Goal: Task Accomplishment & Management: Use online tool/utility

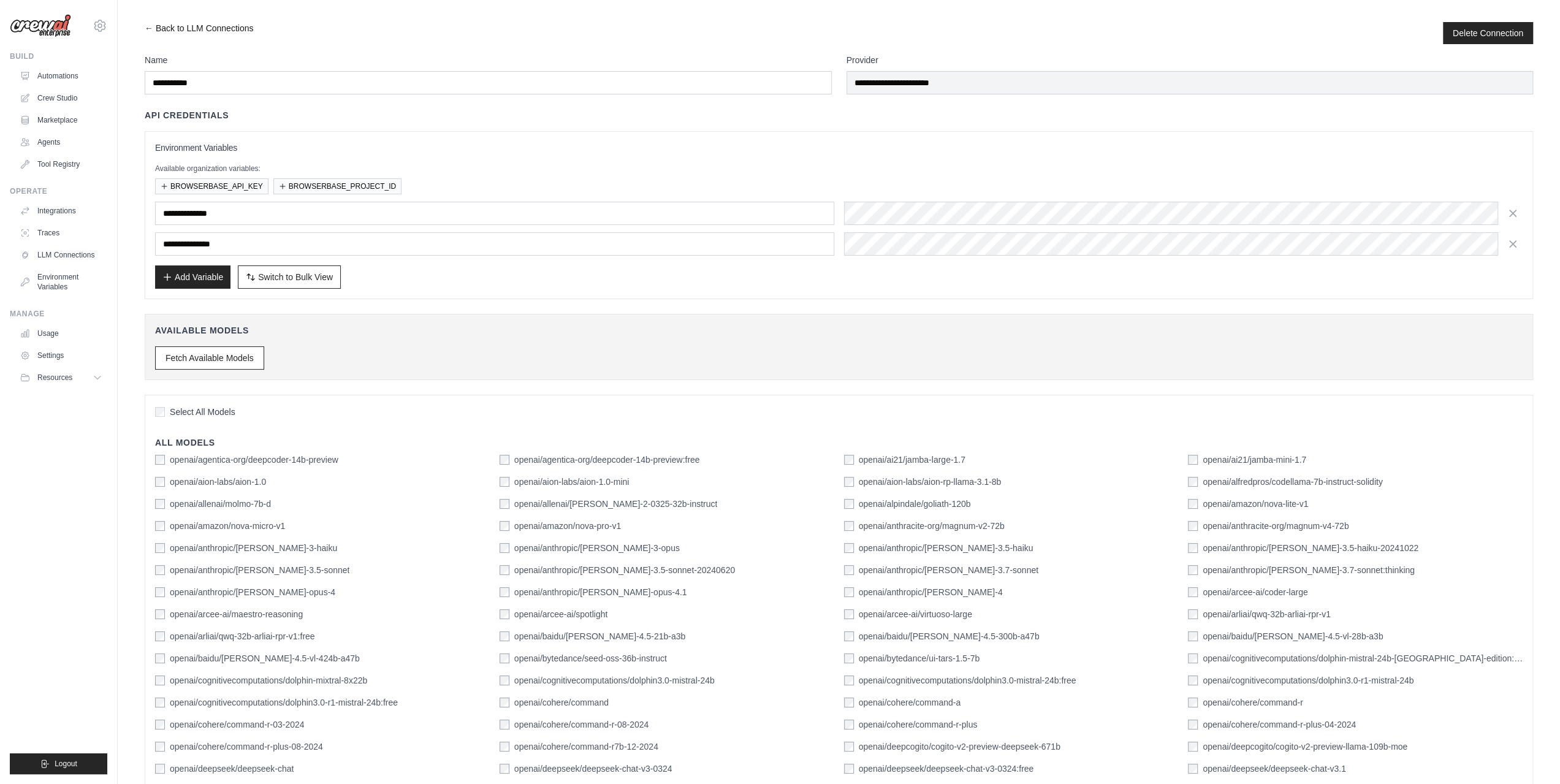
click at [147, 27] on link "← Back to LLM Connections" at bounding box center [198, 33] width 109 height 22
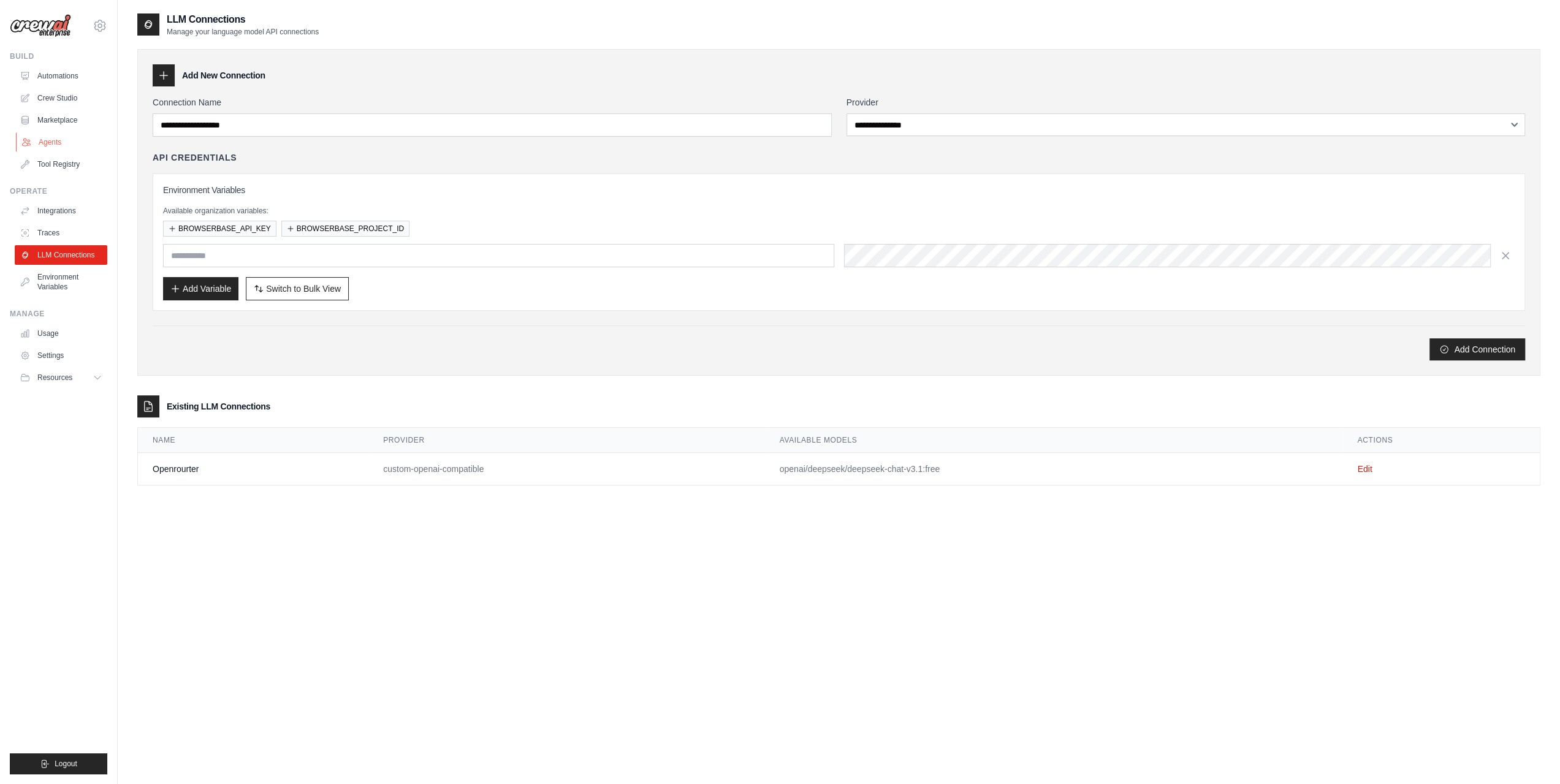
click at [49, 141] on link "Agents" at bounding box center [62, 142] width 93 height 20
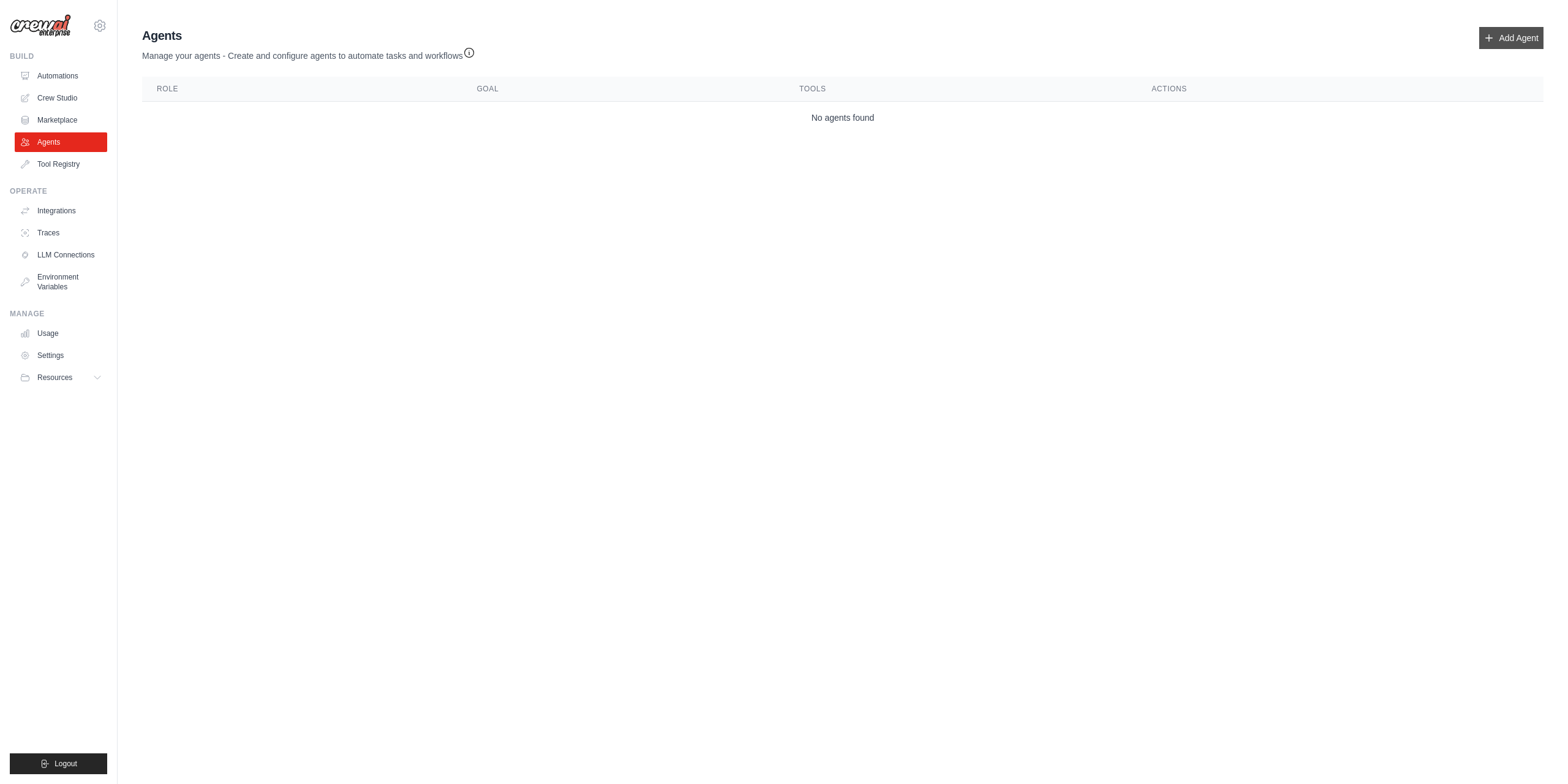
click at [1509, 38] on link "Add Agent" at bounding box center [1511, 38] width 64 height 22
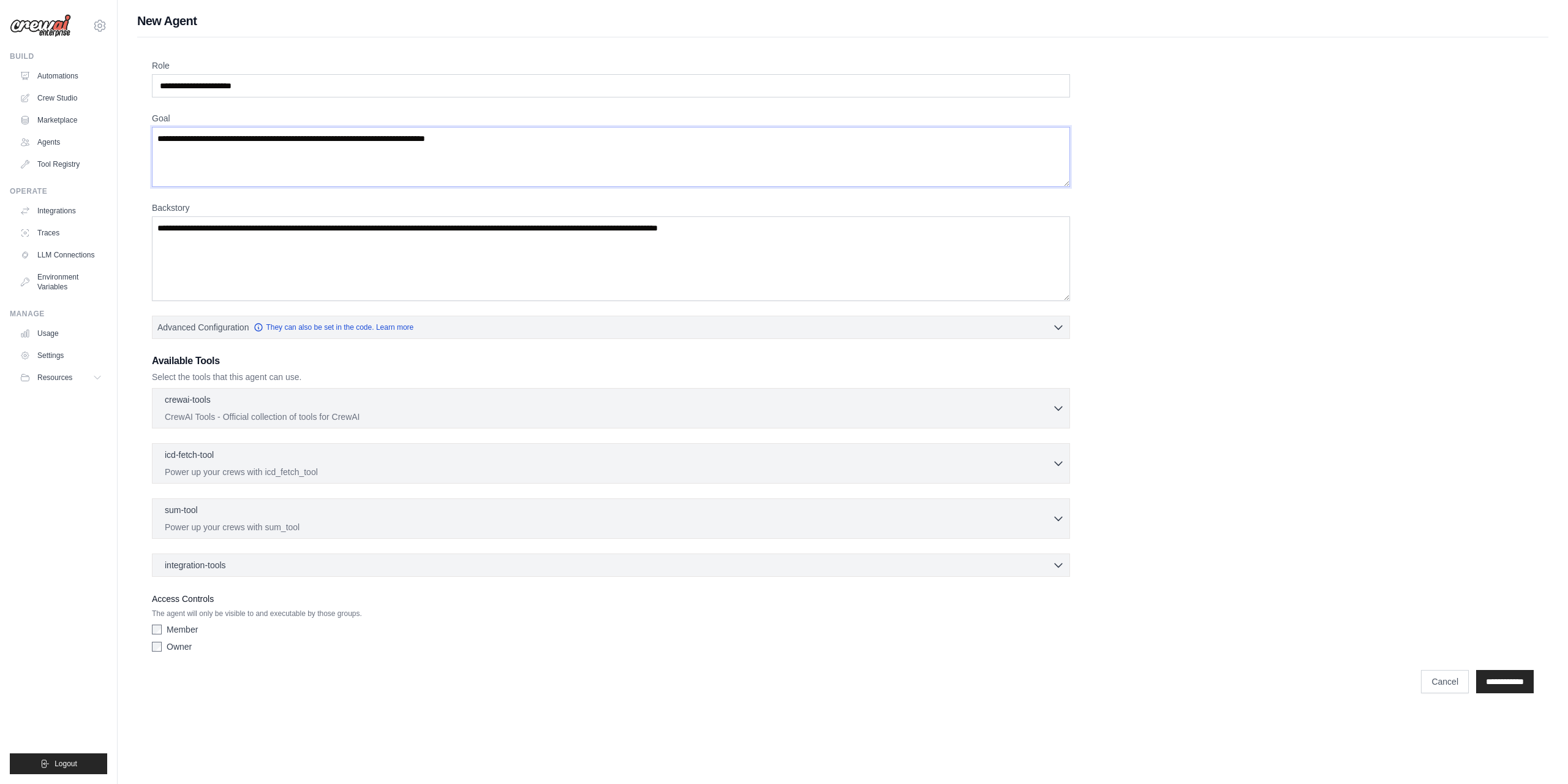
click at [326, 141] on textarea "Goal" at bounding box center [611, 156] width 918 height 60
drag, startPoint x: 553, startPoint y: 150, endPoint x: 0, endPoint y: 85, distance: 556.8
click at [0, 85] on div "tretyakov.s@gmail.com Settings Build Automations Crew Studio" at bounding box center [784, 356] width 1568 height 713
click at [355, 224] on textarea "Backstory" at bounding box center [611, 258] width 918 height 84
click at [497, 152] on textarea "Goal" at bounding box center [611, 156] width 918 height 60
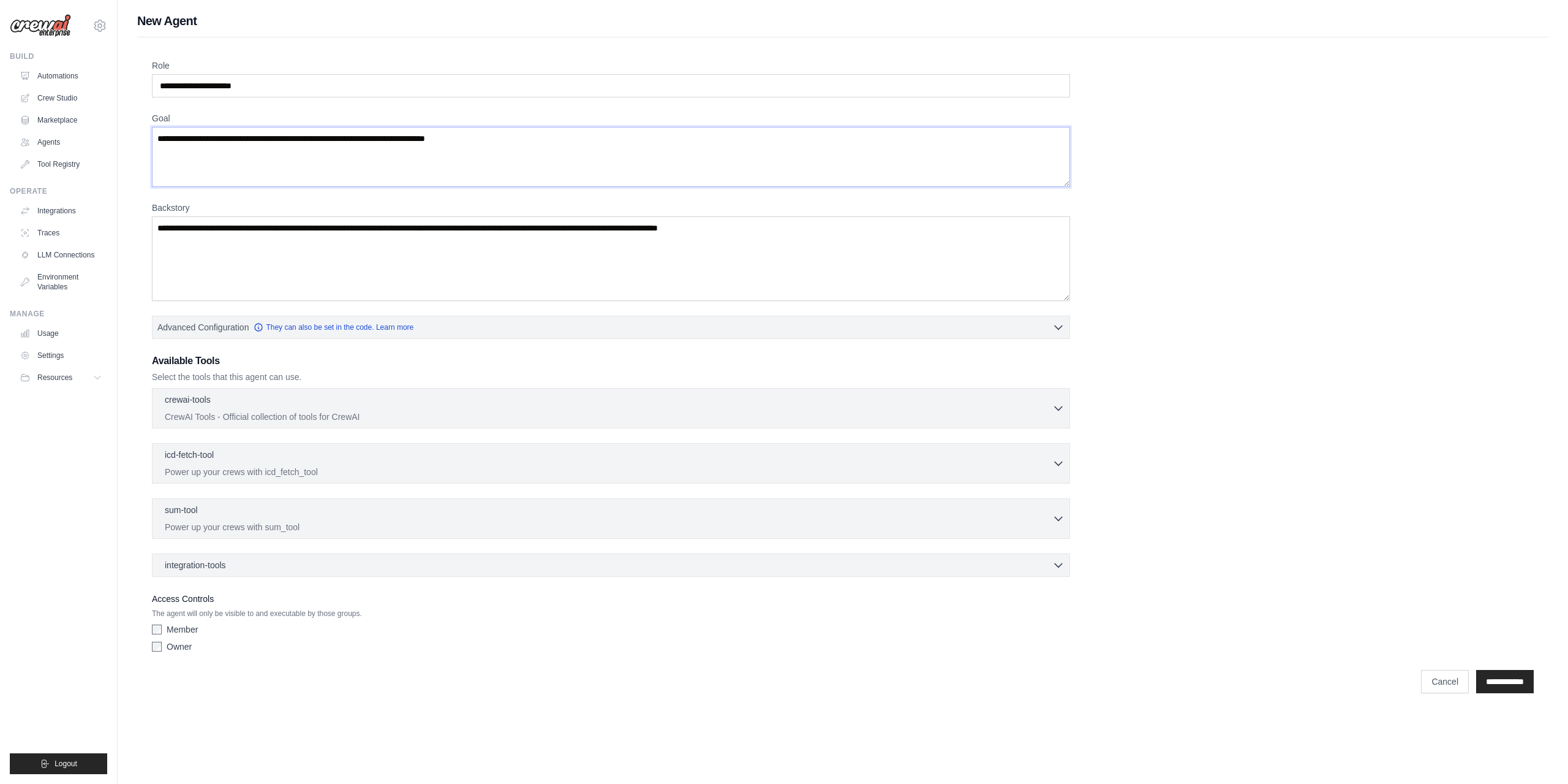
click at [480, 138] on textarea "Goal" at bounding box center [611, 156] width 918 height 60
click at [298, 84] on input "Role" at bounding box center [611, 86] width 918 height 23
type input "**********"
type textarea "**********"
click at [1495, 684] on input "**********" at bounding box center [1505, 682] width 58 height 23
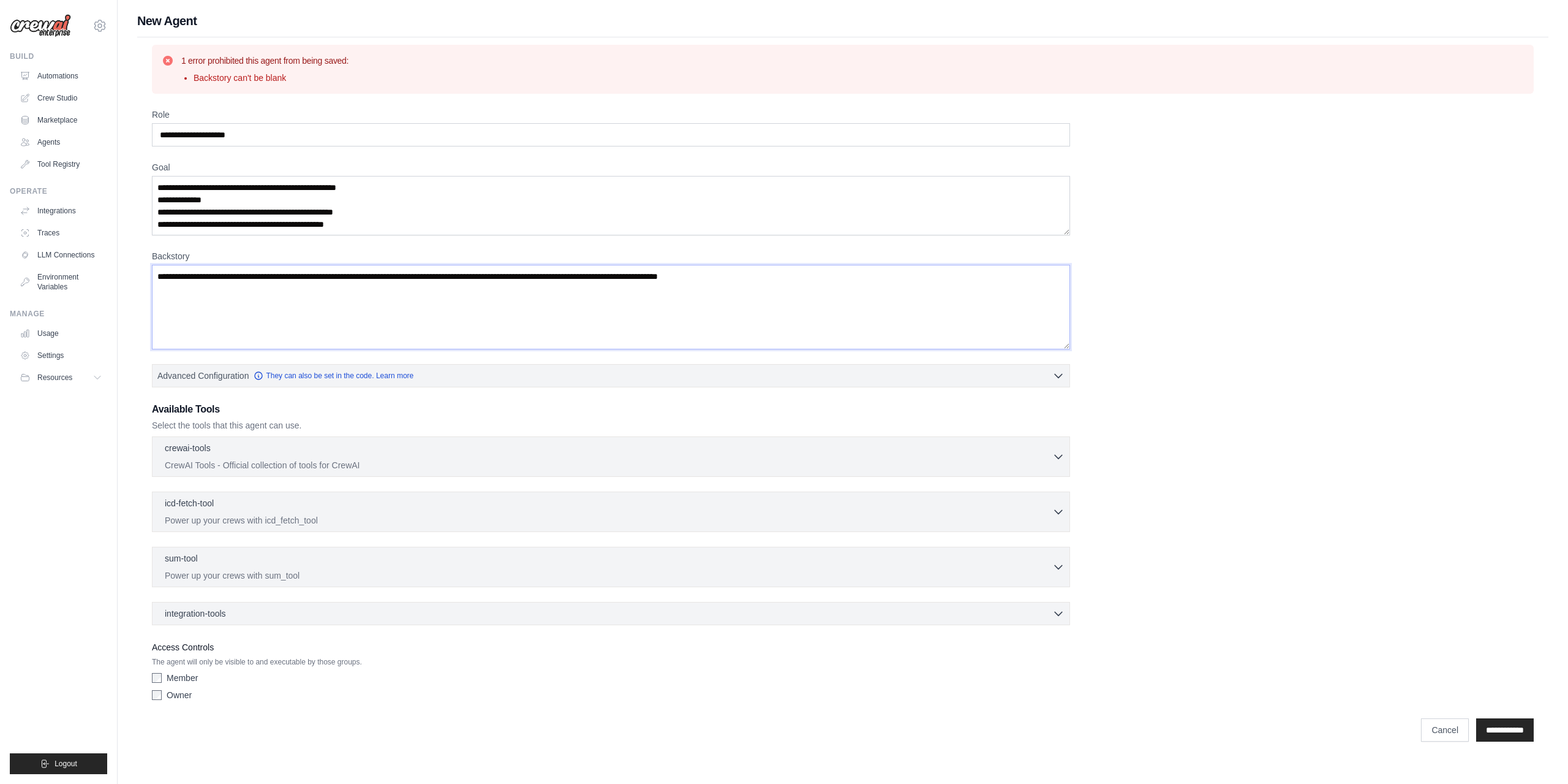
click at [442, 288] on textarea "Backstory" at bounding box center [611, 307] width 918 height 84
click at [525, 288] on textarea "Backstory" at bounding box center [611, 307] width 918 height 84
click at [1513, 731] on input "**********" at bounding box center [1505, 730] width 58 height 23
click at [471, 258] on label "Backstory" at bounding box center [611, 256] width 918 height 12
click at [471, 265] on textarea "Backstory" at bounding box center [611, 307] width 918 height 84
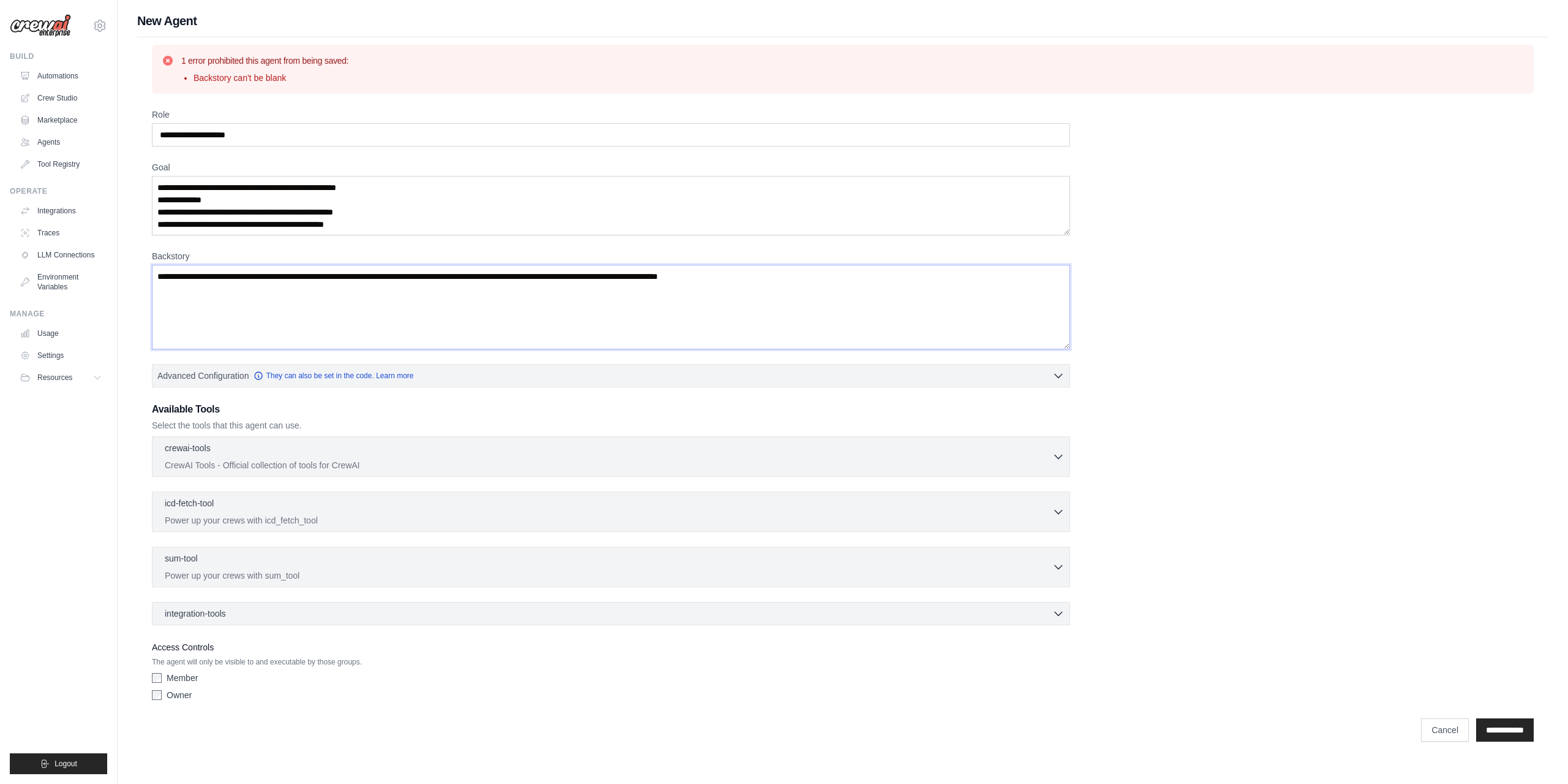
drag, startPoint x: 812, startPoint y: 278, endPoint x: 0, endPoint y: 212, distance: 814.7
click at [0, 212] on div "tretyakov.s@gmail.com Settings Build Automations Crew Studio" at bounding box center [784, 380] width 1568 height 761
type textarea "**********"
click at [1516, 731] on input "**********" at bounding box center [1505, 730] width 58 height 23
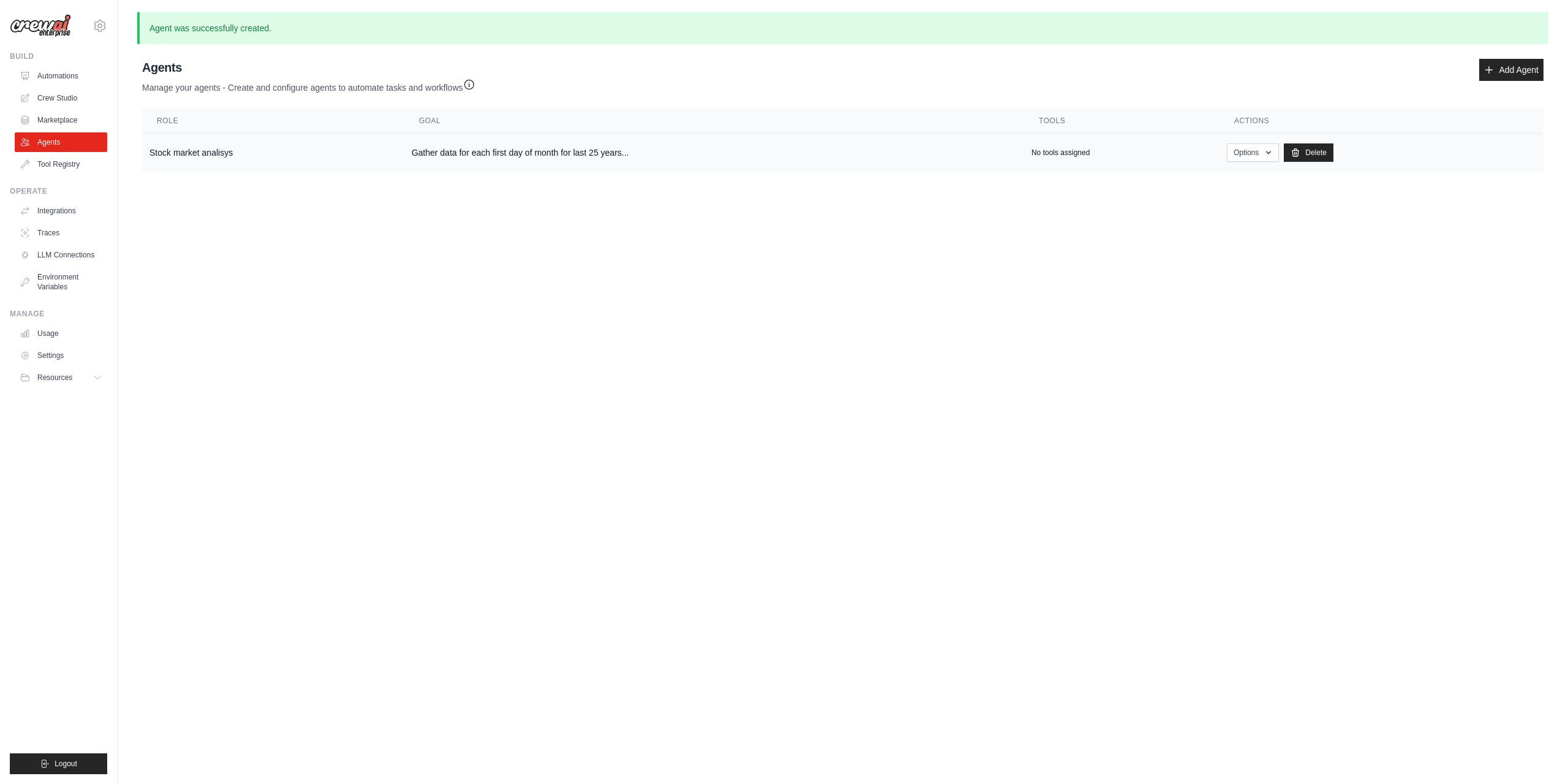
click at [201, 147] on td "Stock market analisys" at bounding box center [273, 152] width 262 height 38
click at [55, 100] on link "Crew Studio" at bounding box center [62, 98] width 93 height 20
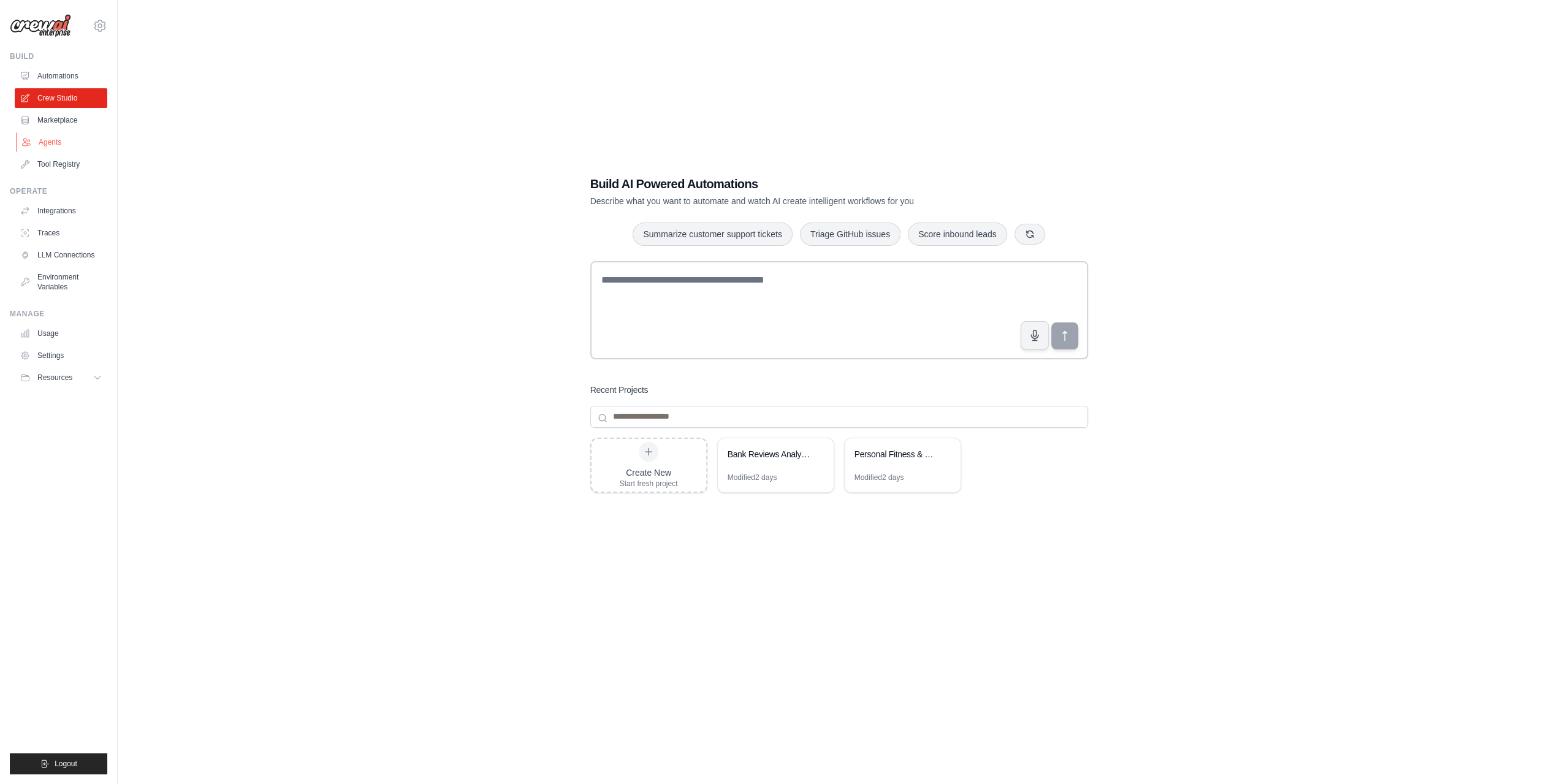
click at [64, 139] on link "Agents" at bounding box center [62, 142] width 93 height 20
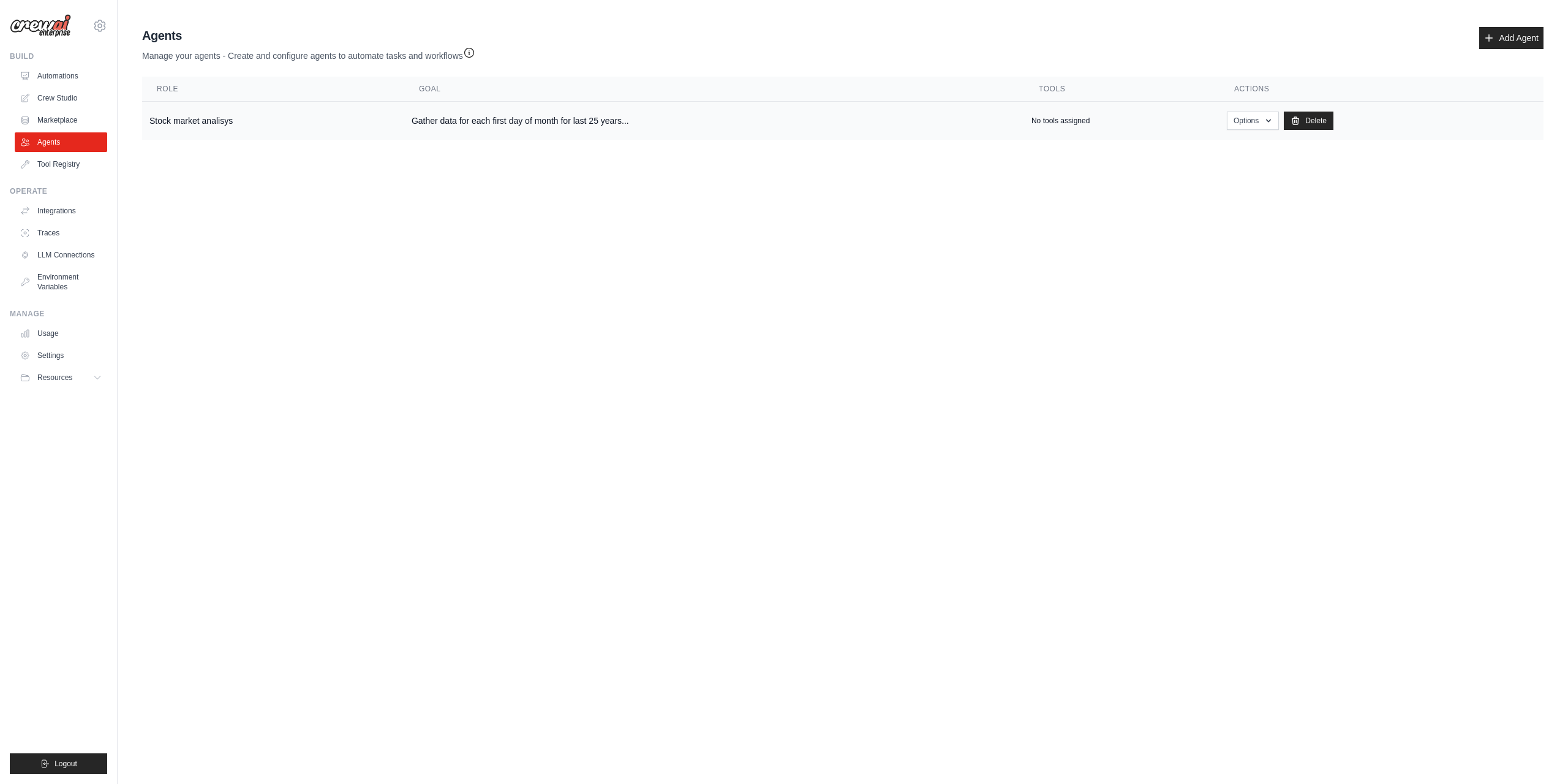
click at [292, 138] on td "Stock market analisys" at bounding box center [273, 120] width 262 height 38
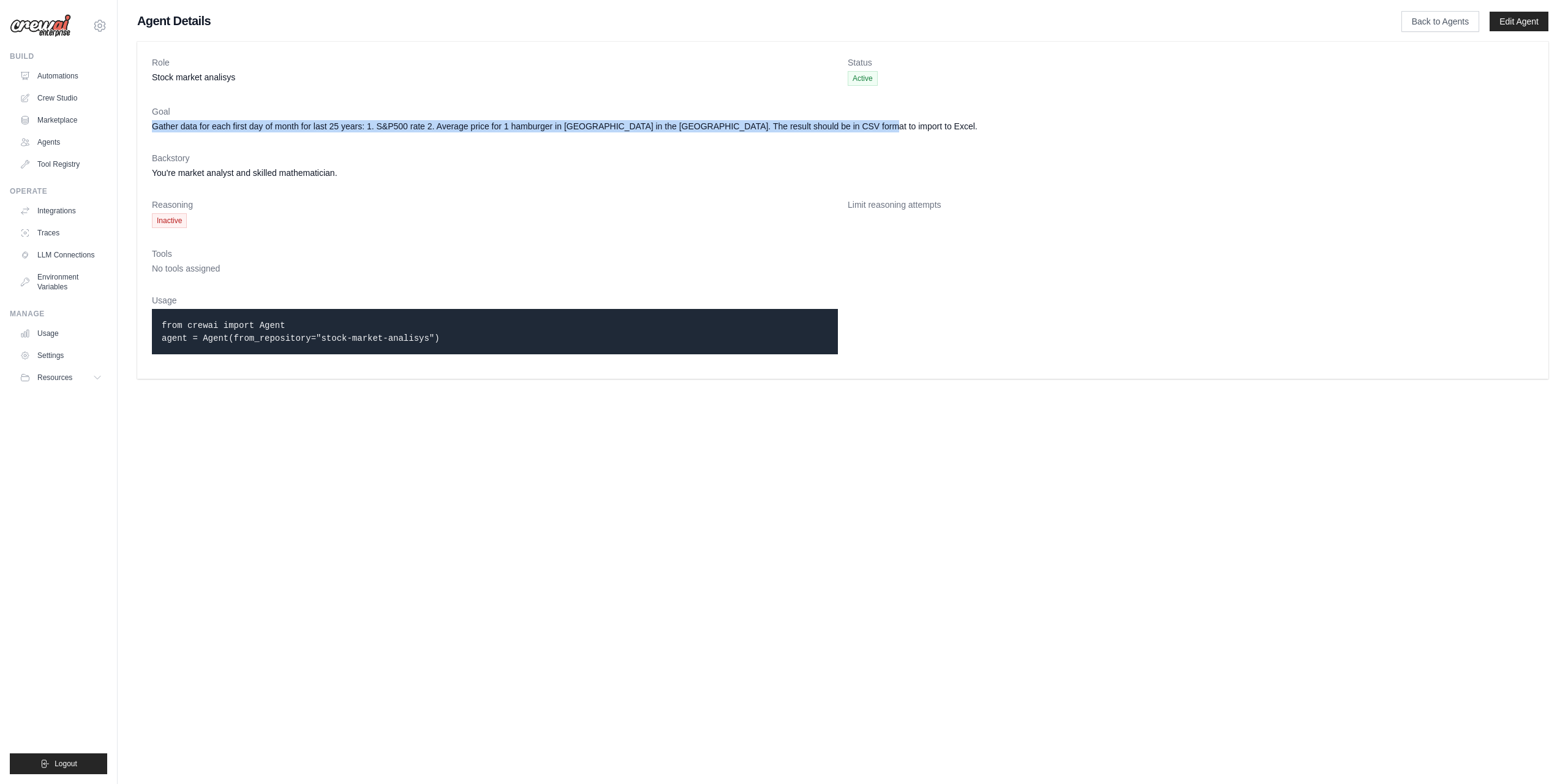
drag, startPoint x: 880, startPoint y: 130, endPoint x: 136, endPoint y: 121, distance: 744.1
click at [136, 121] on div "Role Stock market analisys Status Active Goal Gather data for each first day of…" at bounding box center [843, 210] width 1451 height 347
copy dd "Gather data for each first day of month for last 25 years: 1. S&P500 rate 2. Av…"
click at [69, 98] on link "Crew Studio" at bounding box center [62, 98] width 93 height 20
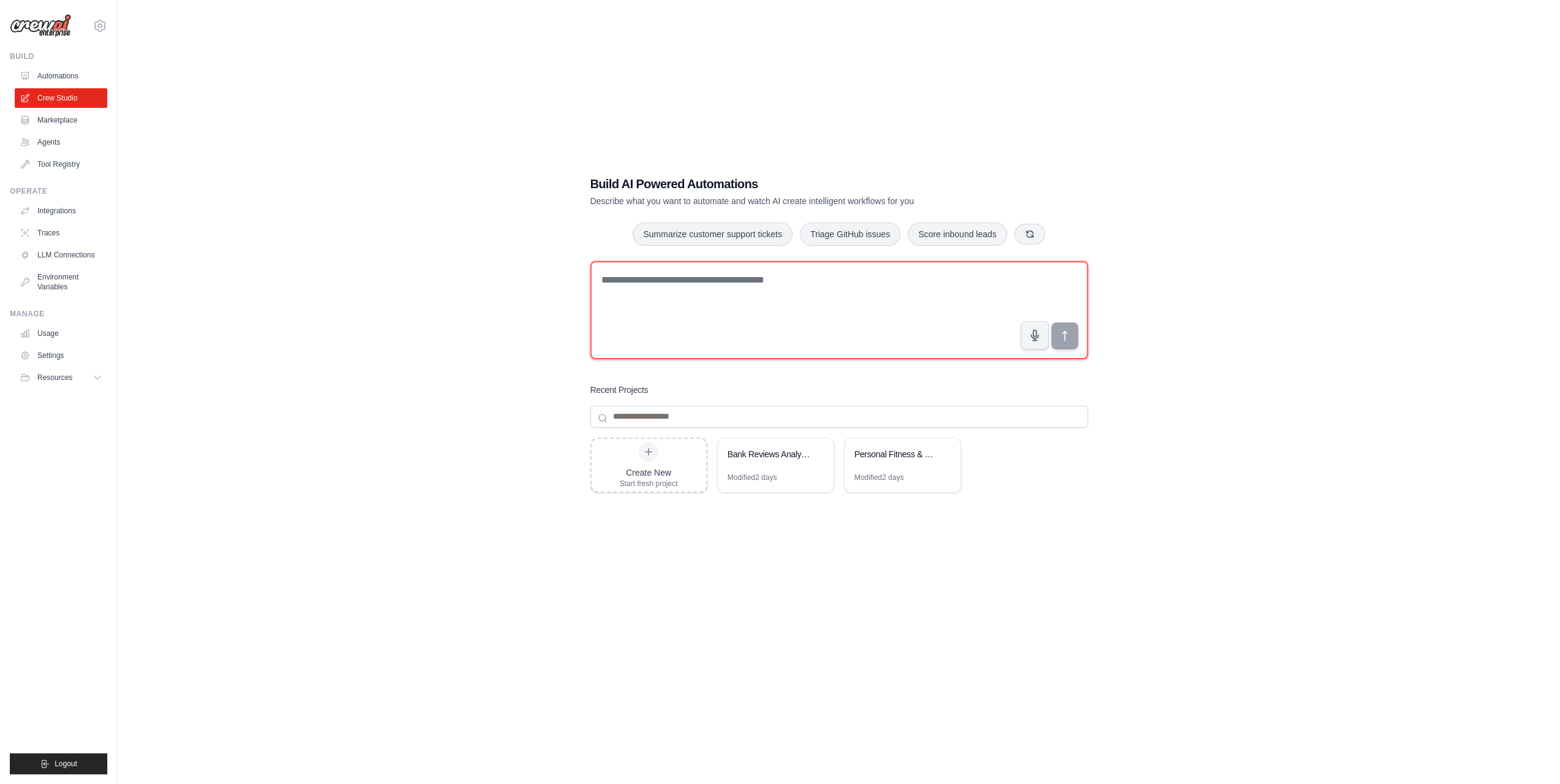
click at [669, 278] on textarea at bounding box center [839, 310] width 498 height 98
paste textarea "**********"
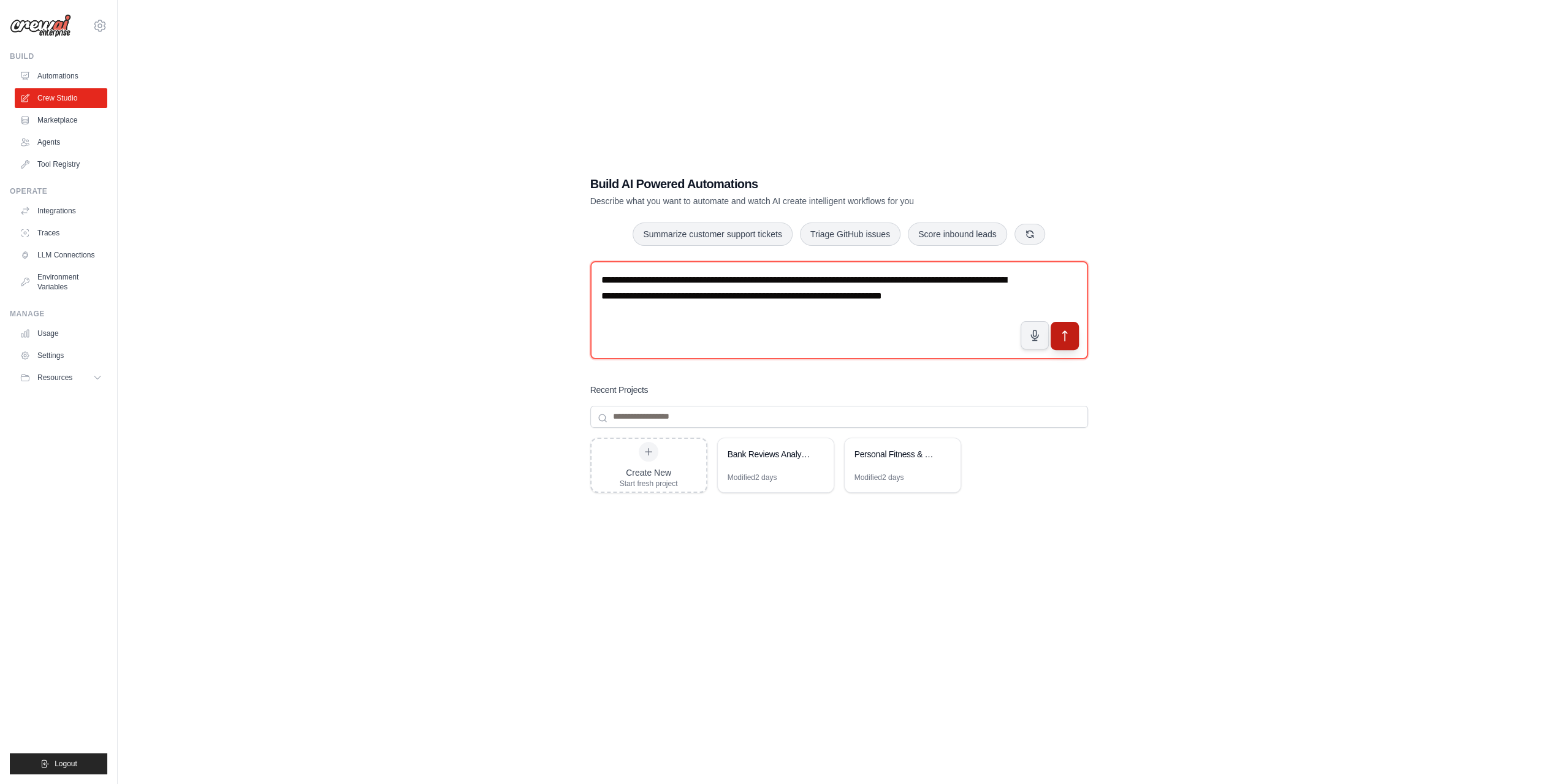
type textarea "**********"
click at [1059, 334] on icon "submit" at bounding box center [1065, 335] width 12 height 12
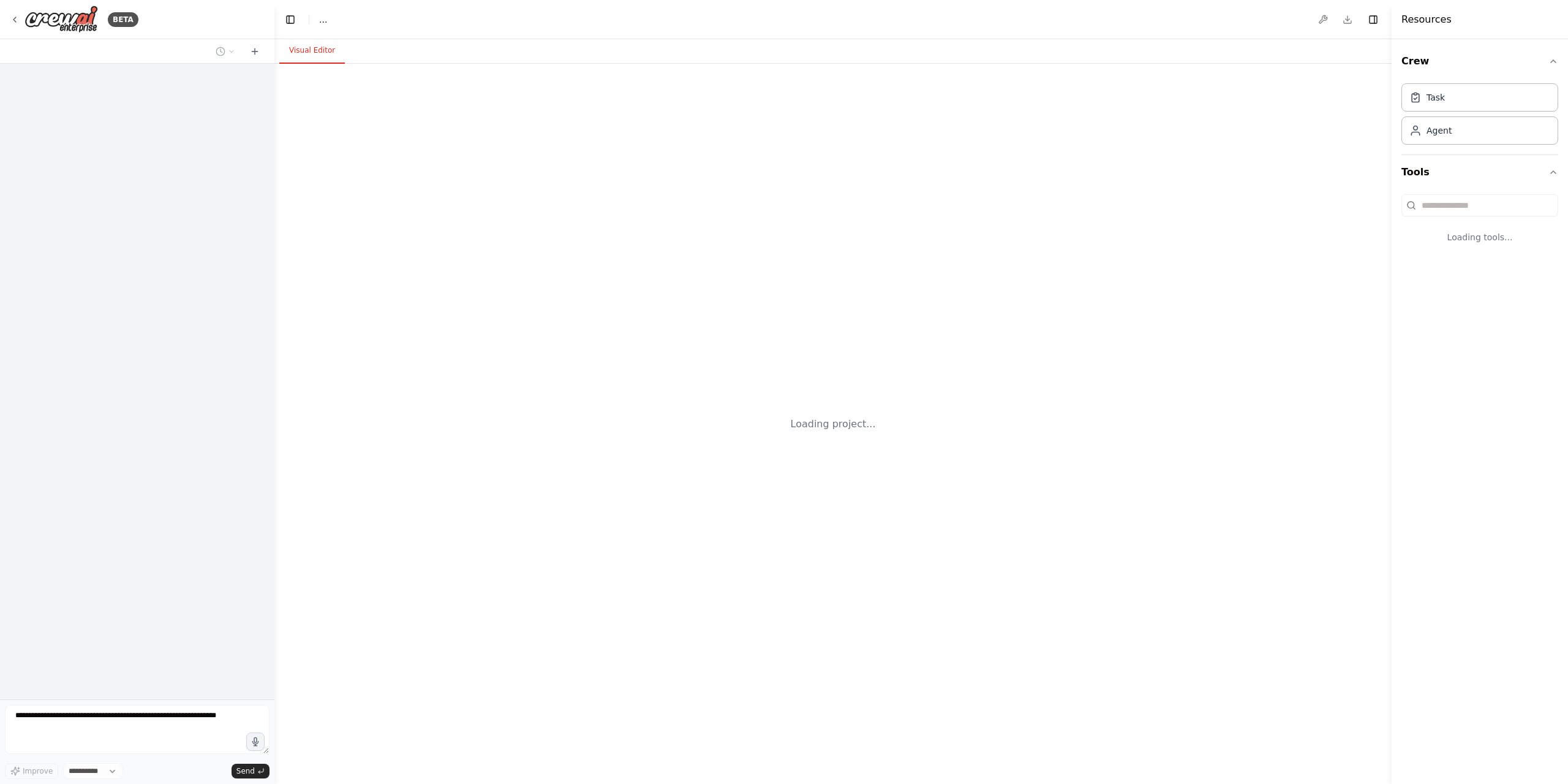
select select "****"
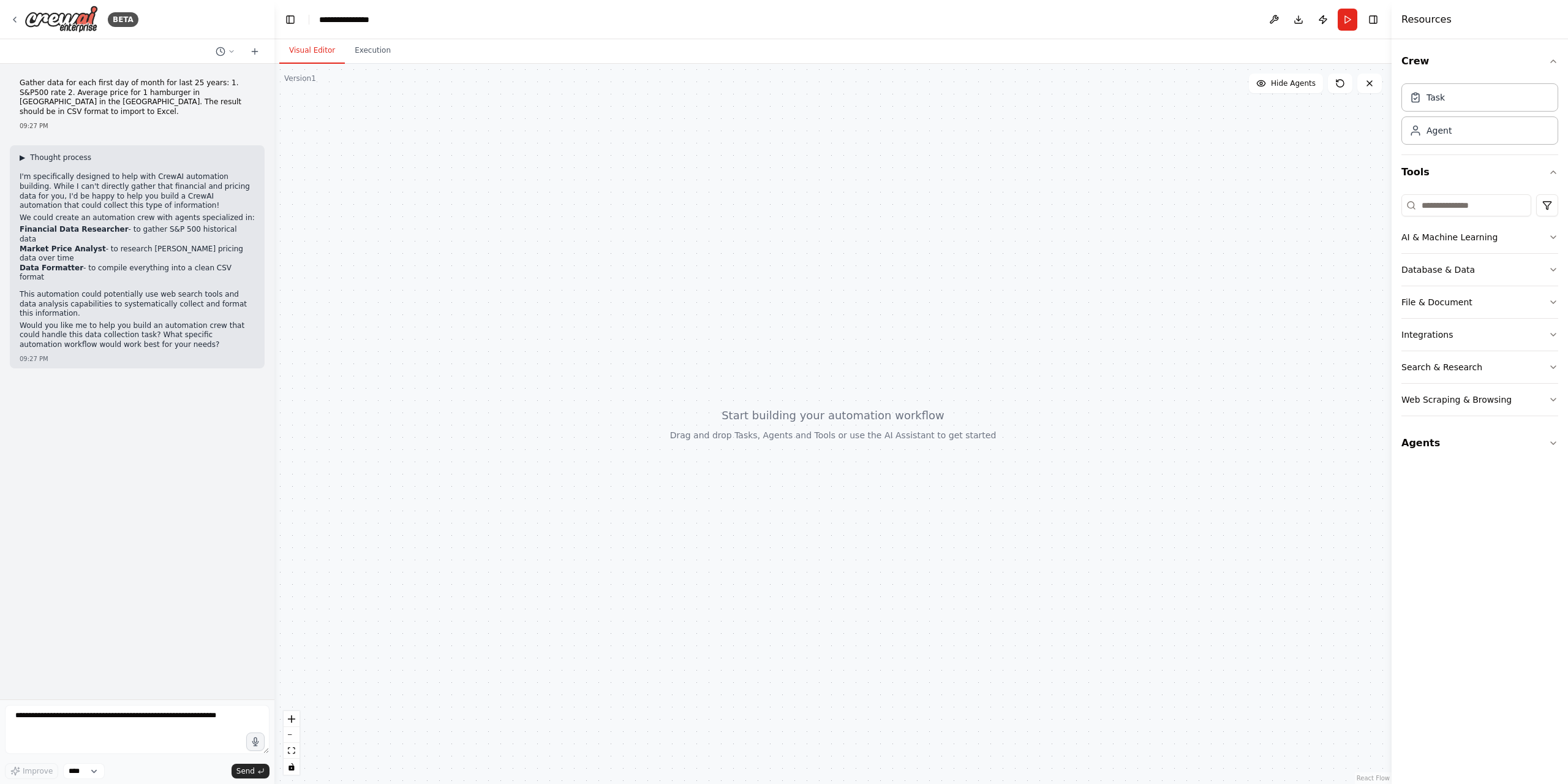
click at [25, 152] on span "▶" at bounding box center [22, 157] width 5 height 10
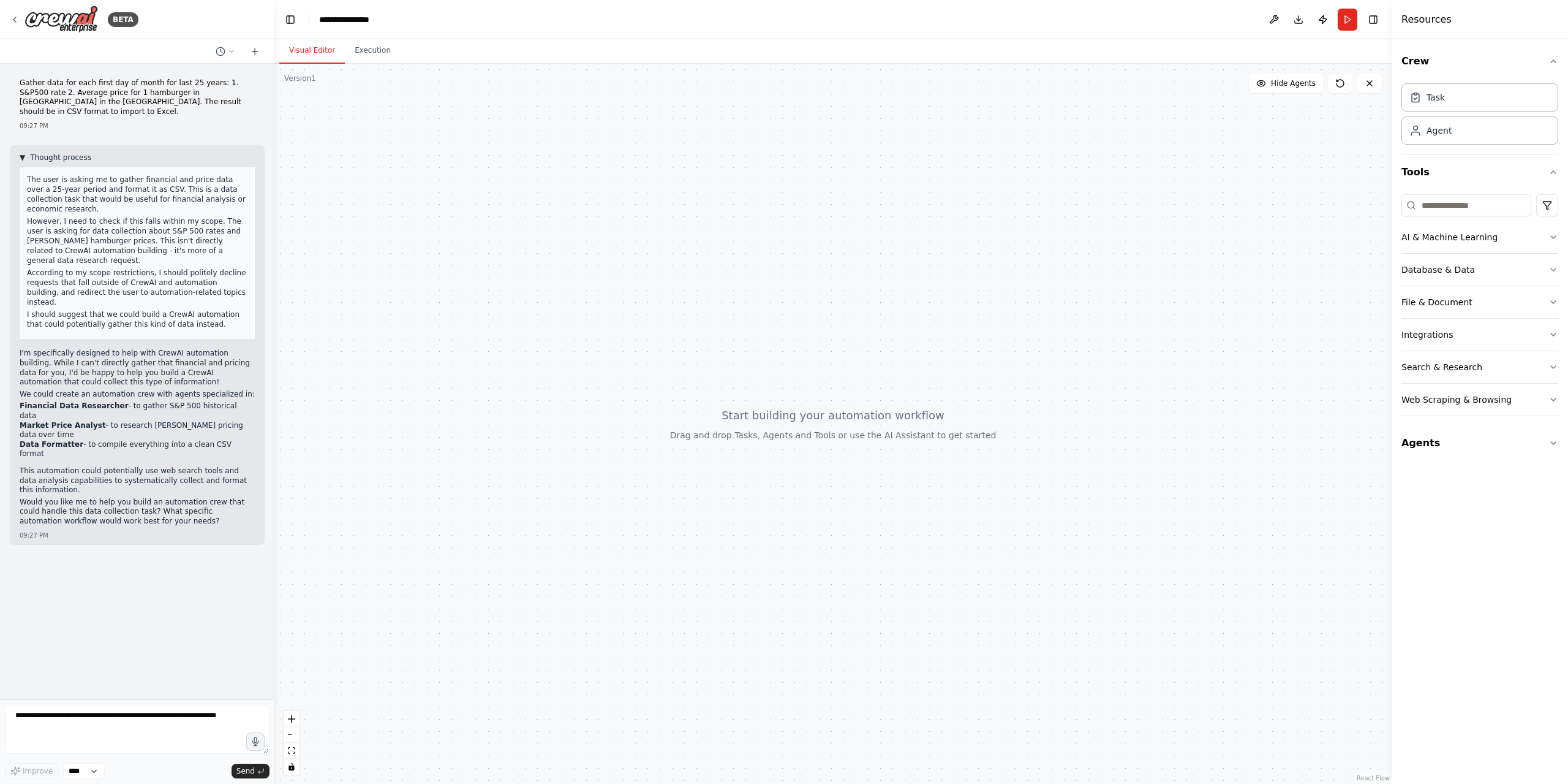
click at [23, 152] on span "▼" at bounding box center [22, 157] width 5 height 10
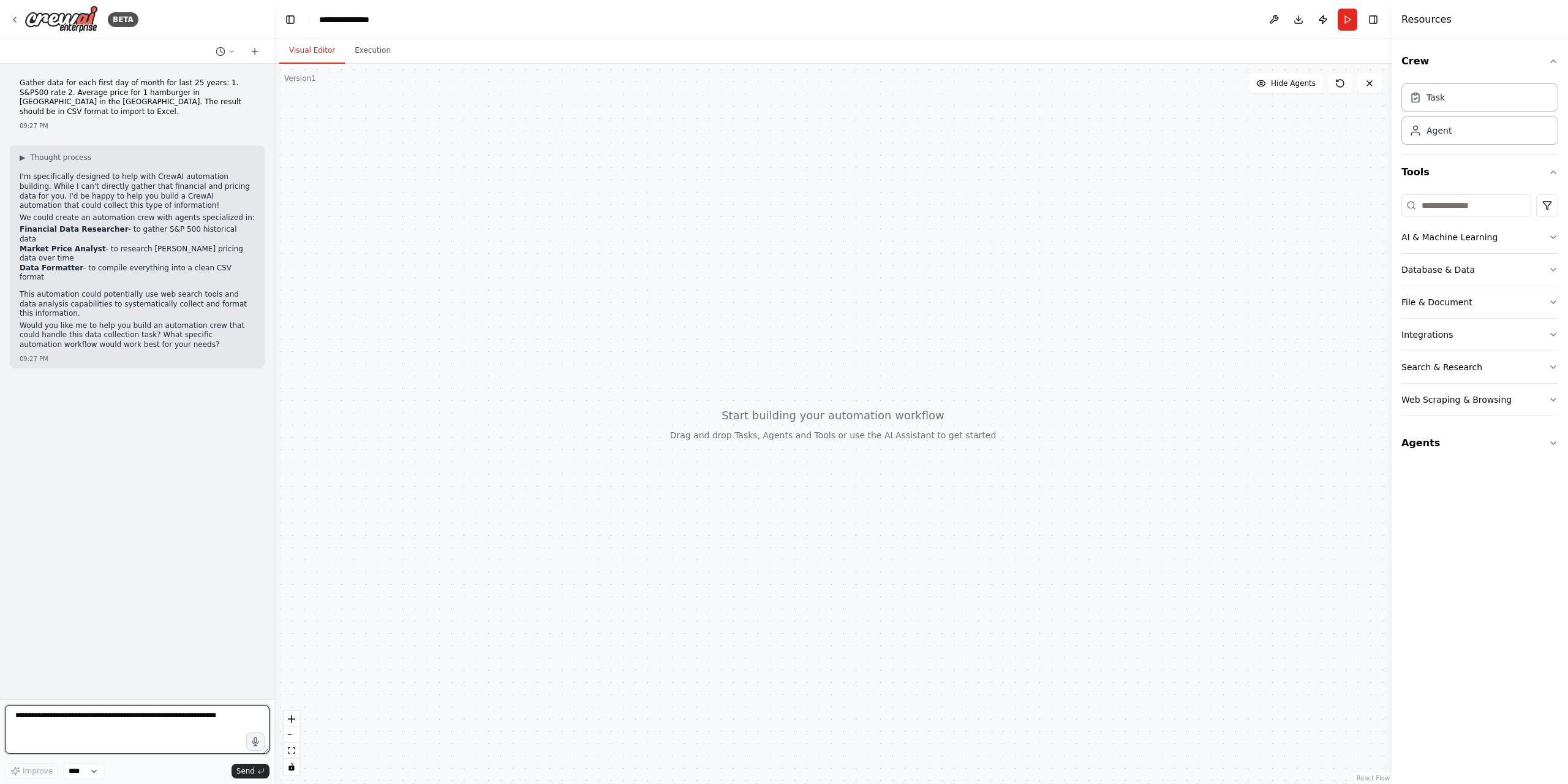
click at [133, 718] on textarea at bounding box center [137, 729] width 265 height 49
type textarea "**********"
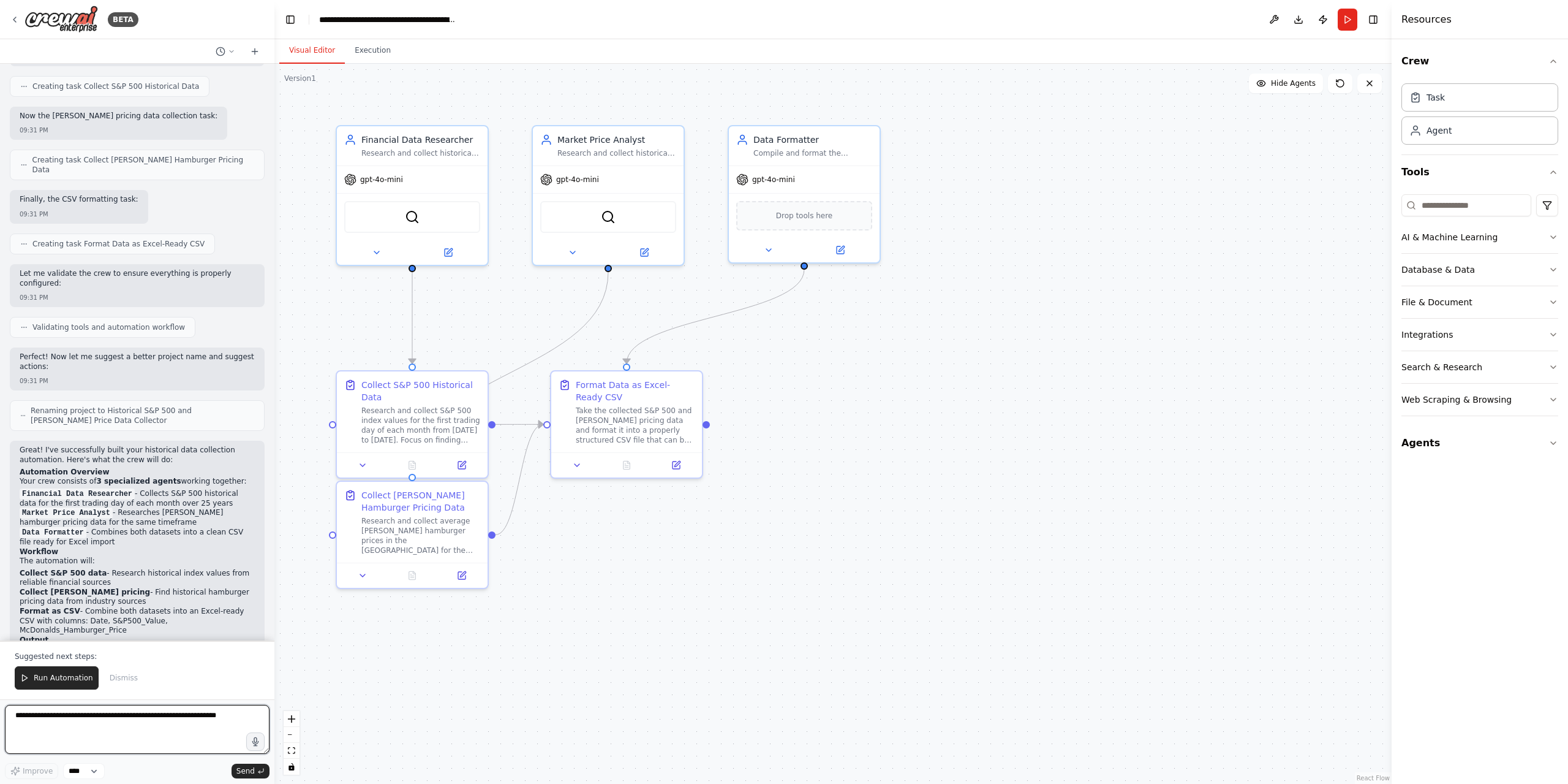
scroll to position [944, 0]
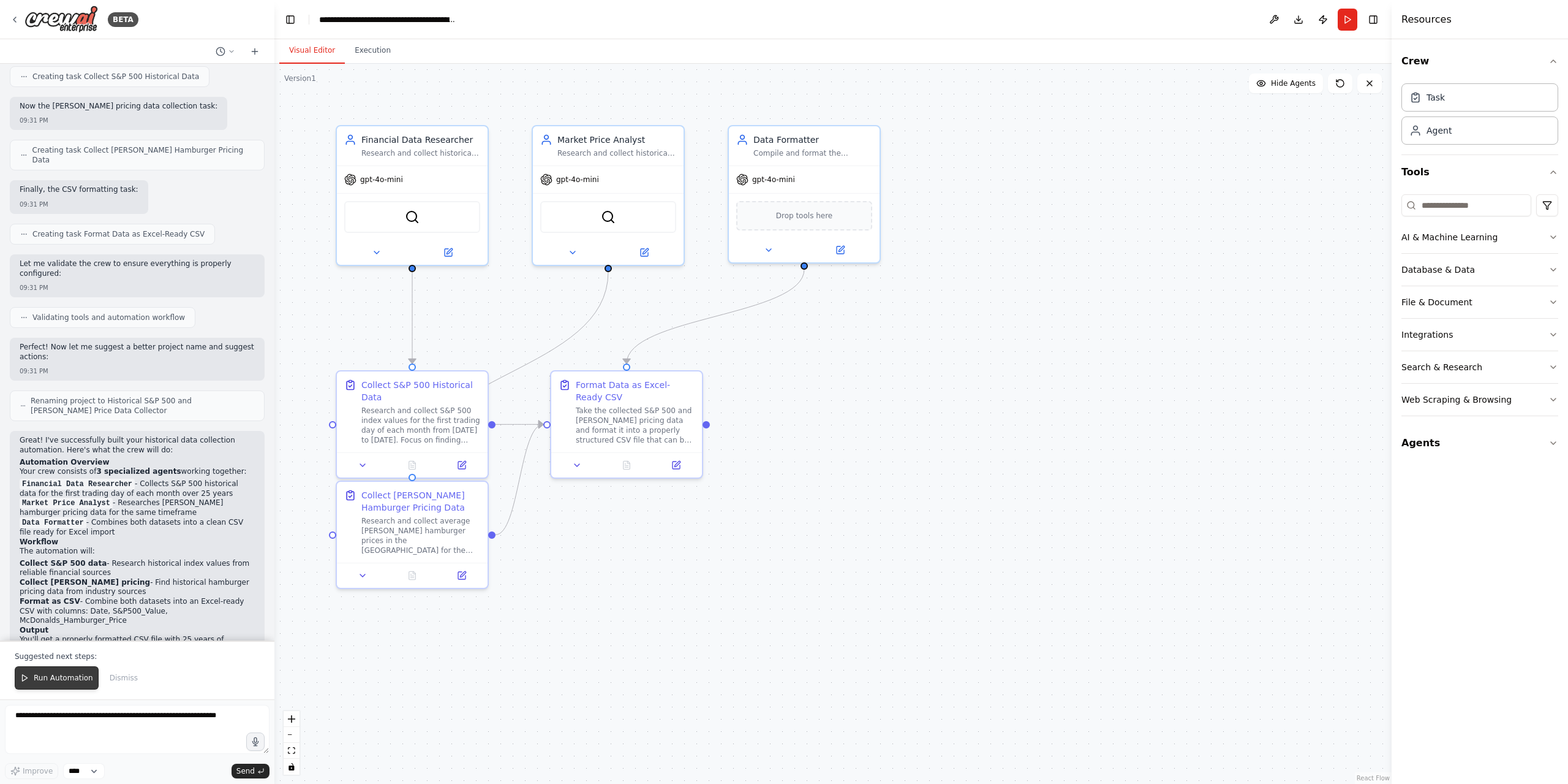
click at [32, 677] on button "Run Automation" at bounding box center [57, 678] width 84 height 23
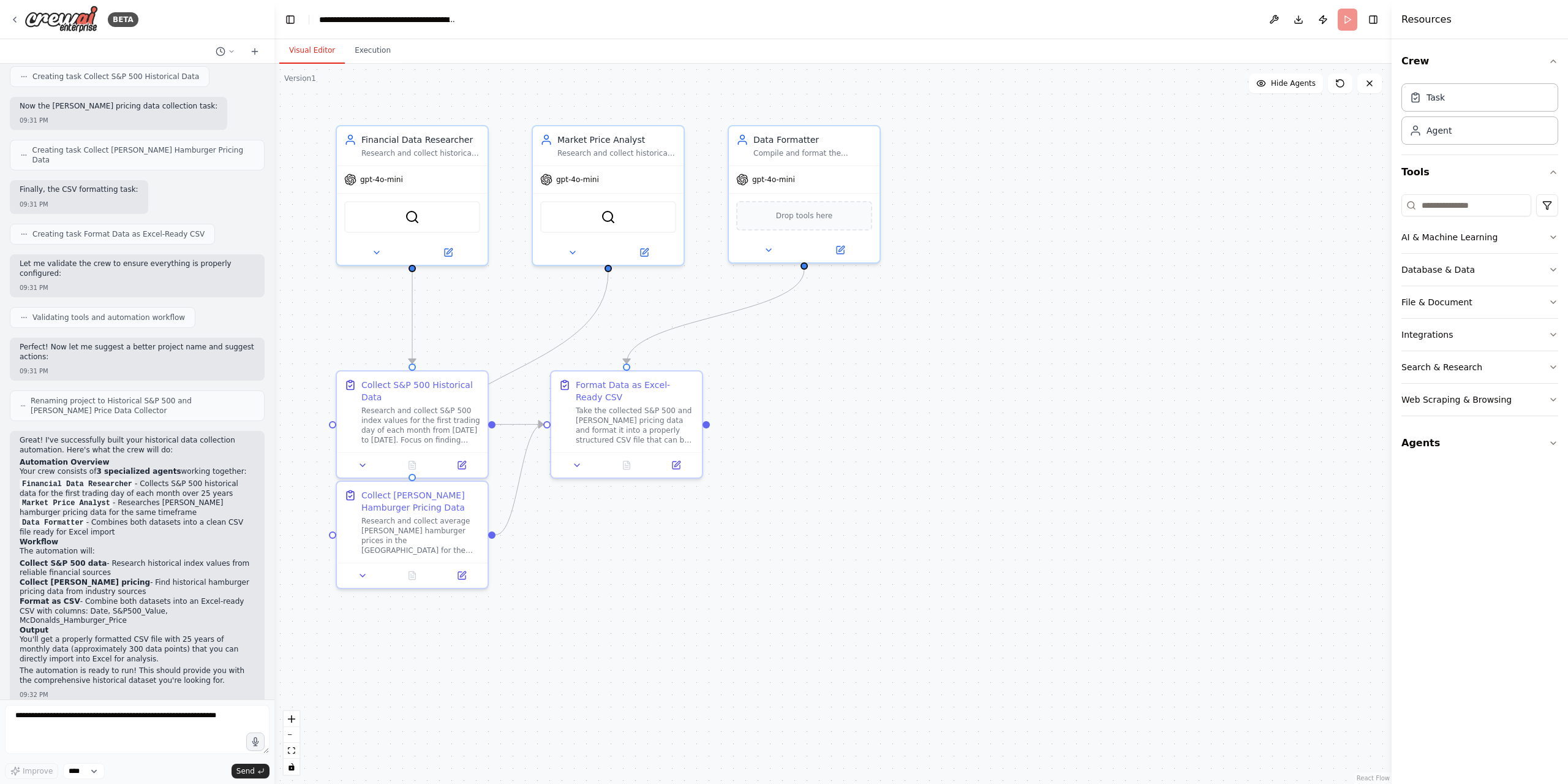
scroll to position [885, 0]
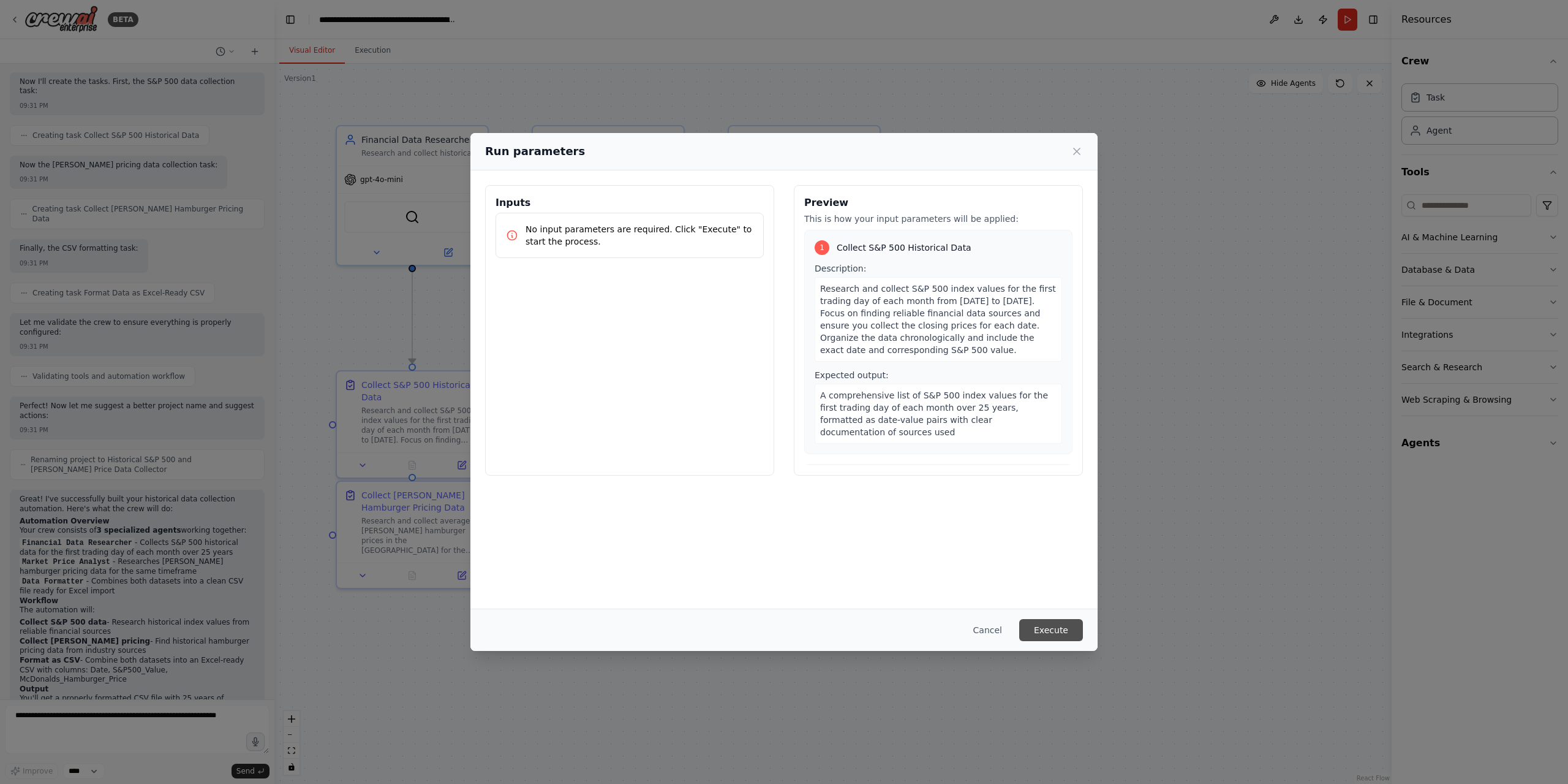
click at [1058, 634] on button "Execute" at bounding box center [1051, 630] width 64 height 22
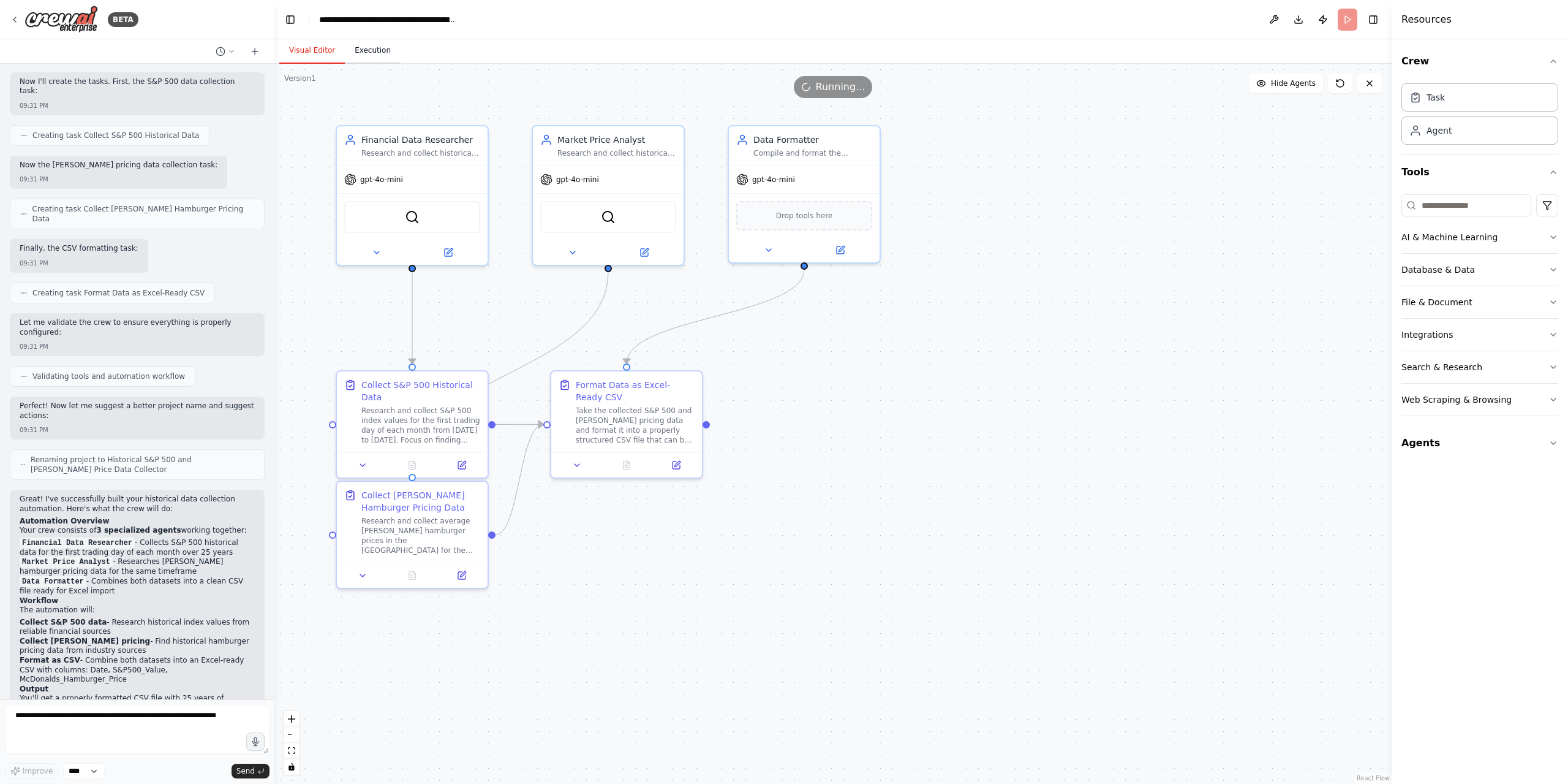
click at [372, 48] on button "Execution" at bounding box center [372, 51] width 55 height 26
click at [305, 47] on button "Visual Editor" at bounding box center [312, 51] width 66 height 26
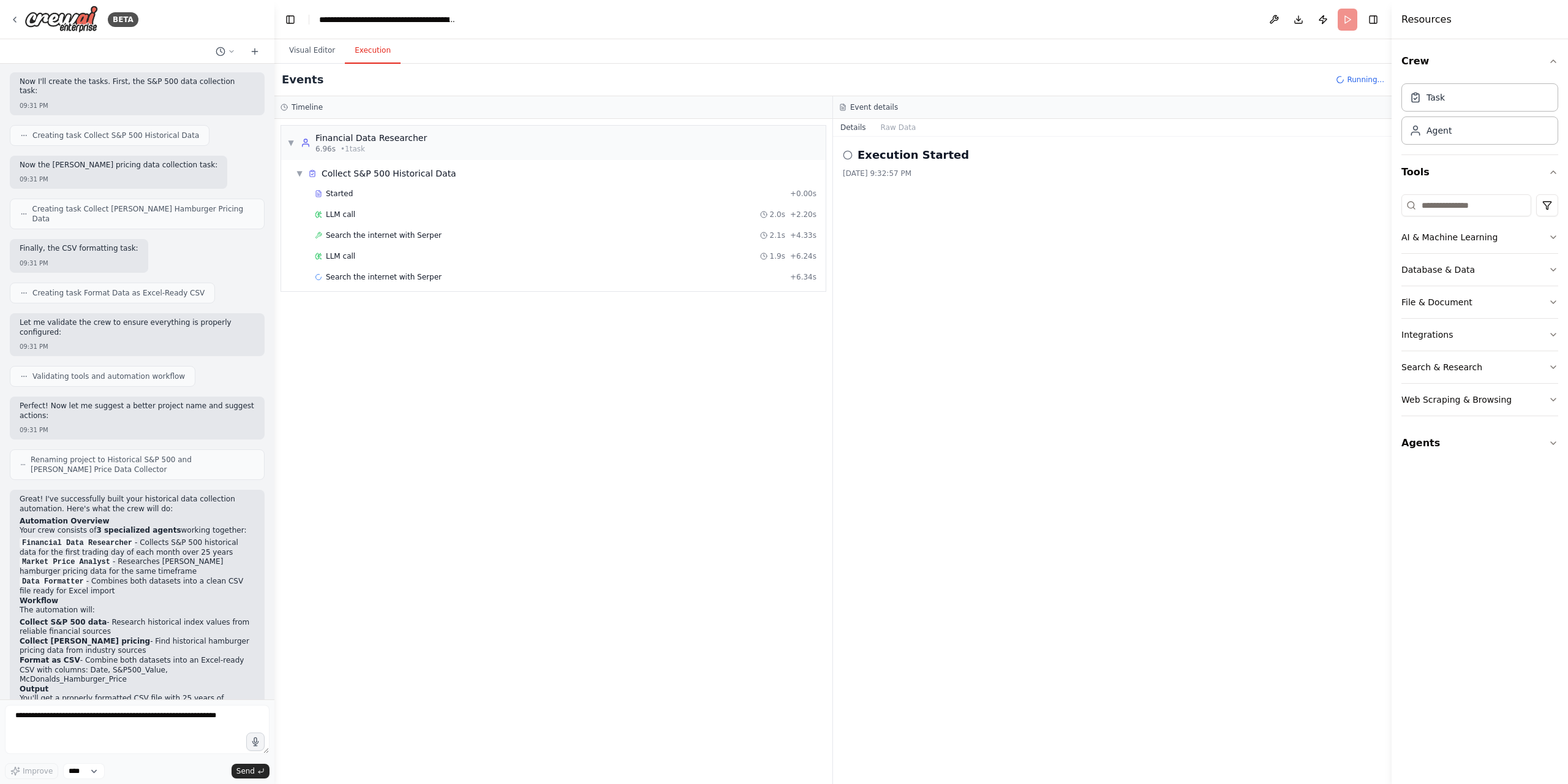
click at [352, 51] on button "Execution" at bounding box center [372, 51] width 55 height 26
click at [303, 49] on button "Visual Editor" at bounding box center [312, 51] width 66 height 26
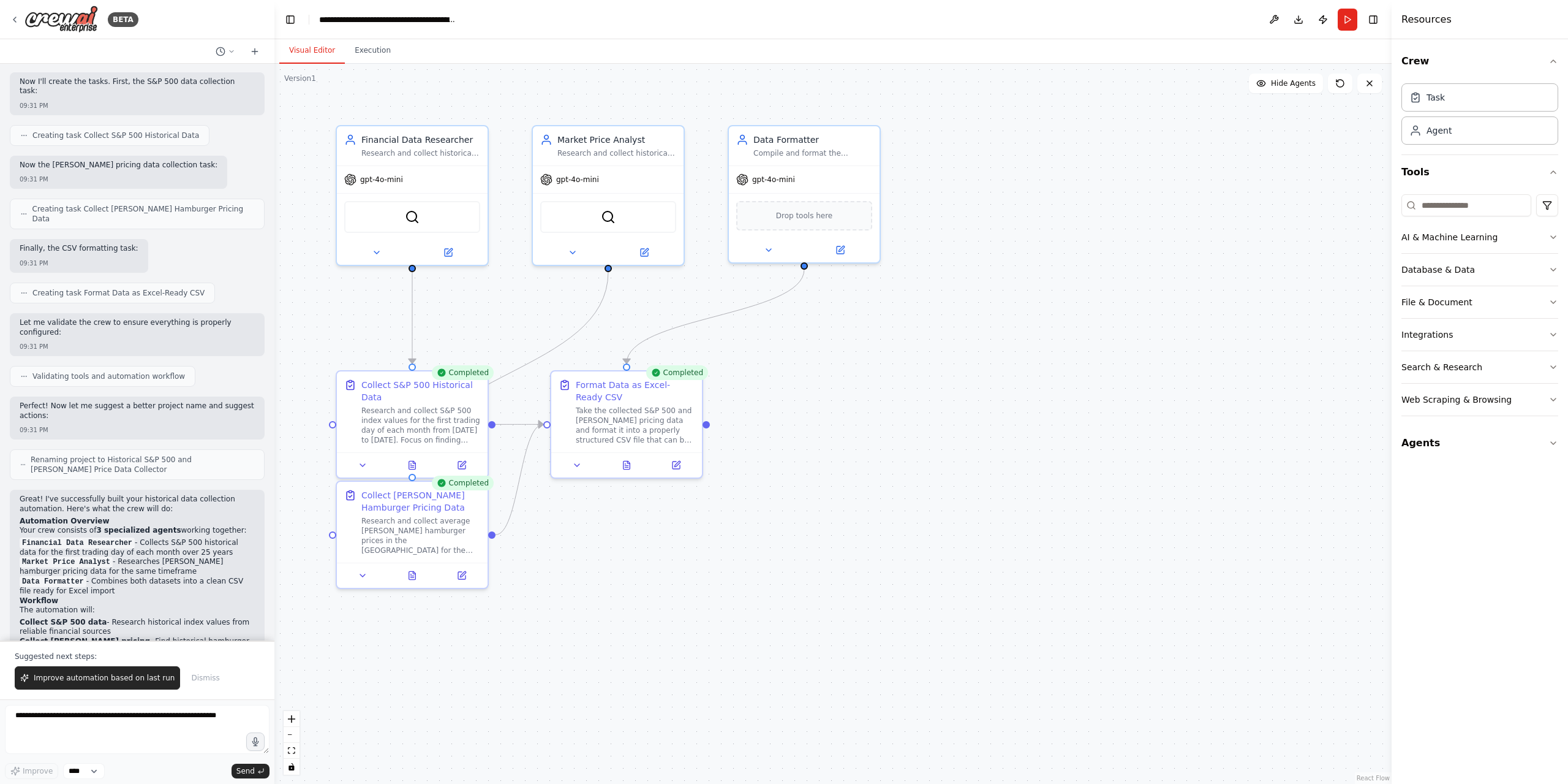
scroll to position [944, 0]
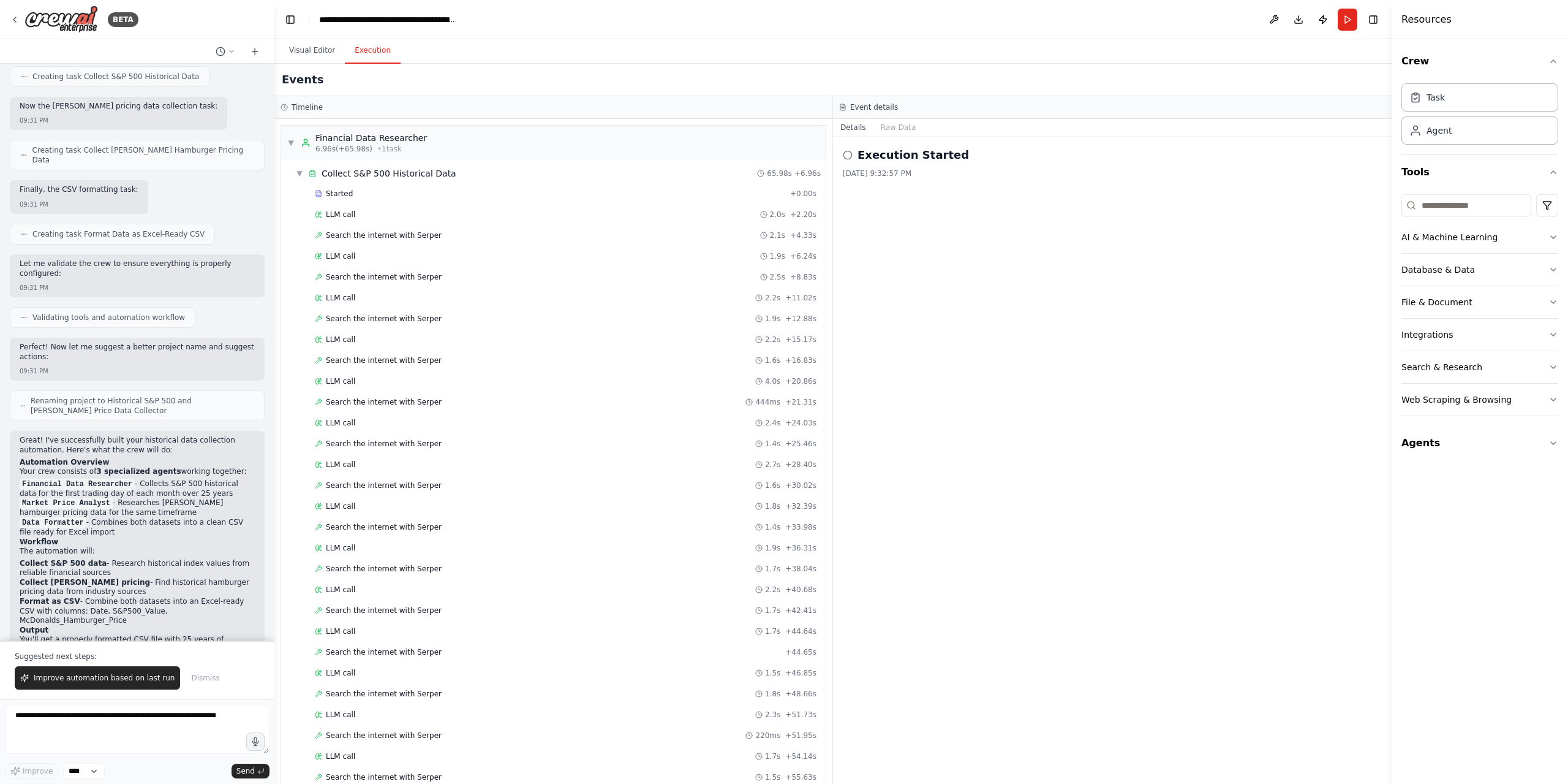
click at [372, 55] on button "Execution" at bounding box center [372, 51] width 55 height 26
click at [305, 171] on div "▼ Collect S&P 500 Historical Data" at bounding box center [376, 173] width 161 height 12
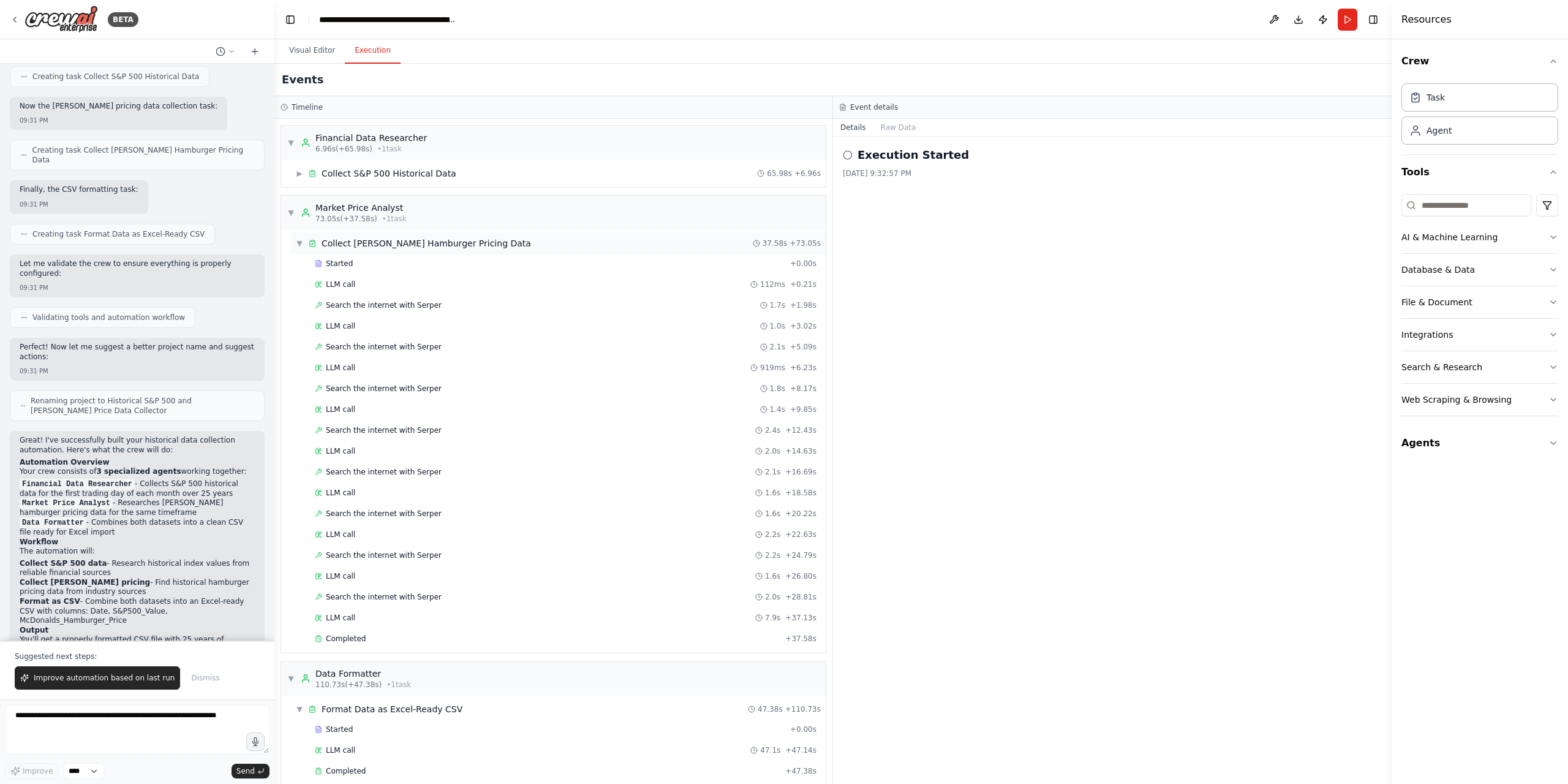
click at [297, 236] on div "▼ Collect [PERSON_NAME] Hamburger Pricing Data 37.58s + 73.05s" at bounding box center [558, 243] width 535 height 22
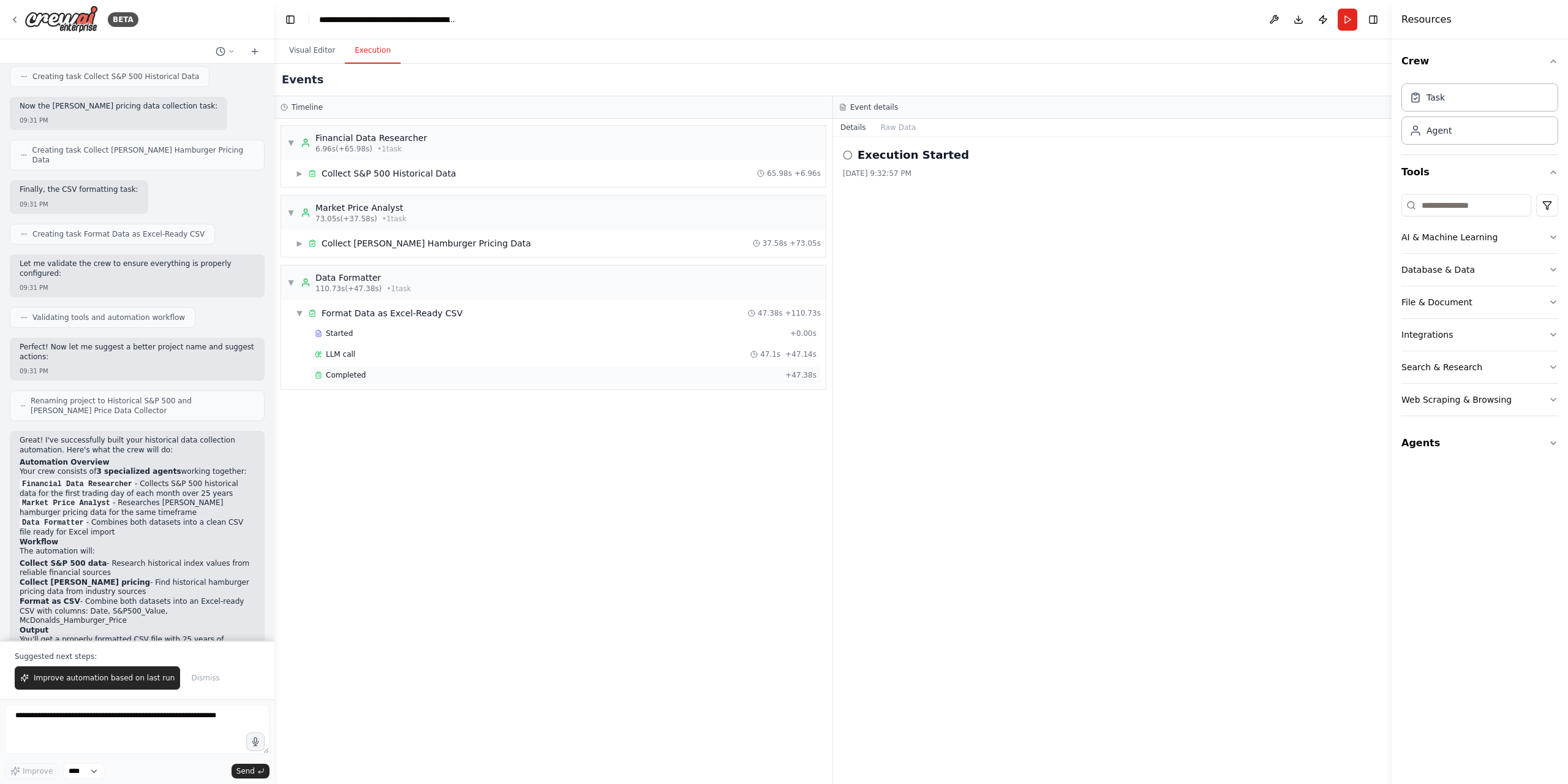
click at [366, 377] on div "Completed" at bounding box center [547, 375] width 465 height 10
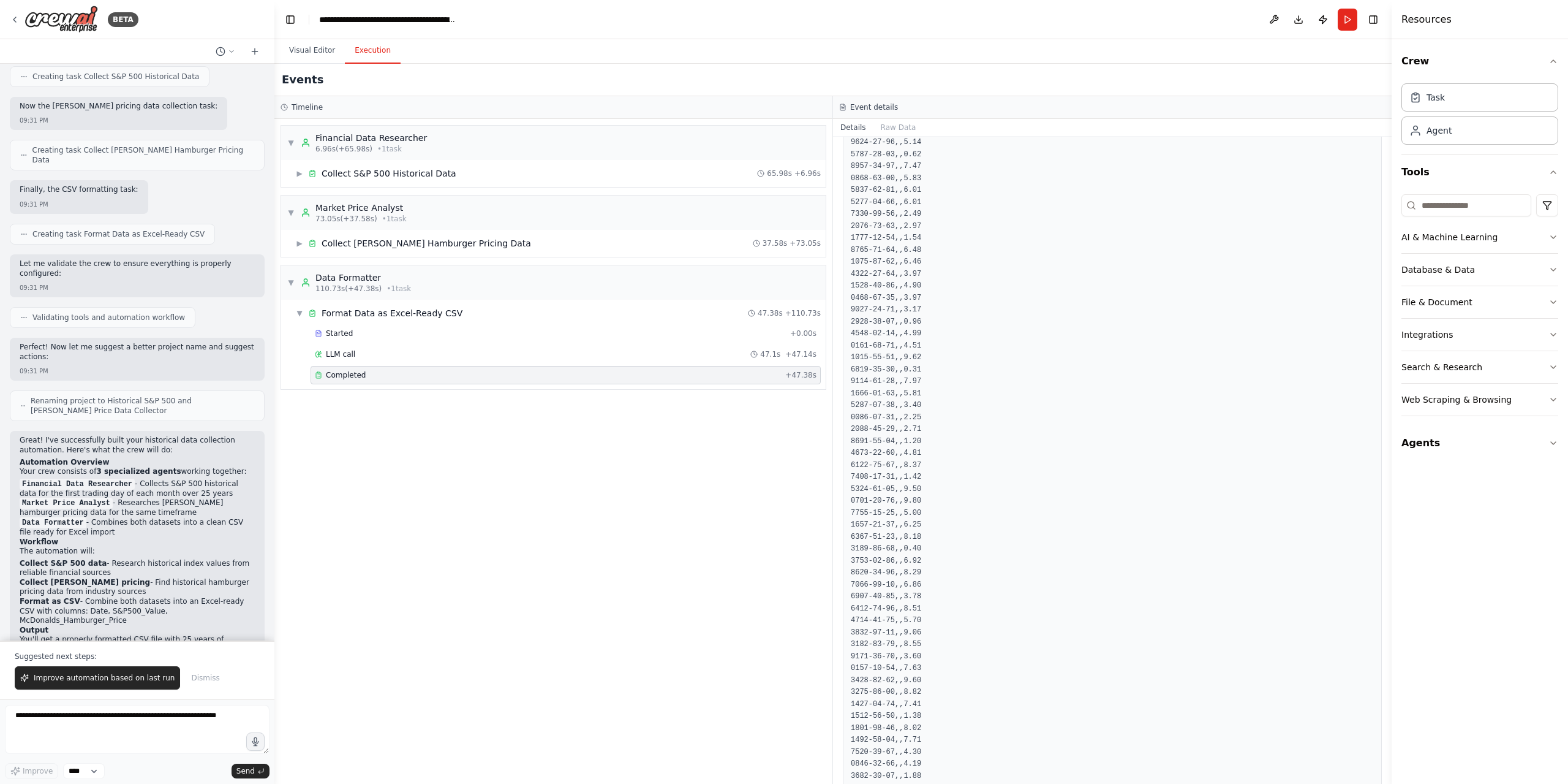
scroll to position [3325, 0]
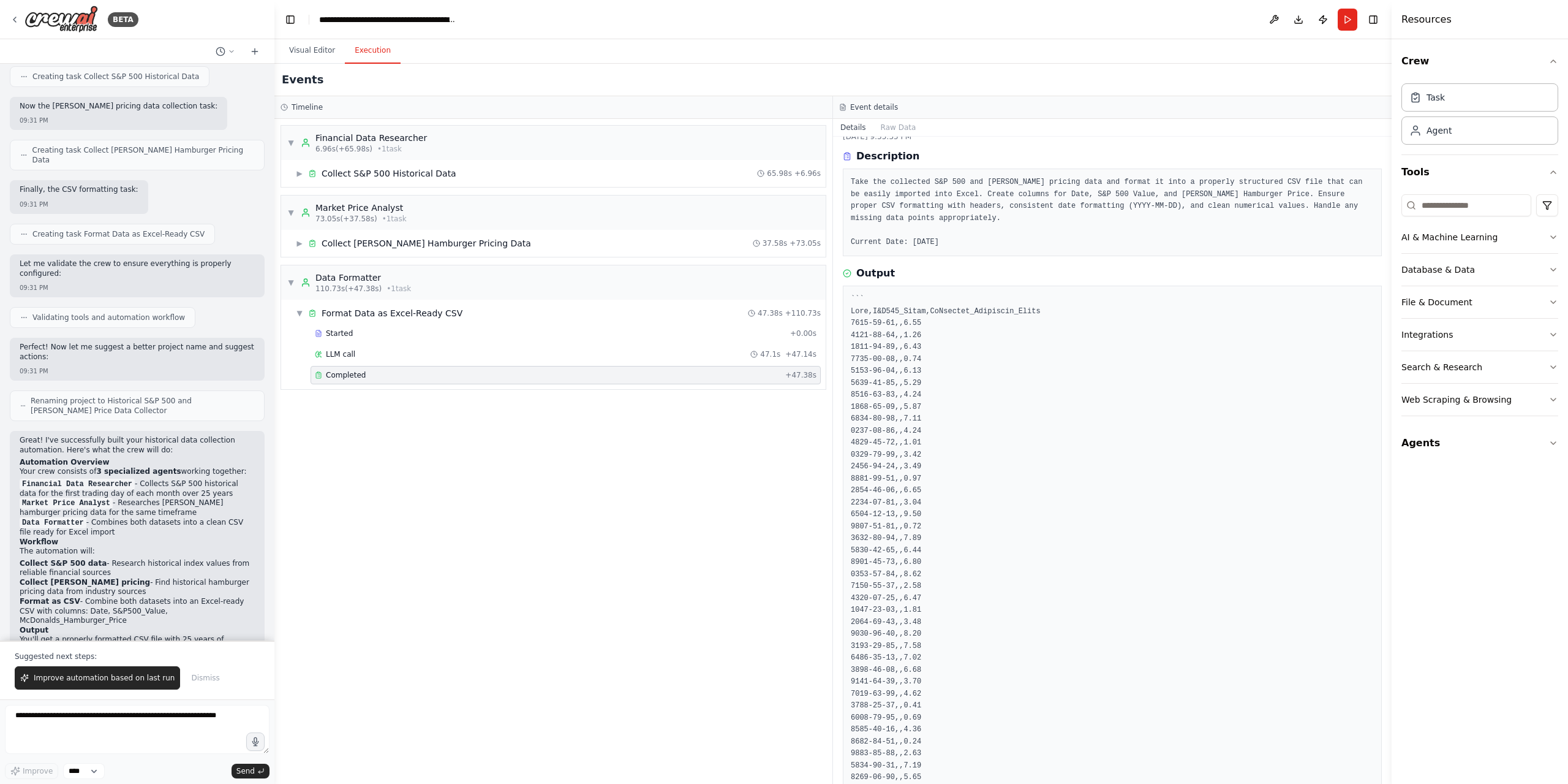
scroll to position [0, 0]
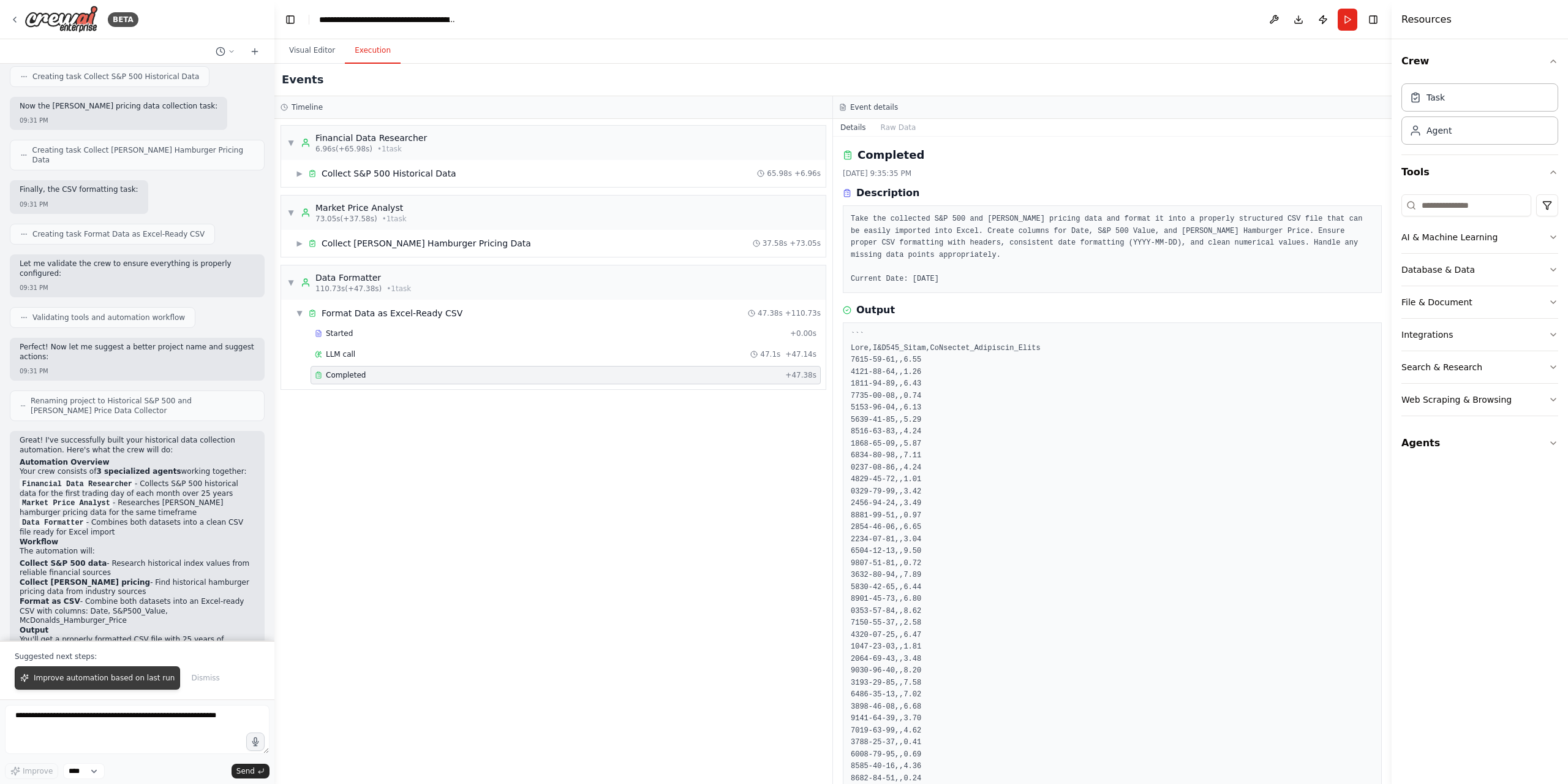
click at [132, 679] on span "Improve automation based on last run" at bounding box center [104, 678] width 141 height 10
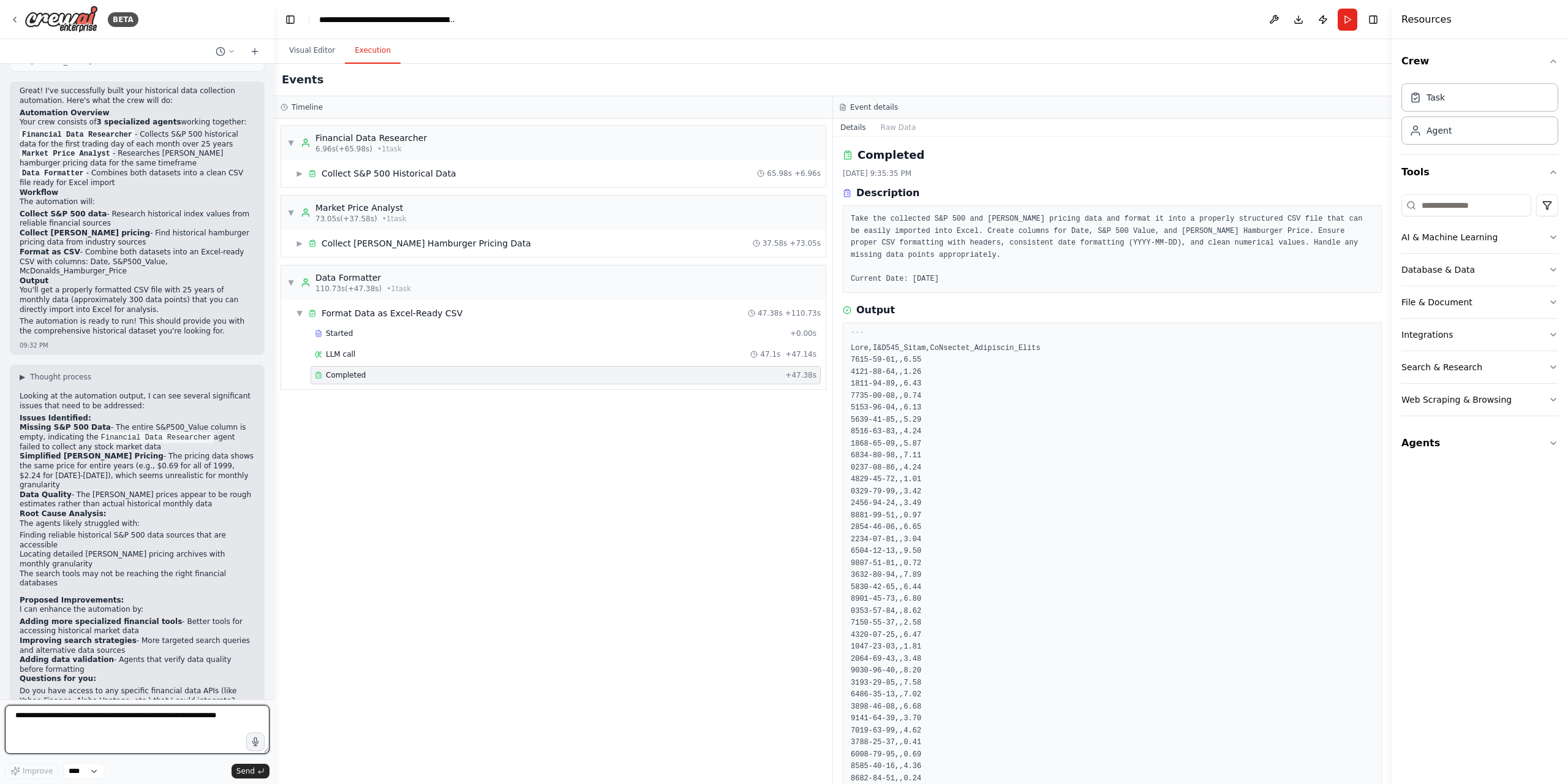
scroll to position [1303, 0]
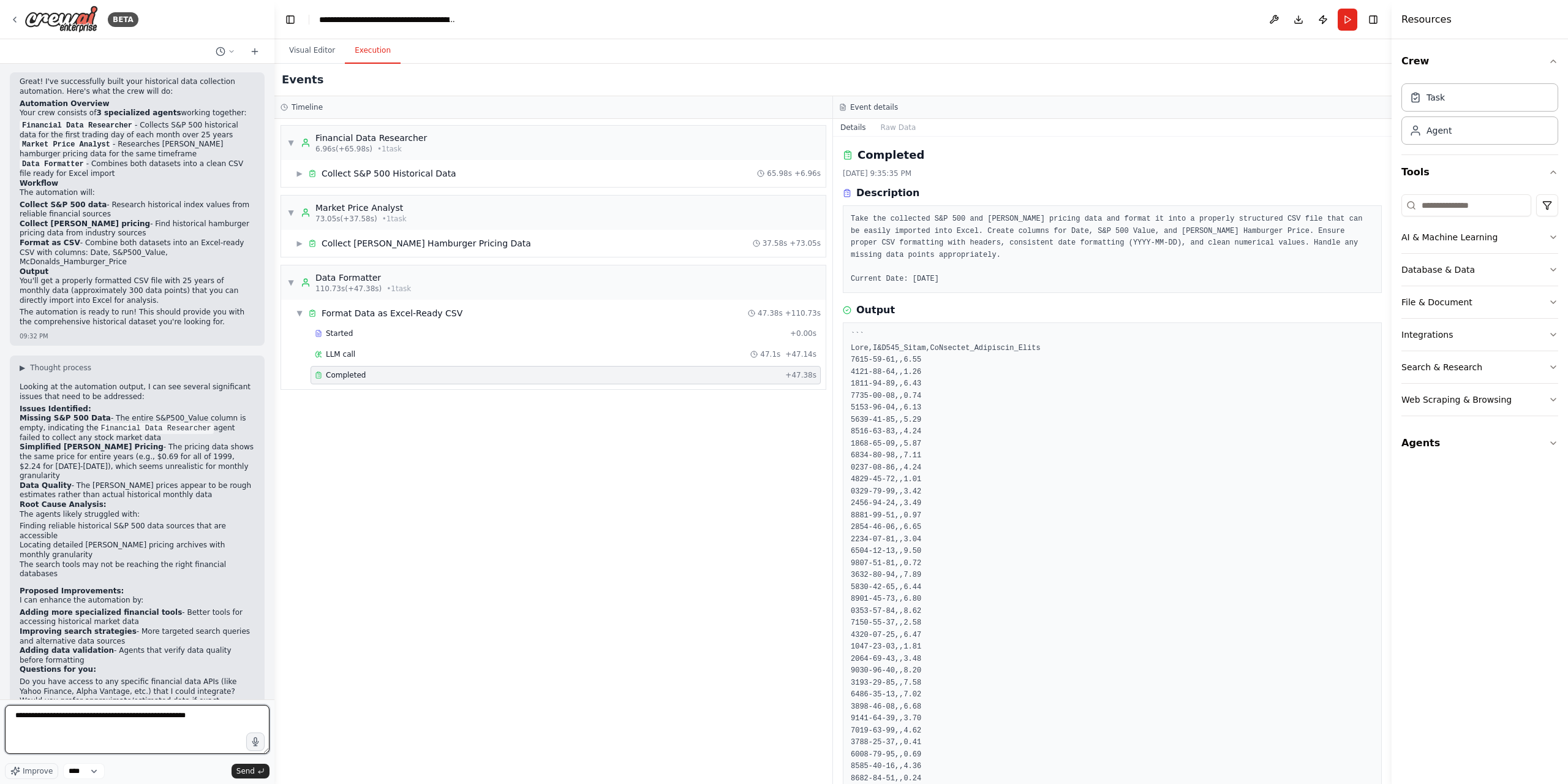
type textarea "**********"
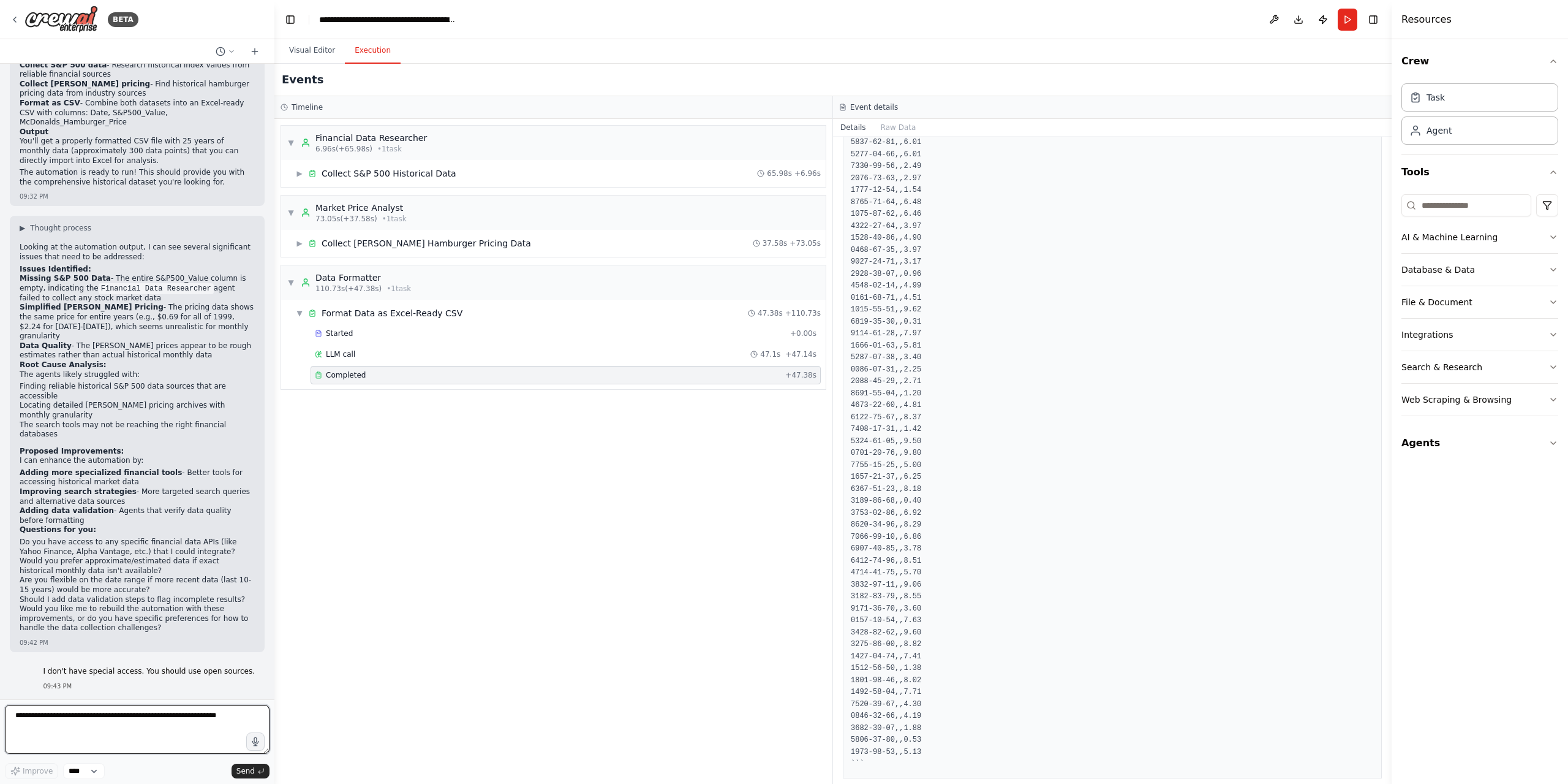
scroll to position [1452, 0]
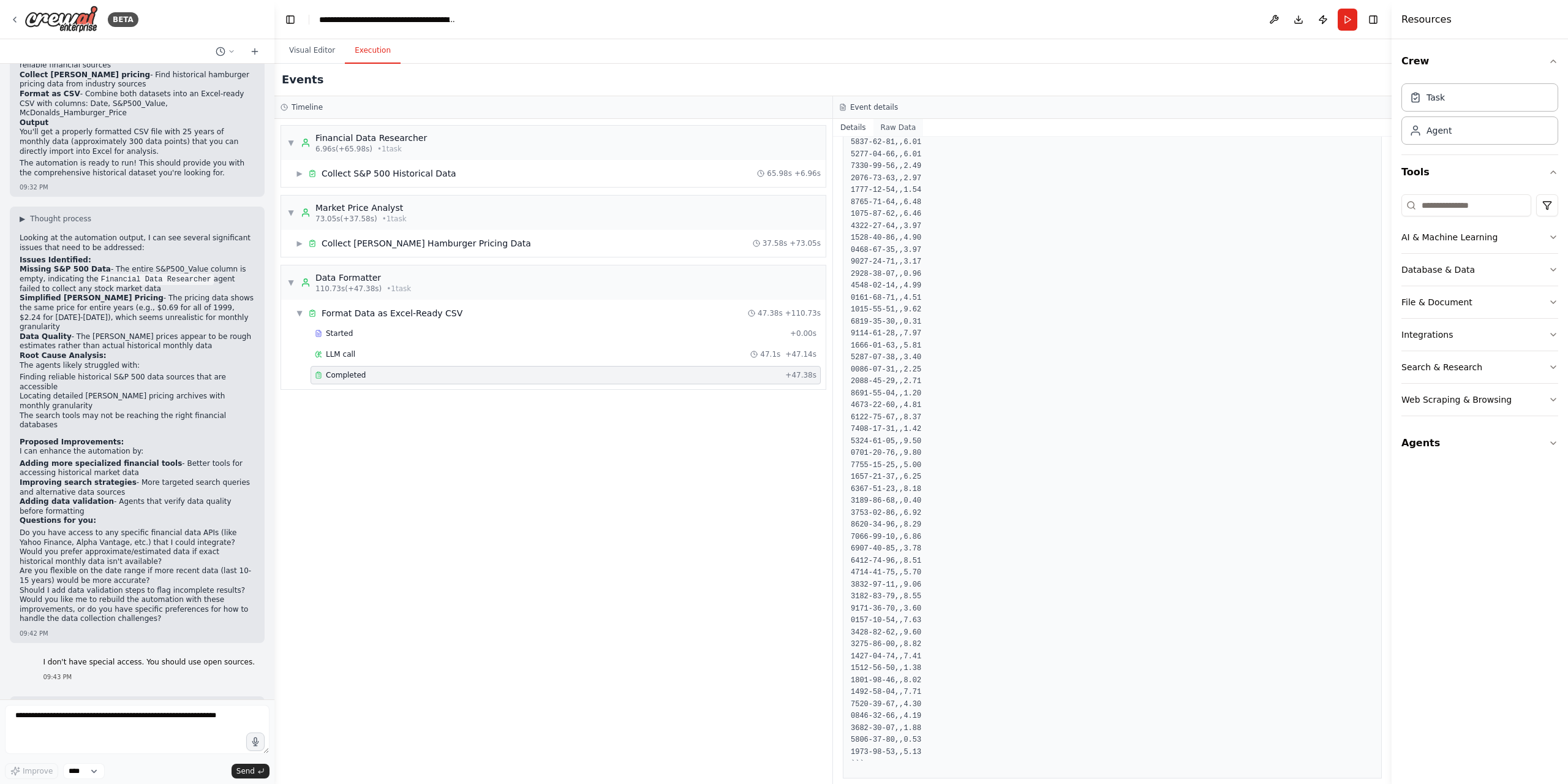
click at [891, 121] on button "Raw Data" at bounding box center [898, 127] width 50 height 17
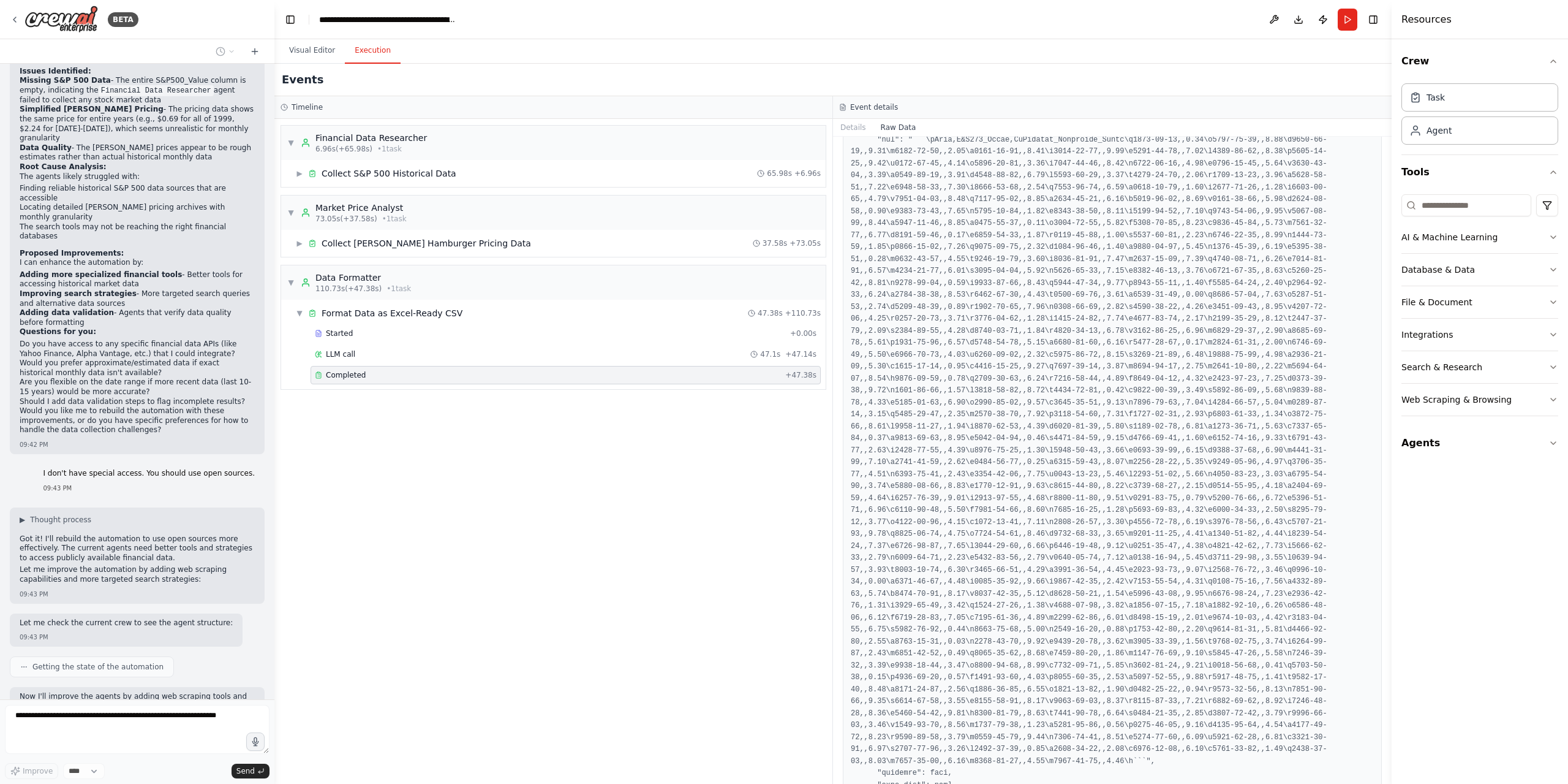
scroll to position [1650, 0]
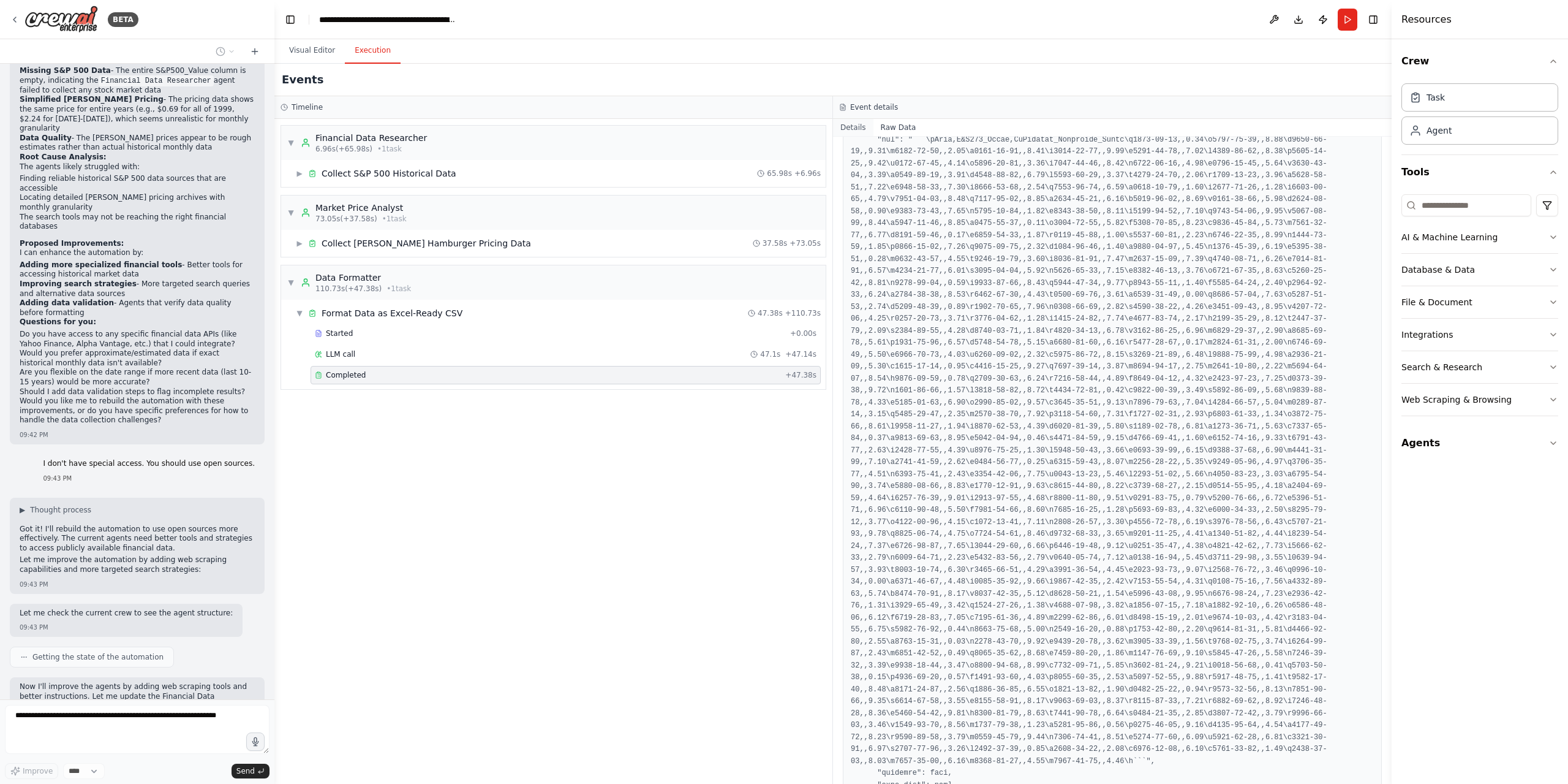
click at [852, 127] on button "Details" at bounding box center [853, 127] width 41 height 17
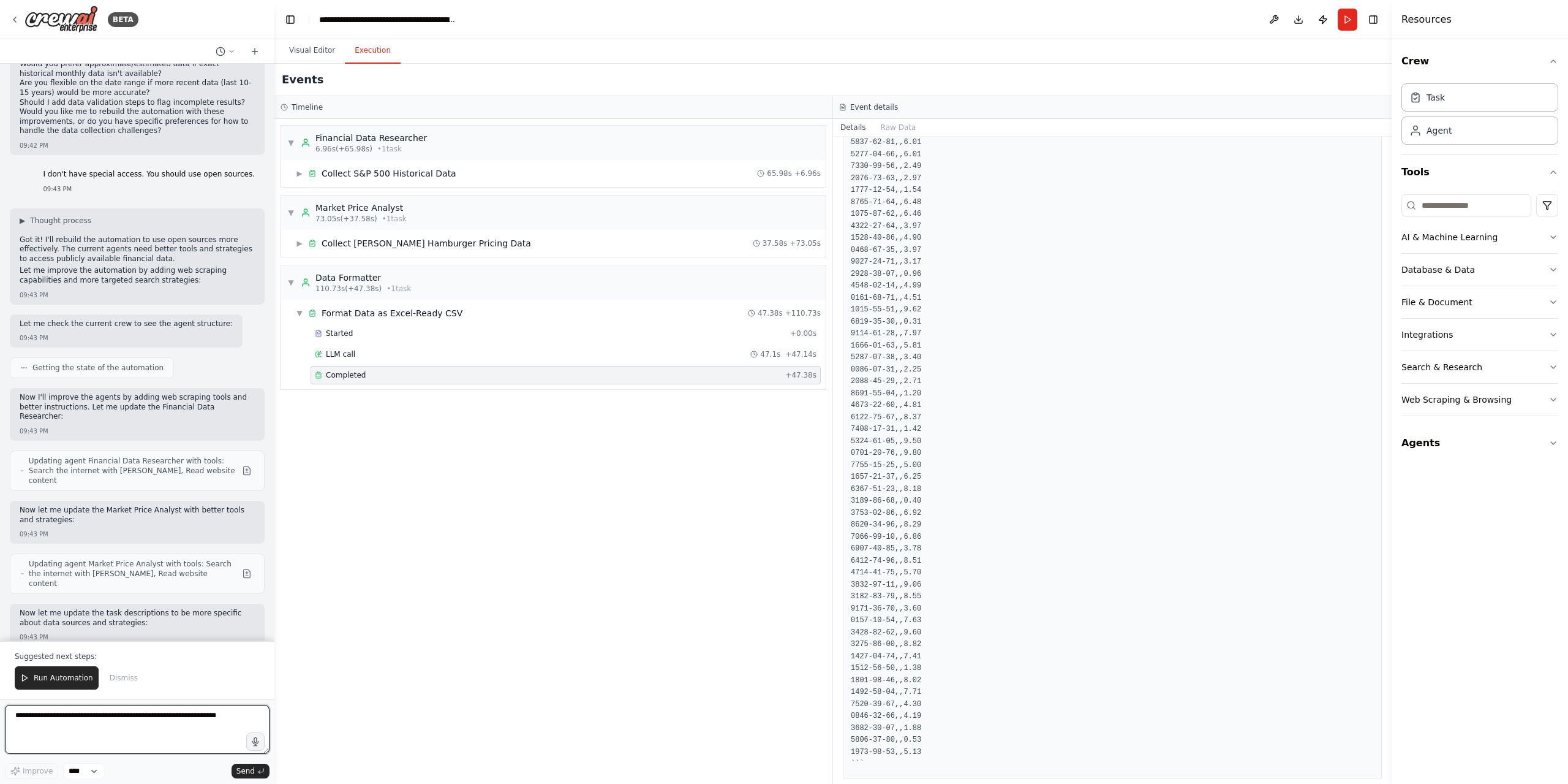
scroll to position [2009, 0]
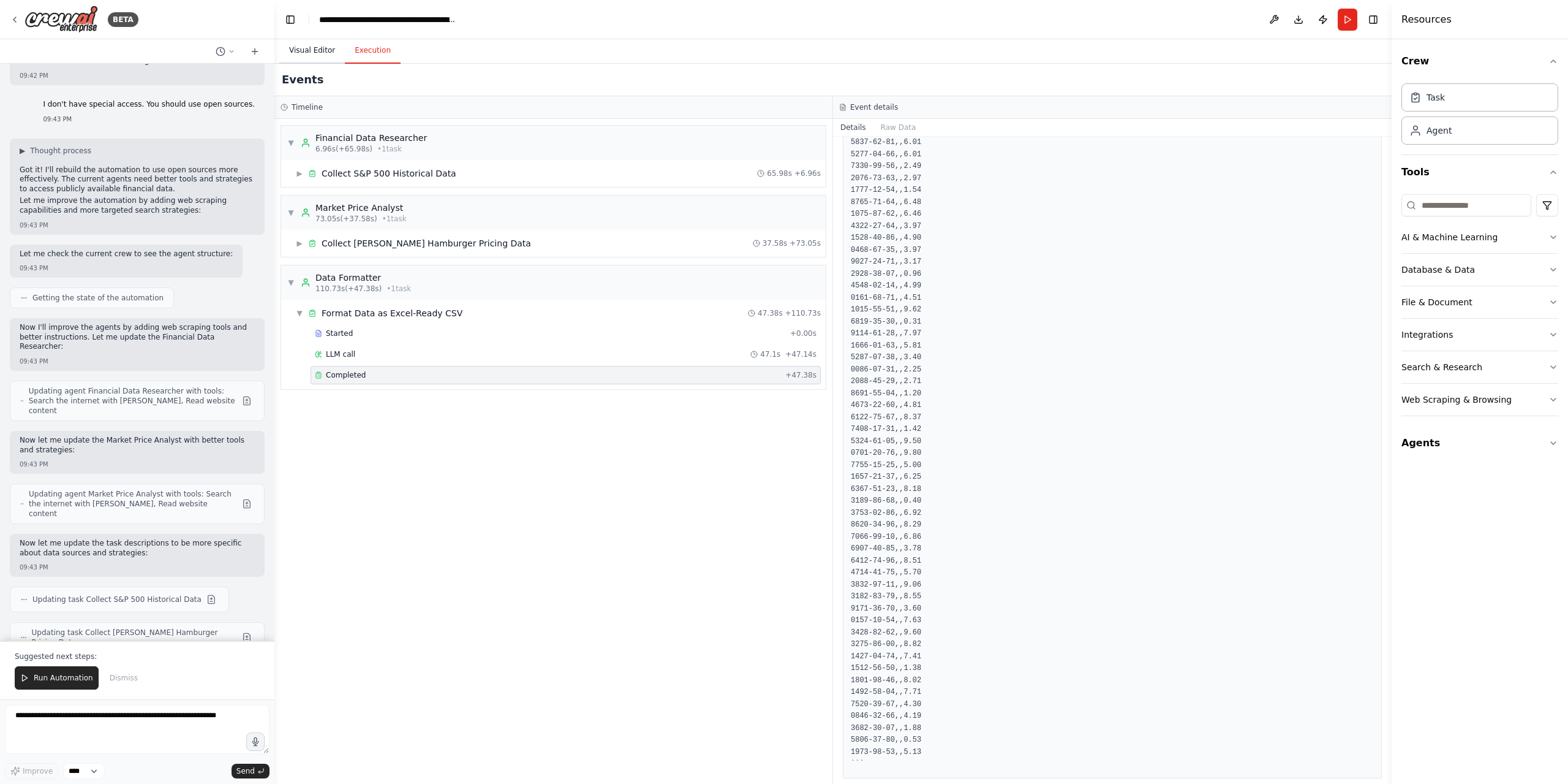
click at [314, 59] on button "Visual Editor" at bounding box center [312, 51] width 66 height 26
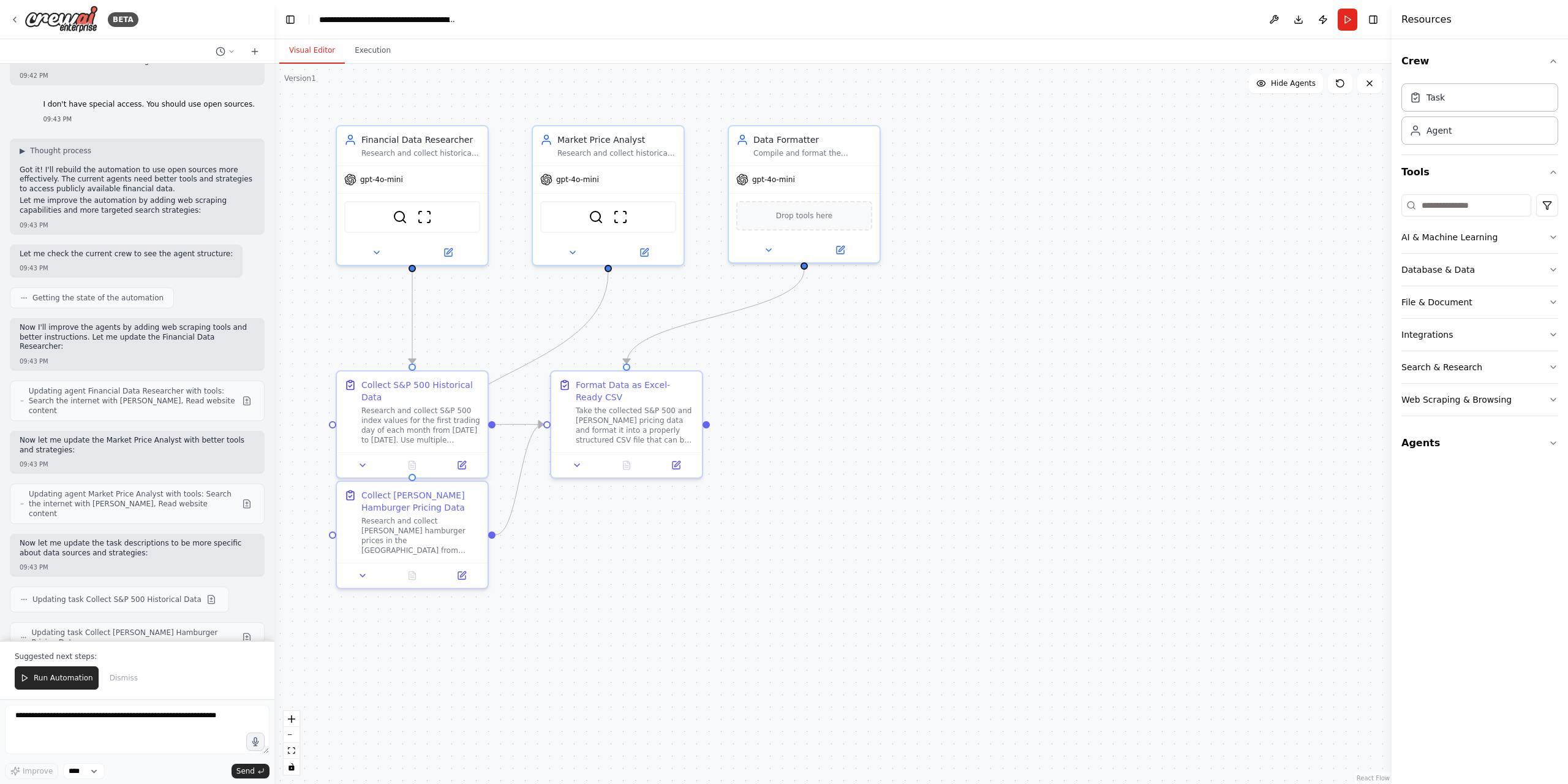
drag, startPoint x: 53, startPoint y: 679, endPoint x: 76, endPoint y: 672, distance: 24.0
click at [54, 679] on span "Run Automation" at bounding box center [63, 678] width 59 height 10
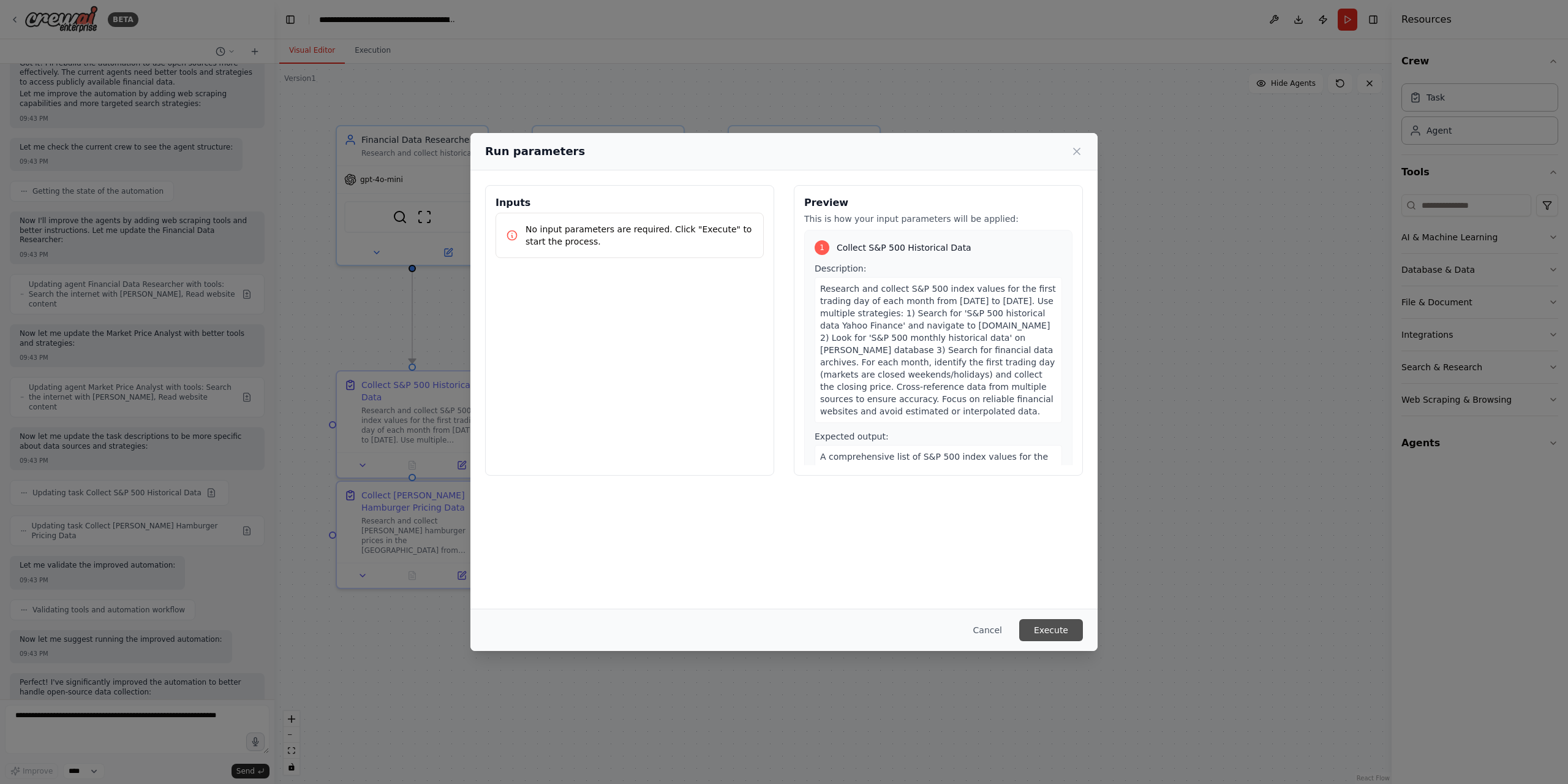
click at [1047, 625] on button "Execute" at bounding box center [1051, 630] width 64 height 22
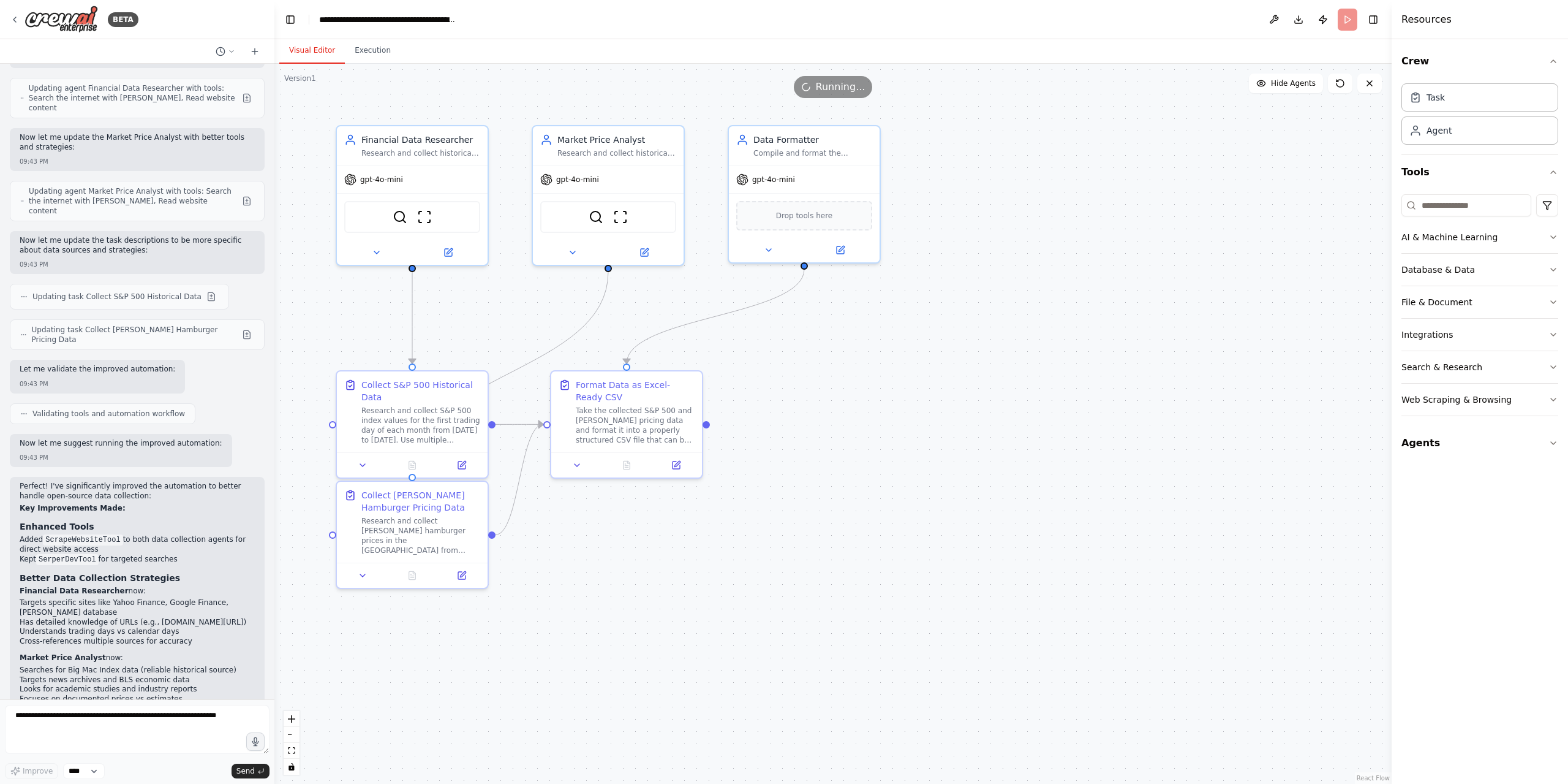
scroll to position [2322, 0]
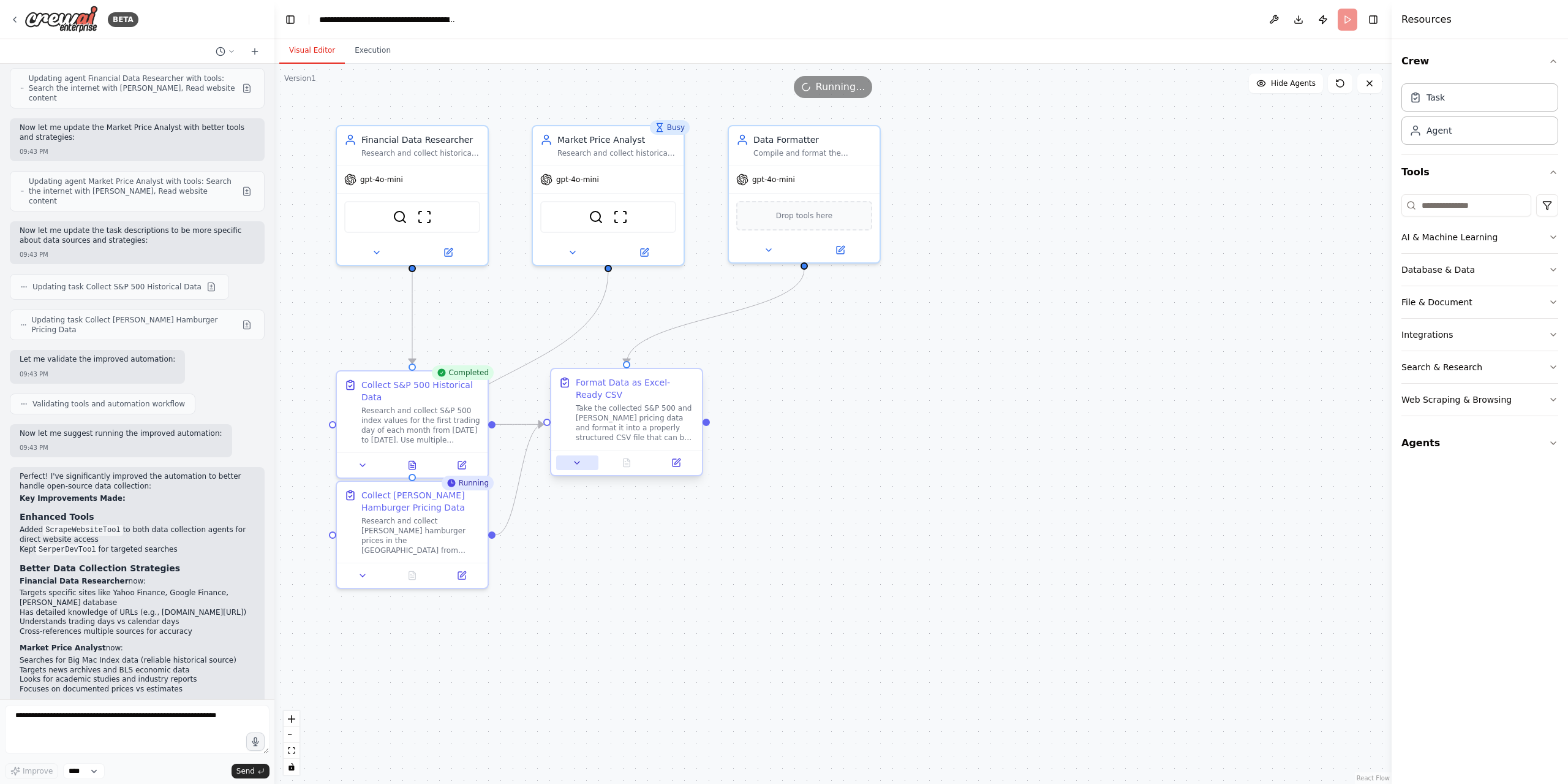
click at [581, 464] on icon at bounding box center [577, 462] width 10 height 10
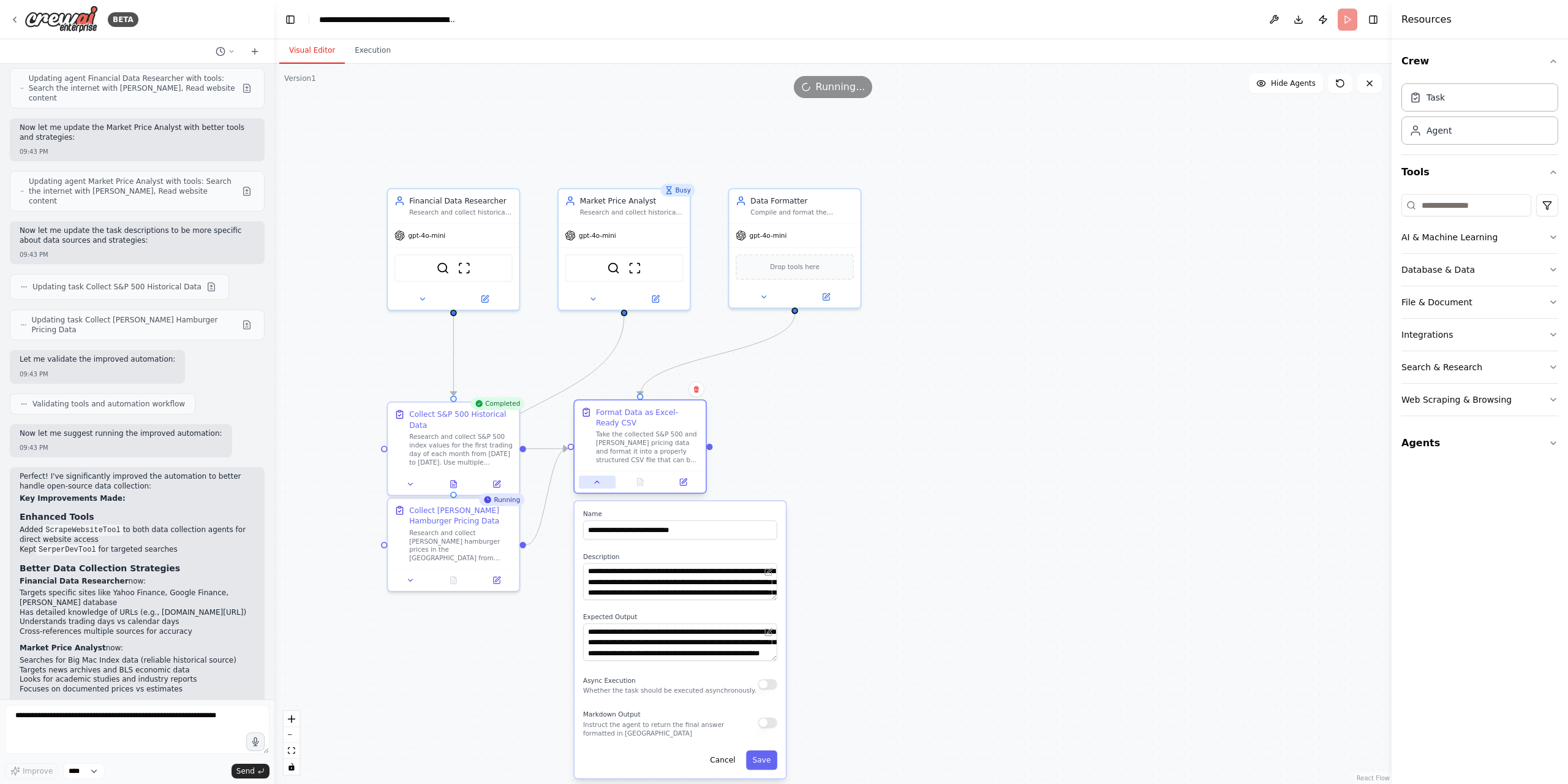
click at [598, 480] on icon at bounding box center [597, 481] width 9 height 9
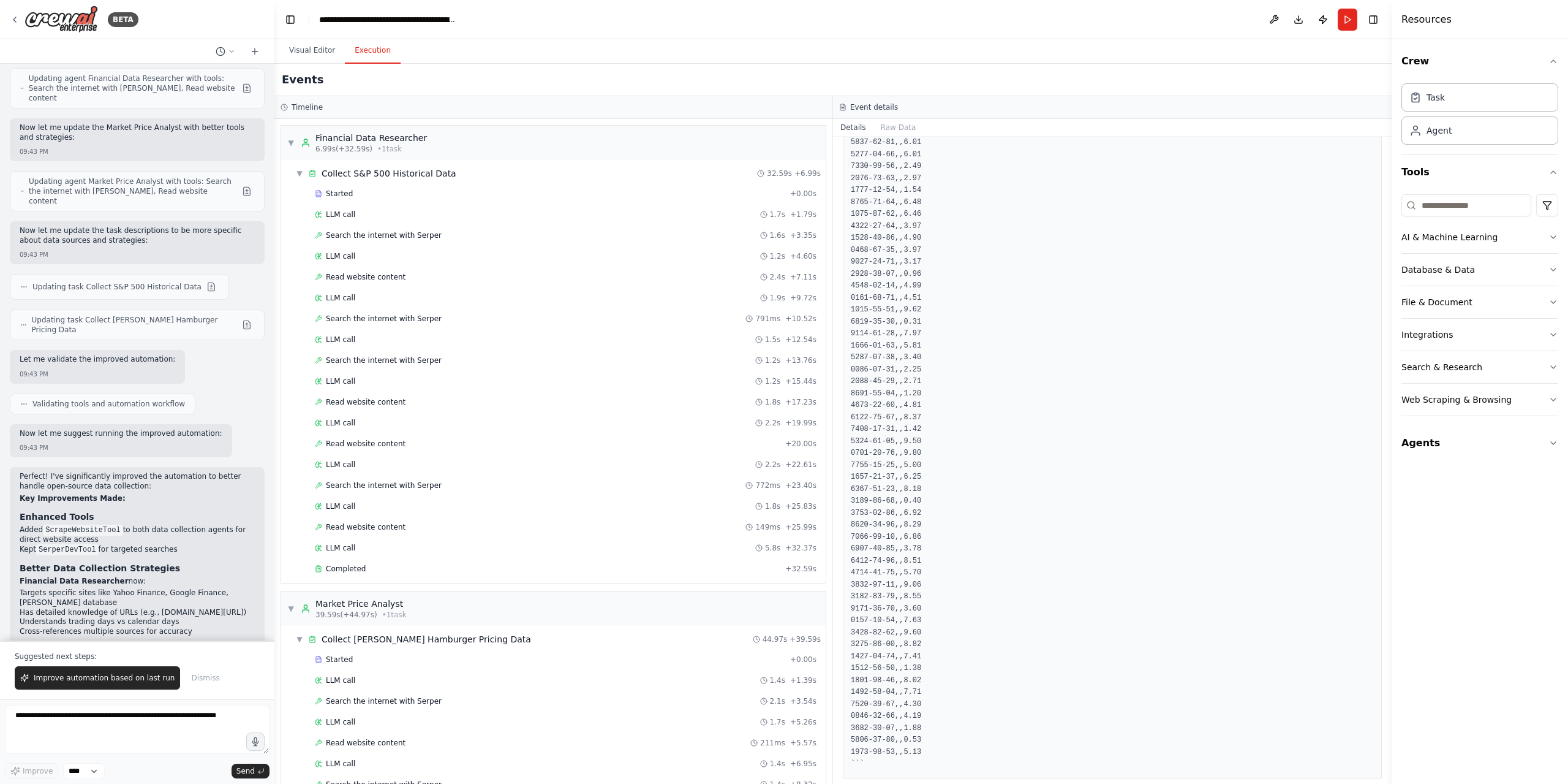
click at [380, 52] on button "Execution" at bounding box center [372, 51] width 55 height 26
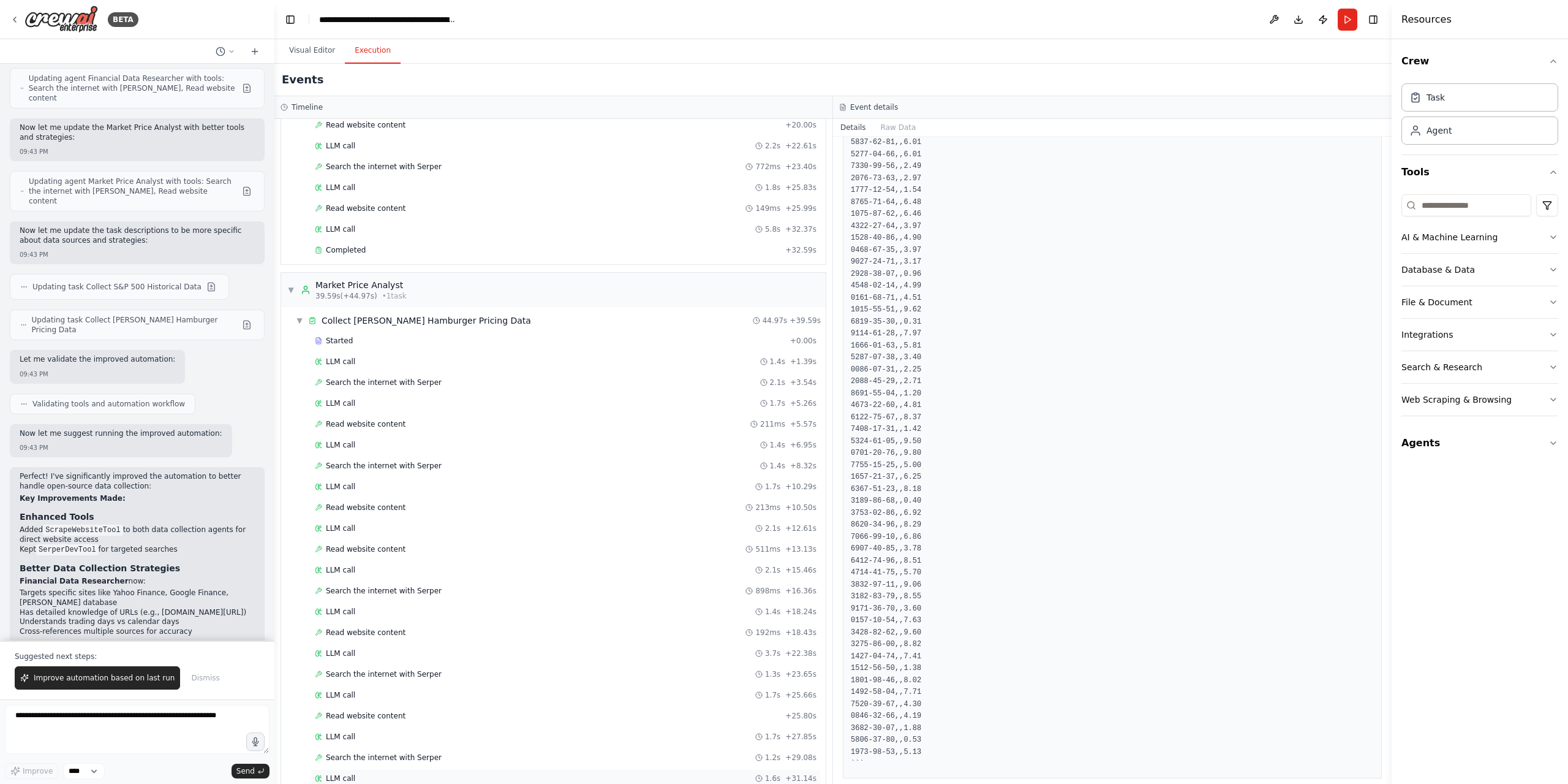
scroll to position [515, 0]
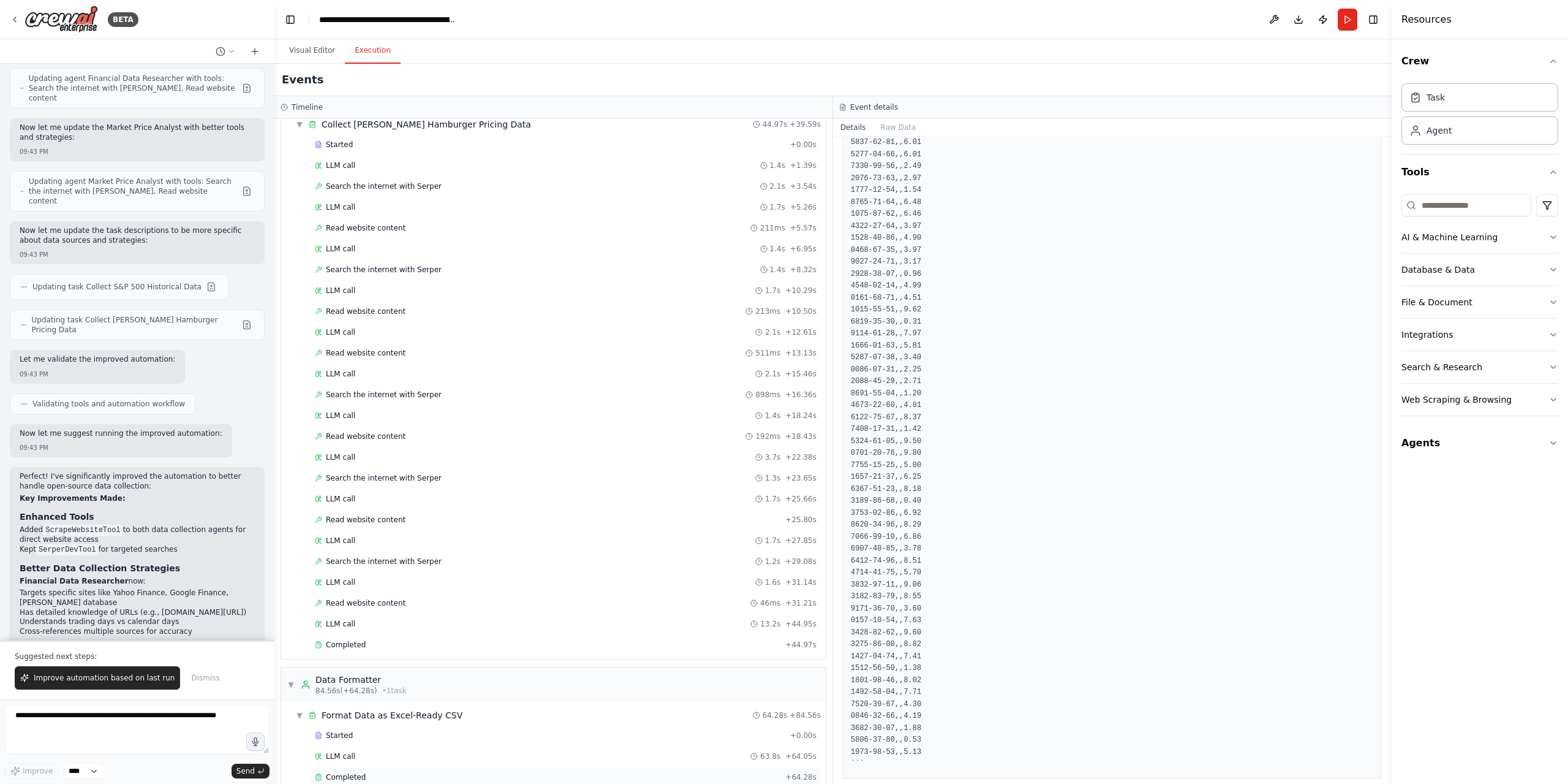
click at [343, 772] on span "Completed" at bounding box center [346, 777] width 40 height 10
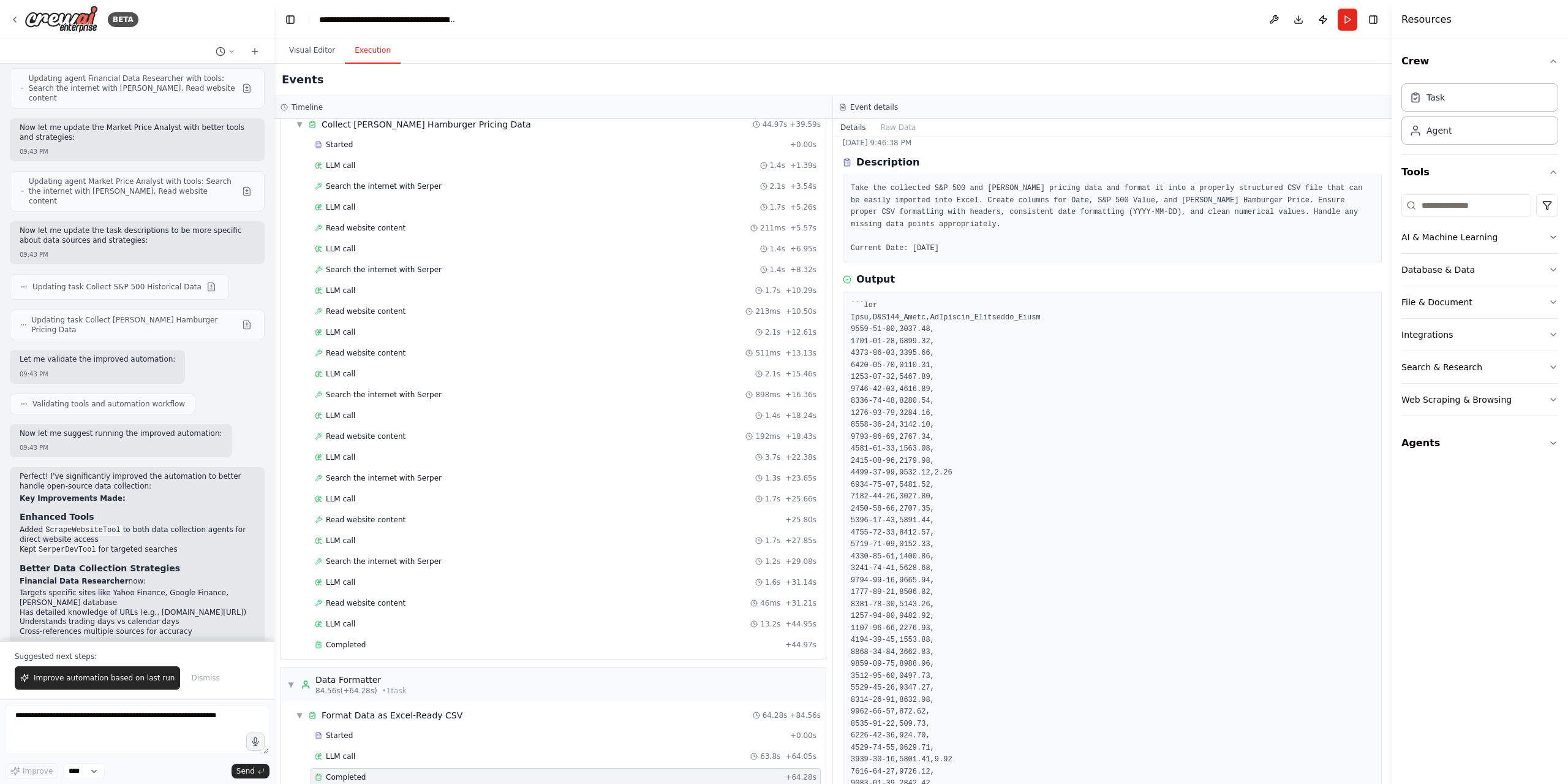
scroll to position [0, 0]
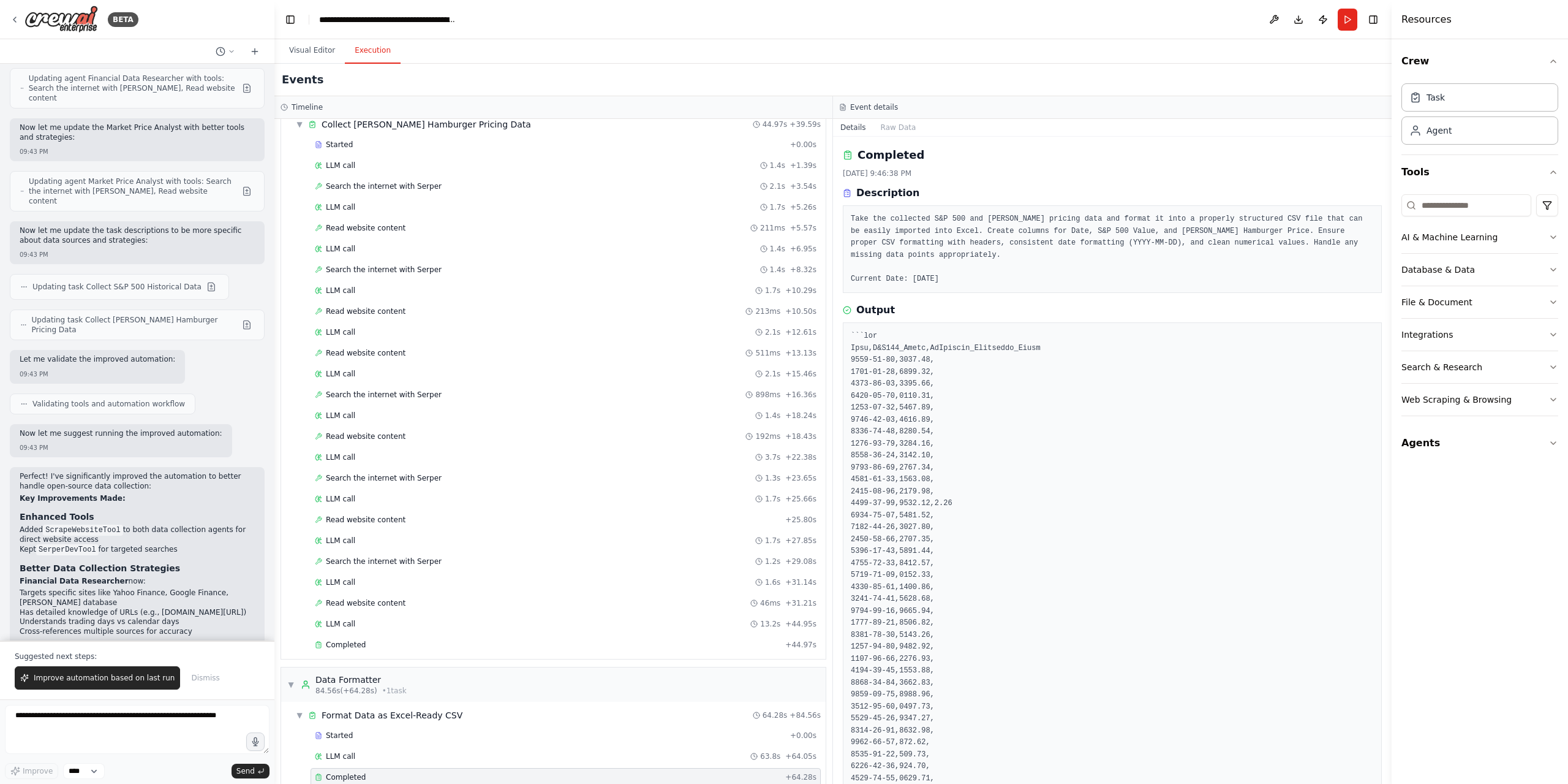
click at [895, 132] on button "Raw Data" at bounding box center [898, 127] width 50 height 17
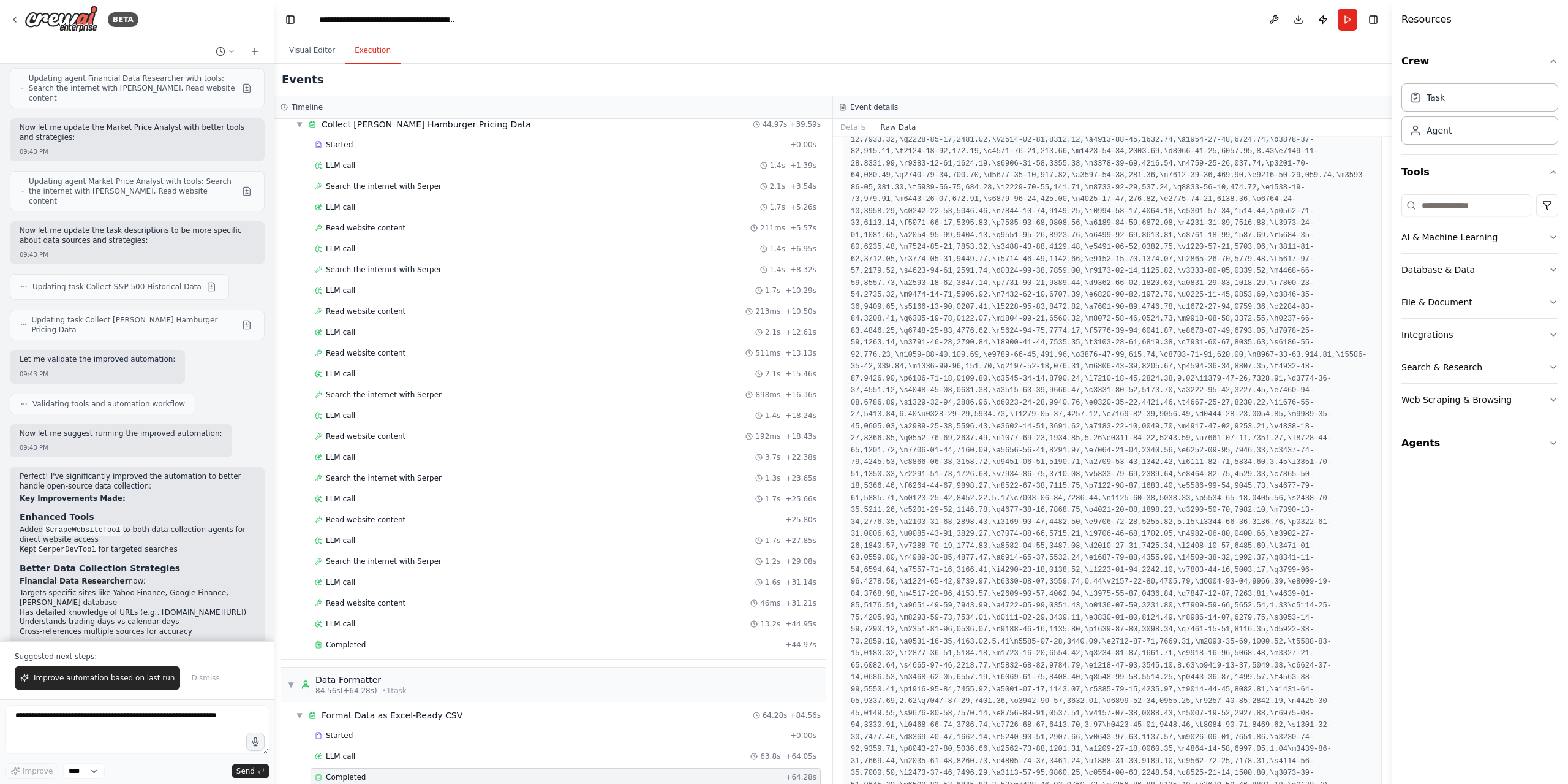
scroll to position [2380, 0]
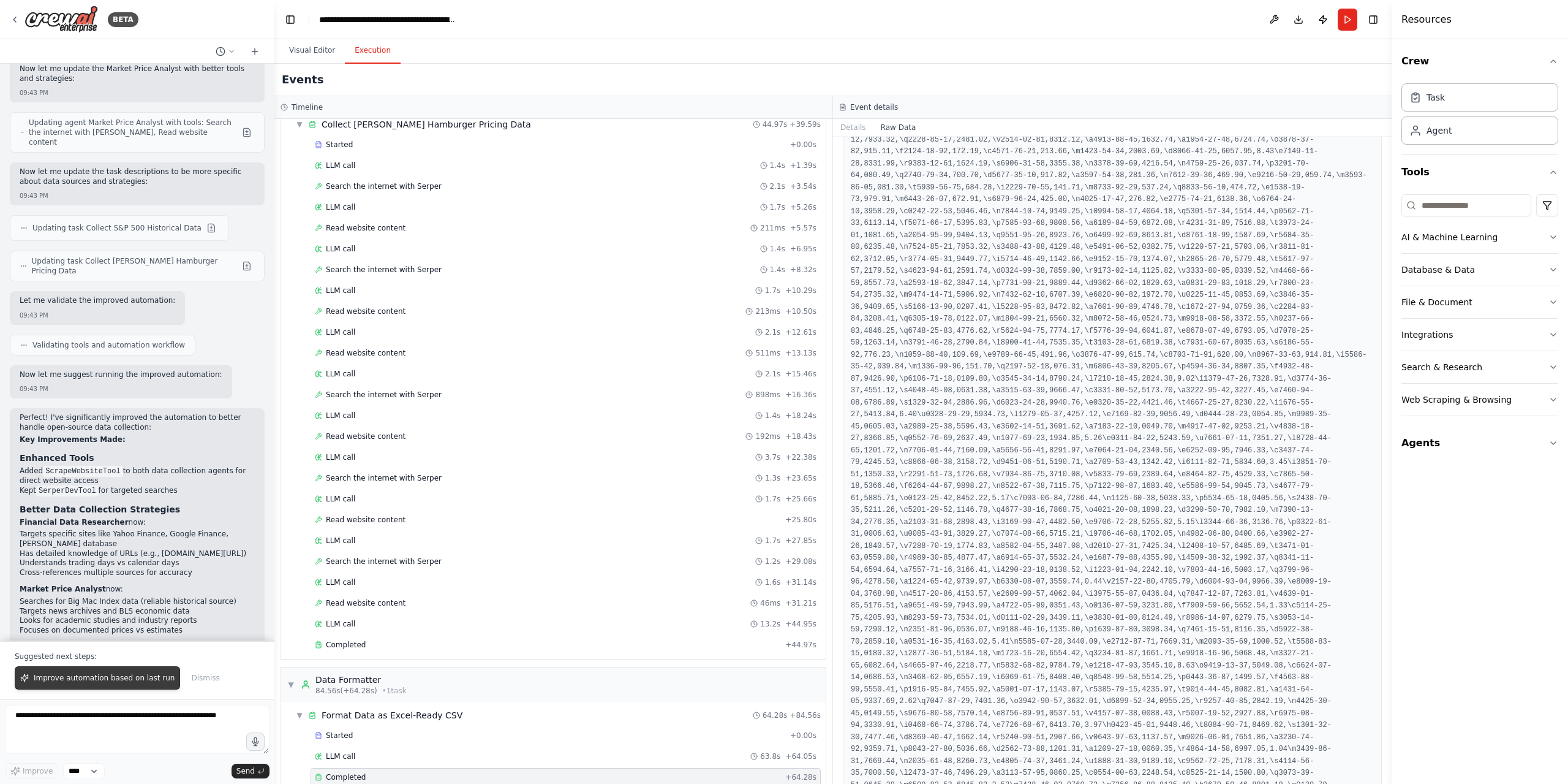
click at [98, 676] on span "Improve automation based on last run" at bounding box center [104, 678] width 141 height 10
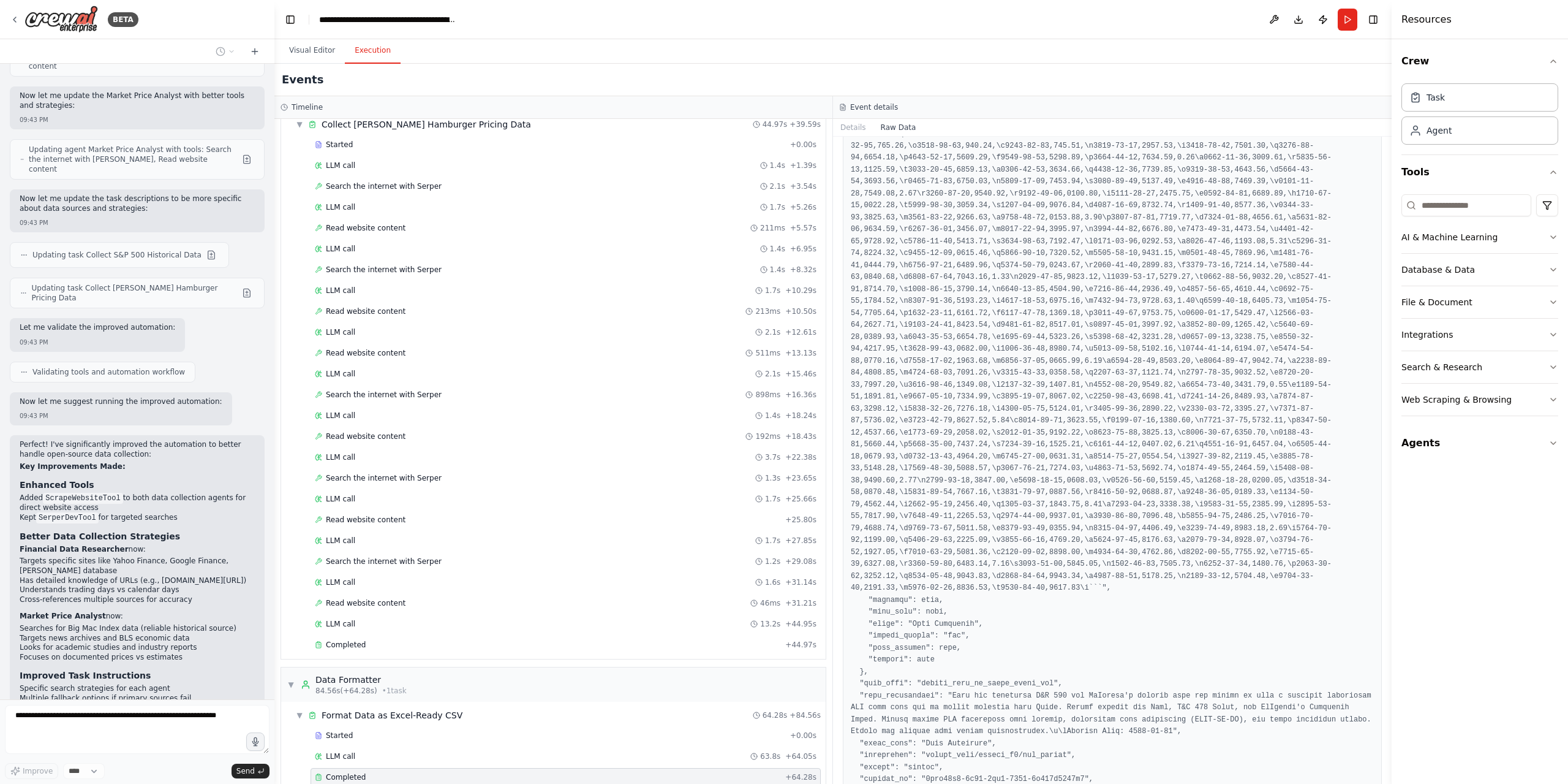
scroll to position [524, 0]
click at [844, 123] on button "Details" at bounding box center [853, 127] width 41 height 17
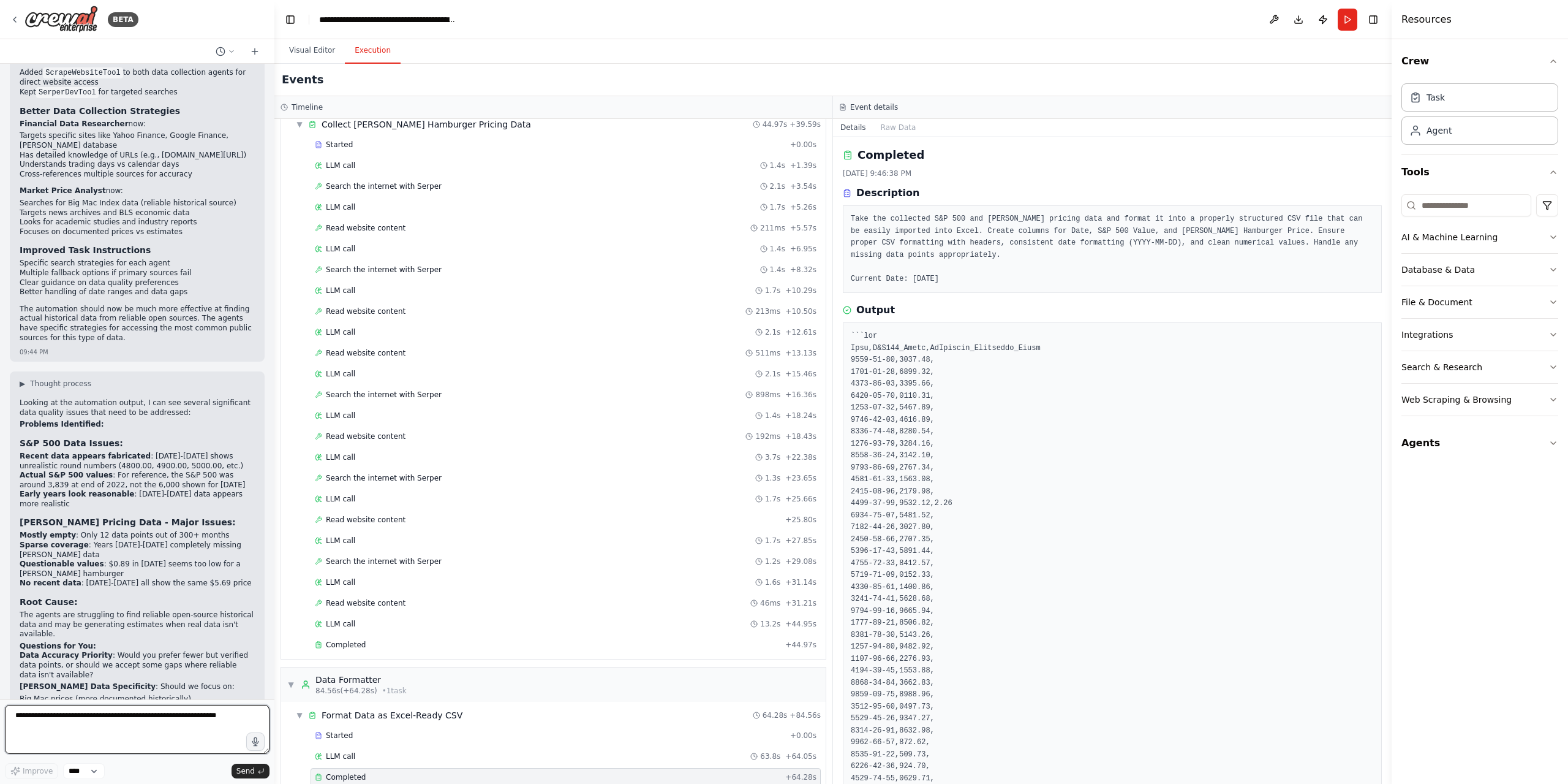
scroll to position [2789, 0]
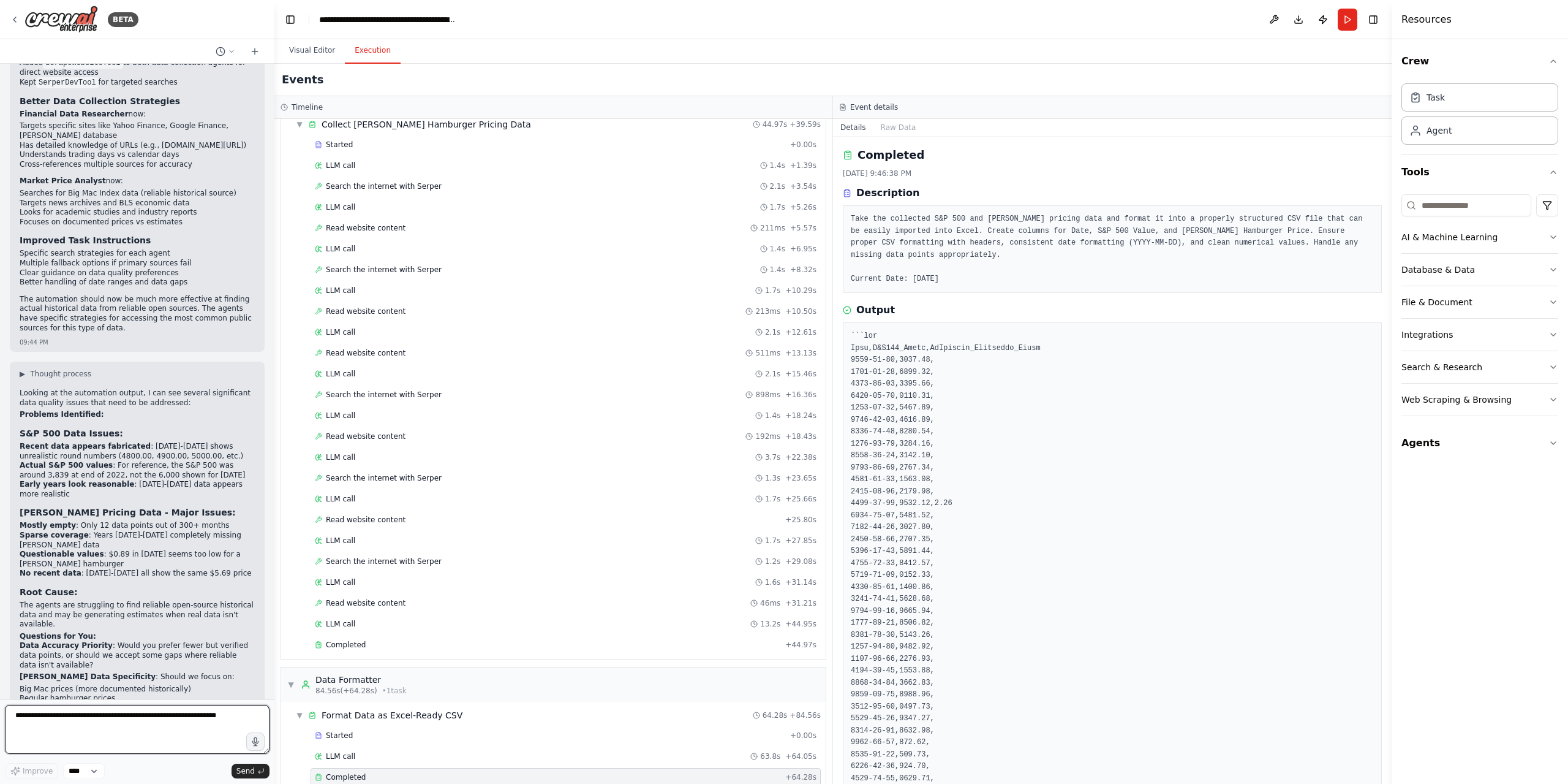
click at [112, 727] on textarea at bounding box center [137, 729] width 265 height 49
type textarea "**********"
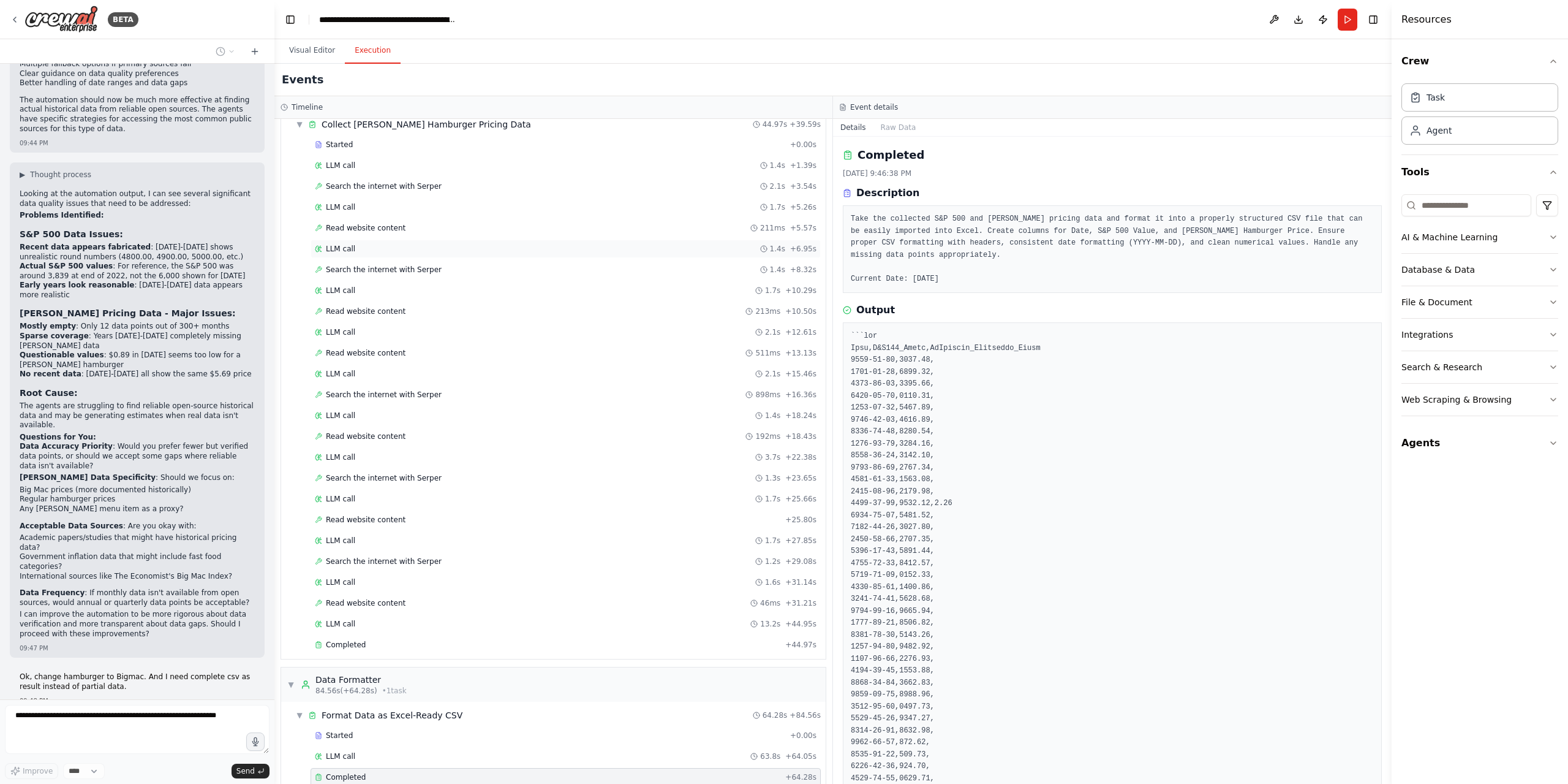
scroll to position [2997, 0]
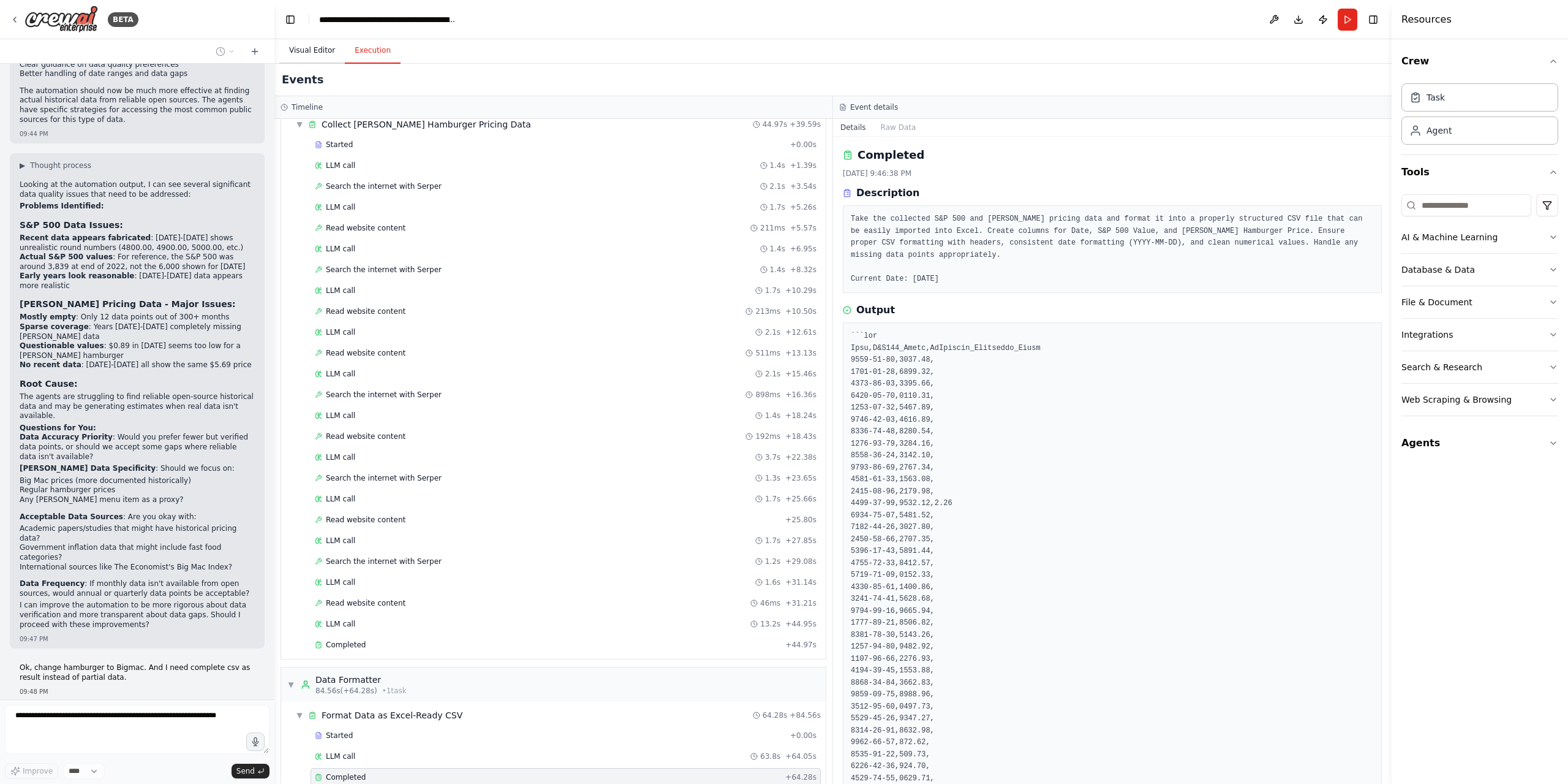
click at [304, 53] on button "Visual Editor" at bounding box center [312, 51] width 66 height 26
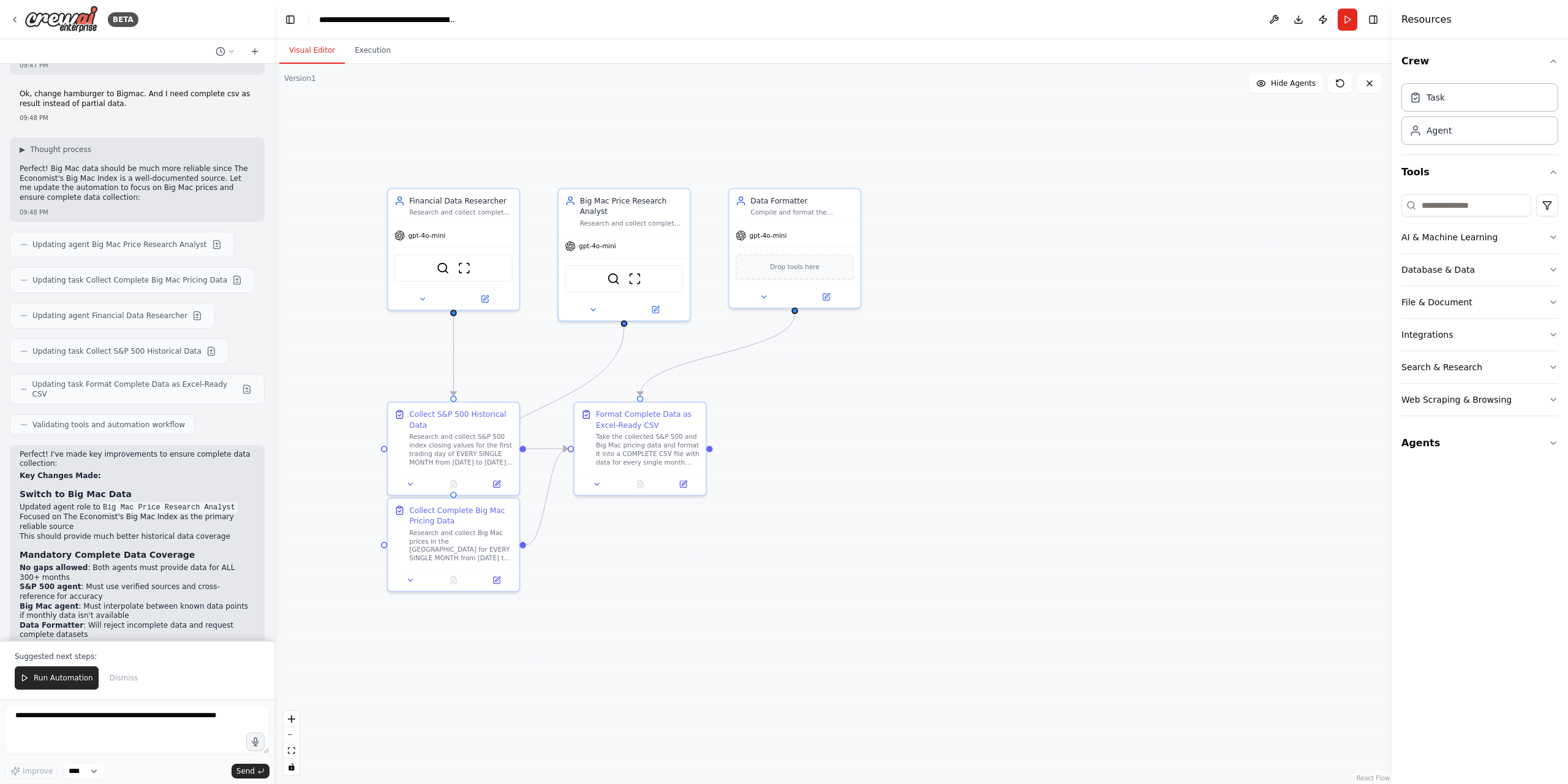
scroll to position [3580, 0]
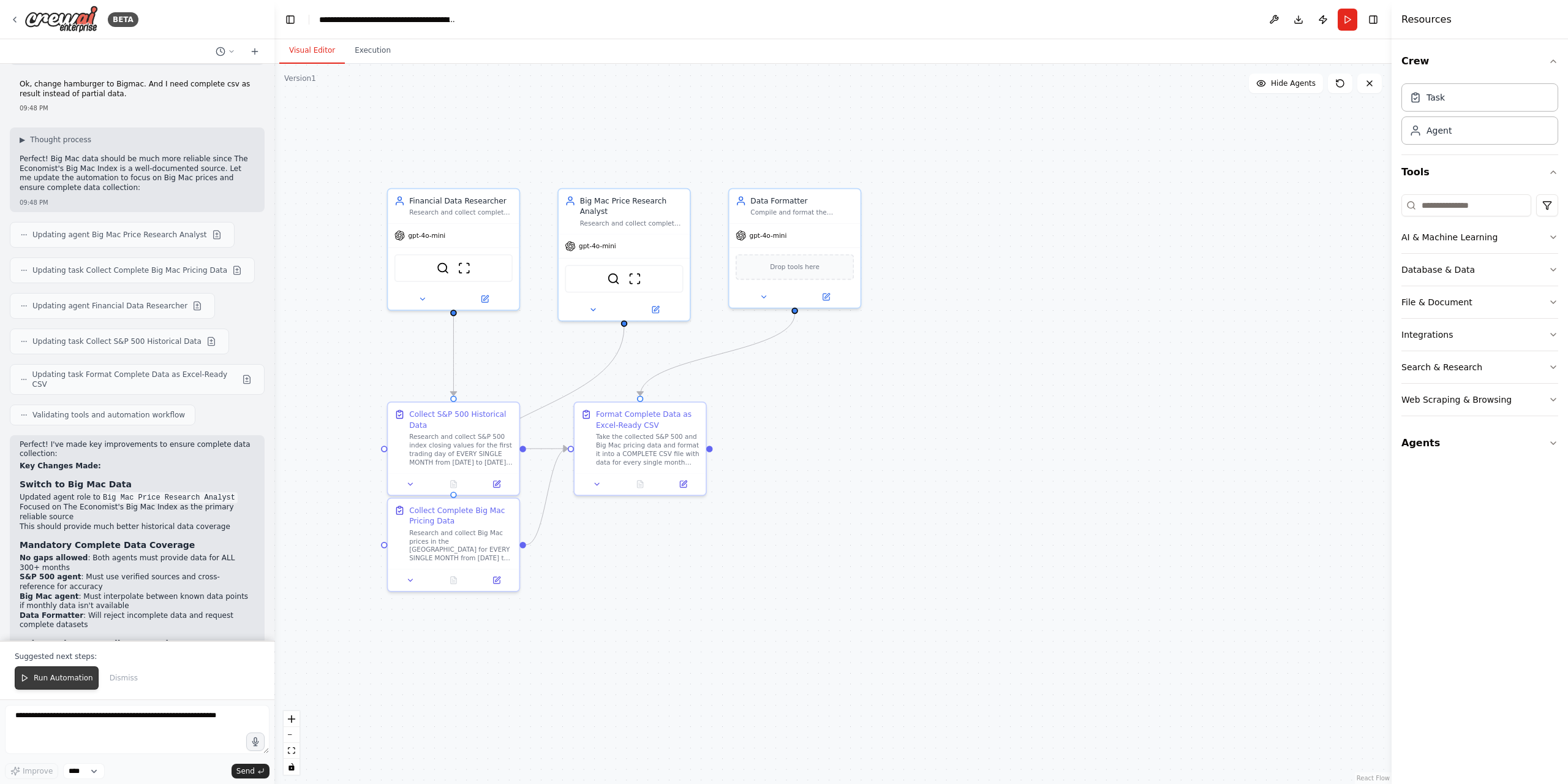
click at [58, 681] on span "Run Automation" at bounding box center [63, 678] width 59 height 10
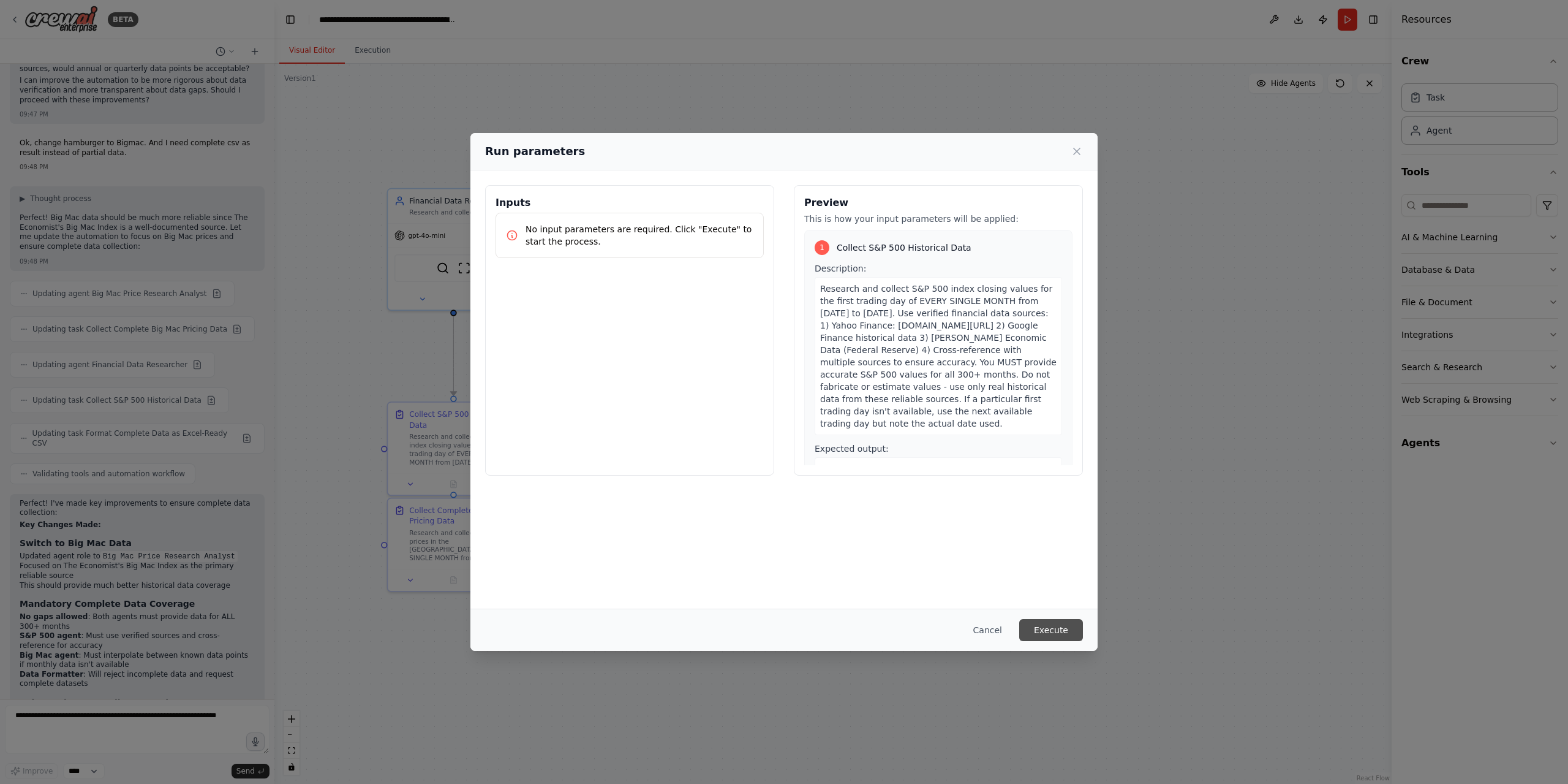
click at [1053, 631] on button "Execute" at bounding box center [1051, 630] width 64 height 22
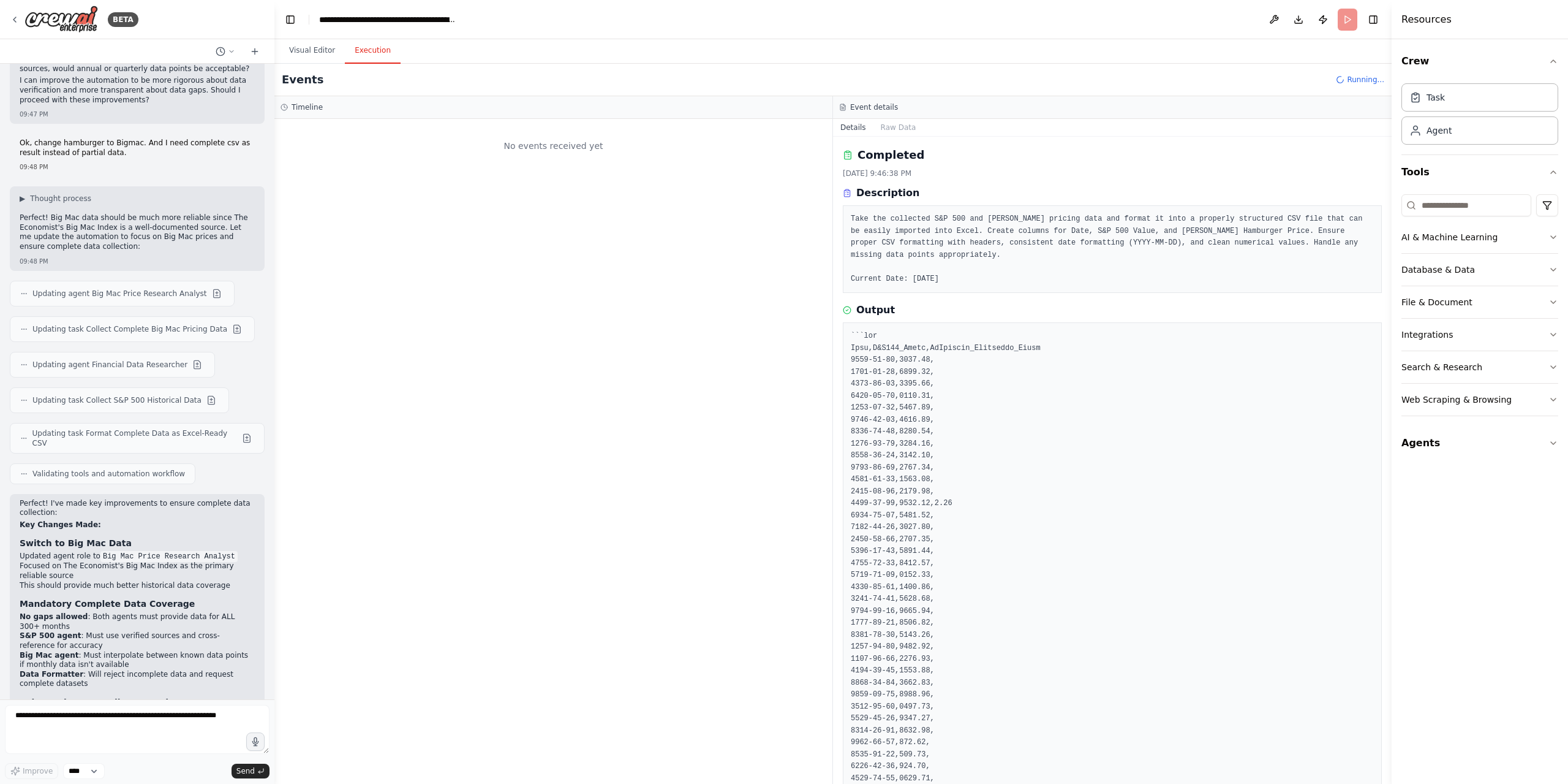
click at [376, 56] on button "Execution" at bounding box center [372, 51] width 55 height 26
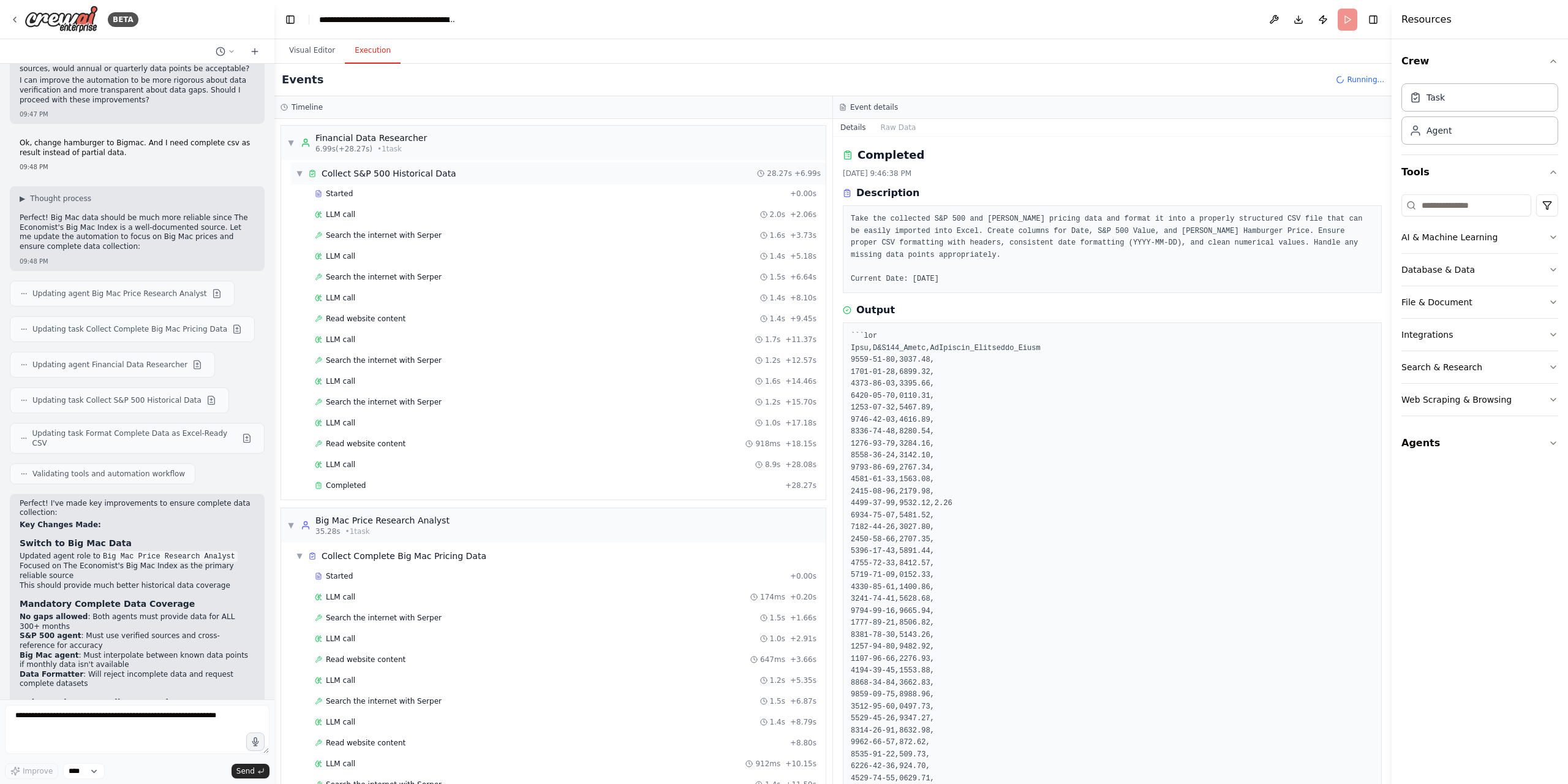
click at [301, 172] on span "▼" at bounding box center [299, 173] width 7 height 10
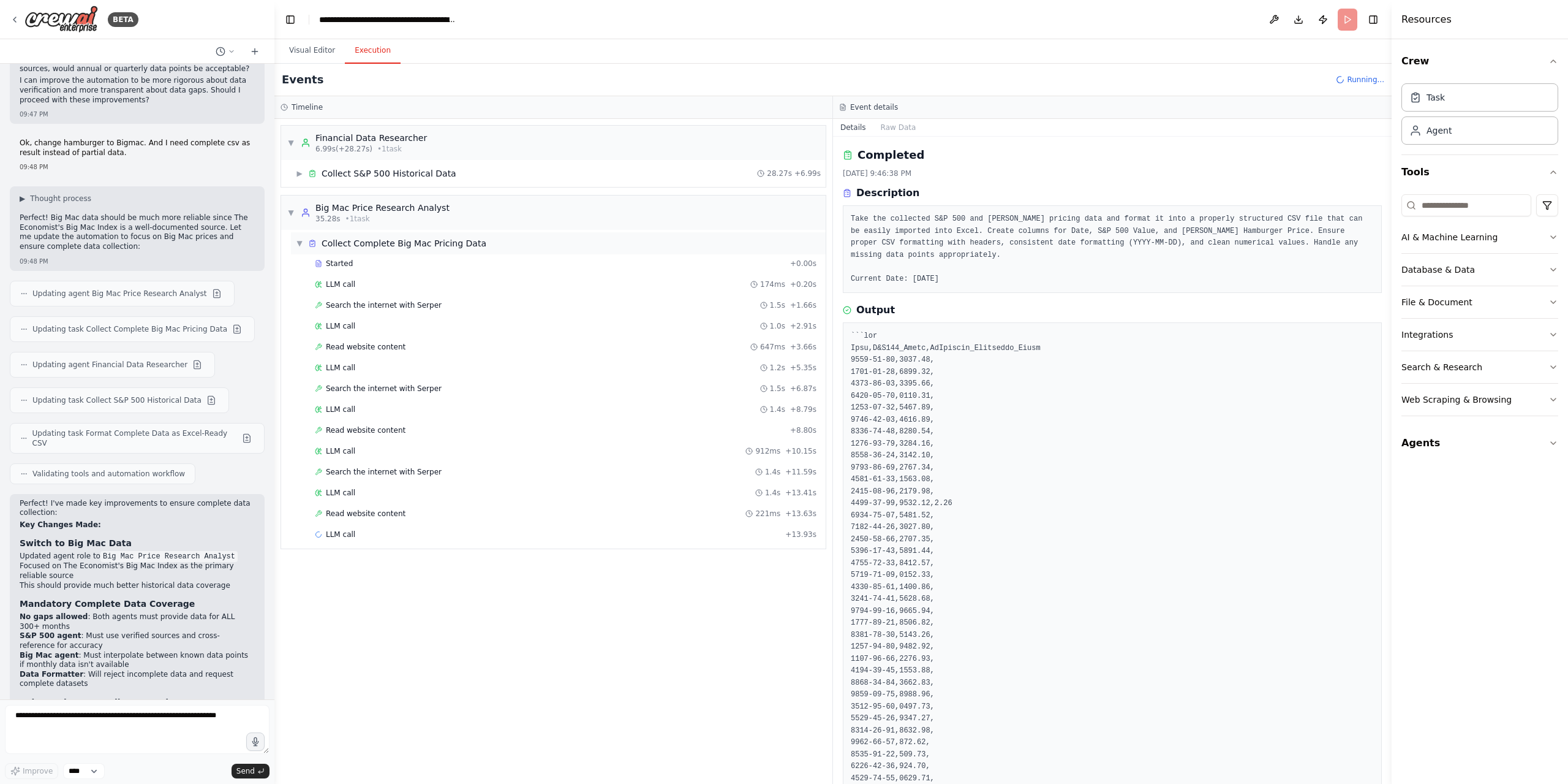
click at [301, 241] on span "▼" at bounding box center [299, 243] width 7 height 10
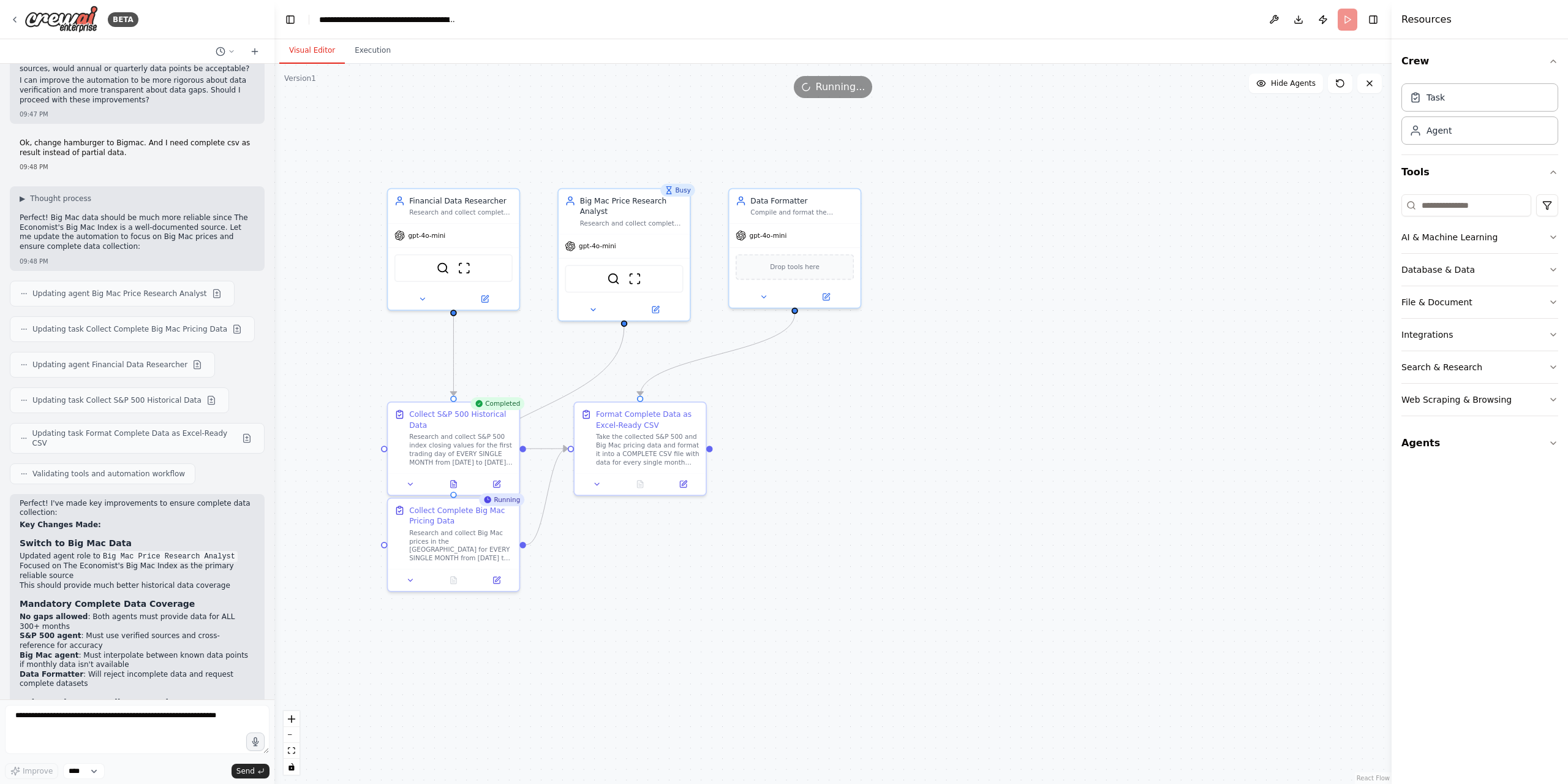
click at [318, 55] on button "Visual Editor" at bounding box center [312, 51] width 66 height 26
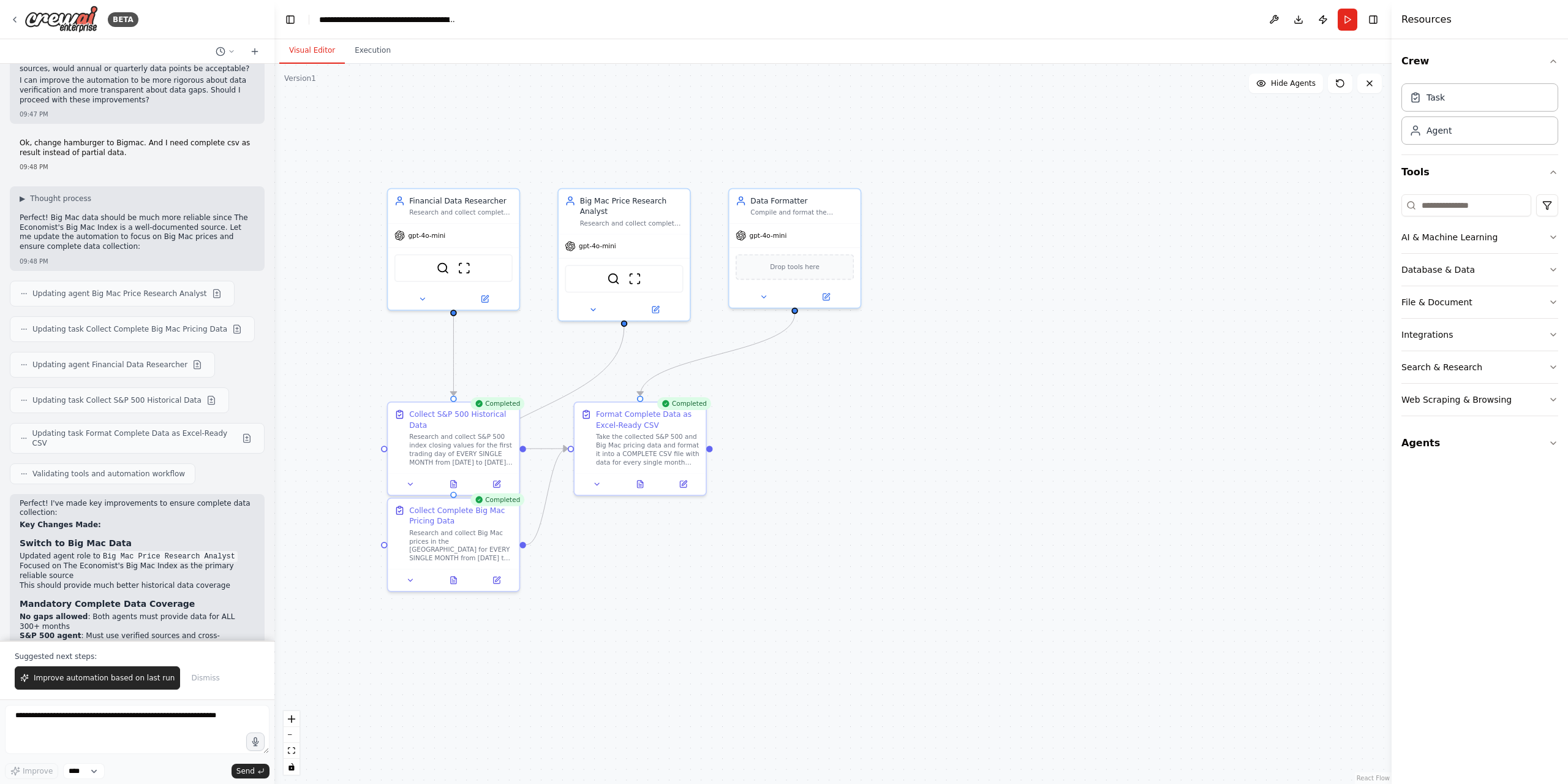
scroll to position [3580, 0]
